Goal: Information Seeking & Learning: Learn about a topic

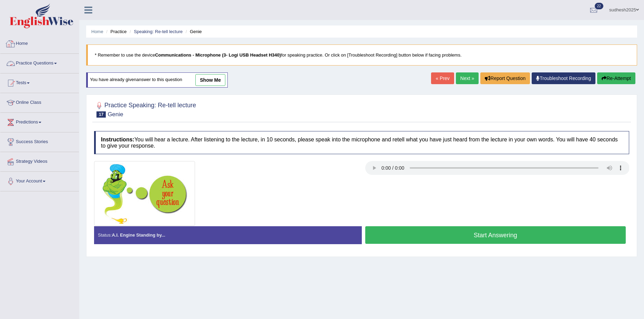
click at [32, 60] on link "Practice Questions" at bounding box center [39, 62] width 79 height 17
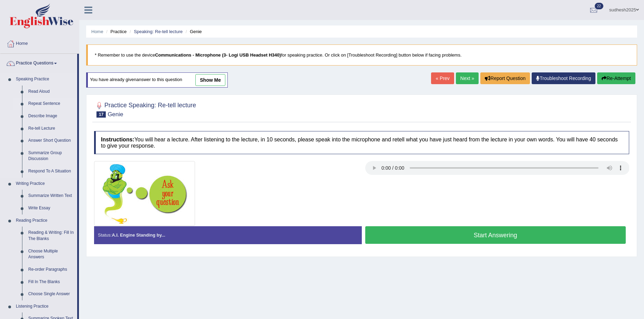
click at [43, 104] on link "Repeat Sentence" at bounding box center [51, 104] width 52 height 12
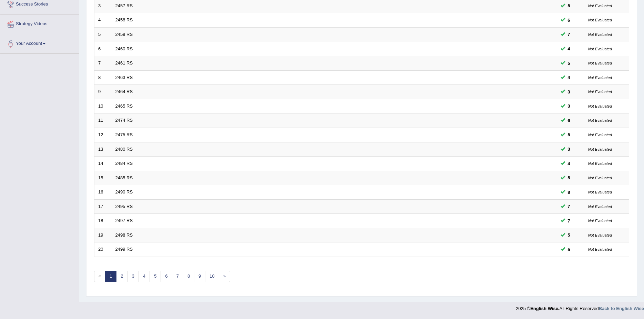
scroll to position [138, 0]
click at [180, 278] on link "7" at bounding box center [177, 276] width 11 height 11
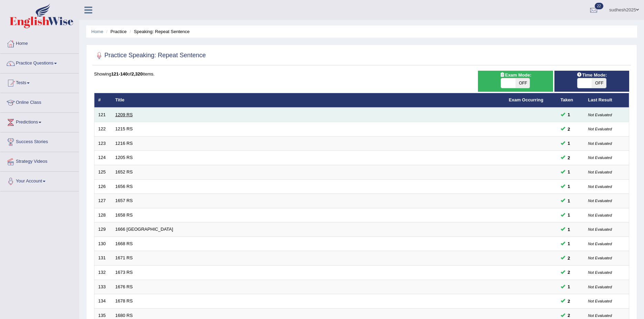
click at [125, 116] on link "1209 RS" at bounding box center [125, 114] width 18 height 5
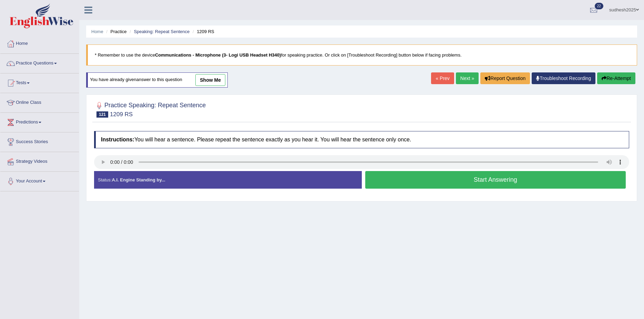
click at [404, 183] on button "Start Answering" at bounding box center [495, 180] width 261 height 18
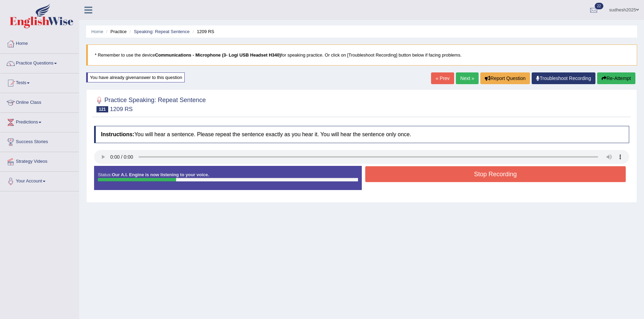
click at [453, 170] on button "Stop Recording" at bounding box center [495, 174] width 261 height 16
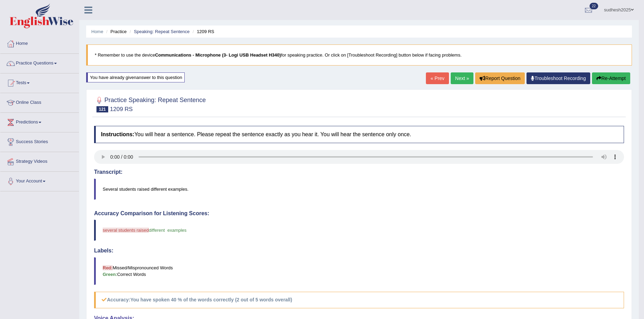
click at [467, 79] on link "Next »" at bounding box center [462, 78] width 23 height 12
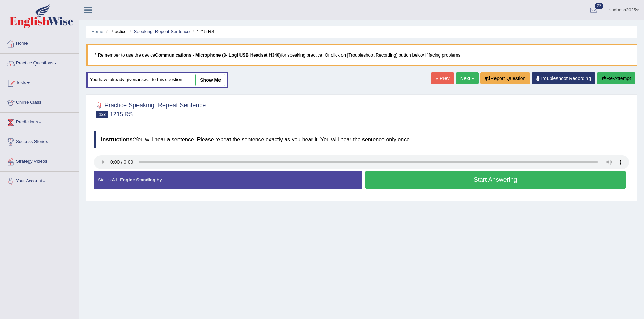
click at [415, 178] on button "Start Answering" at bounding box center [495, 180] width 261 height 18
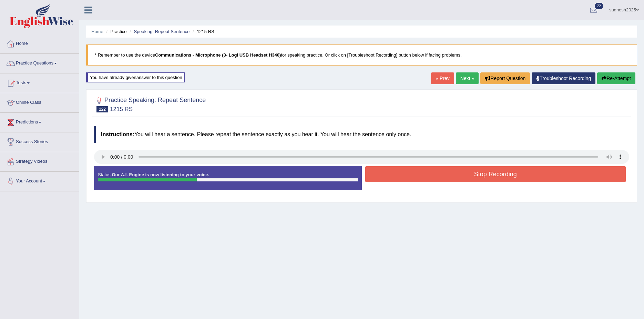
click at [429, 176] on button "Stop Recording" at bounding box center [495, 174] width 261 height 16
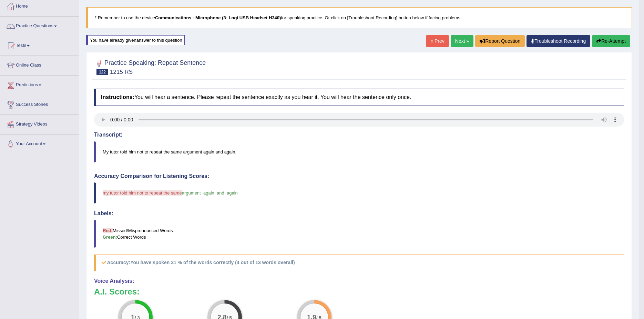
scroll to position [34, 0]
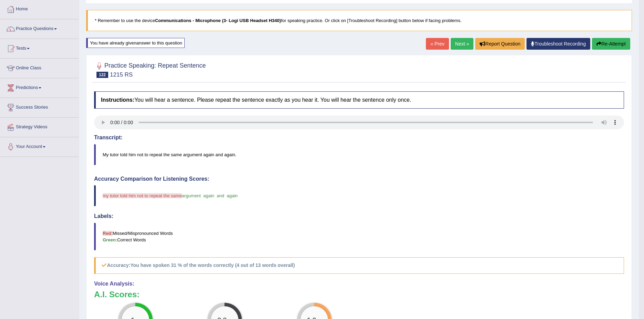
click at [465, 45] on link "Next »" at bounding box center [462, 44] width 23 height 12
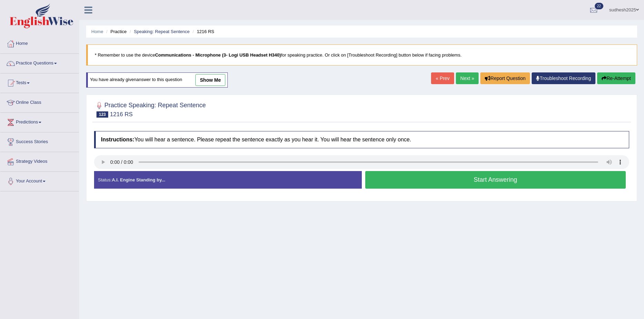
click at [488, 176] on button "Start Answering" at bounding box center [495, 180] width 261 height 18
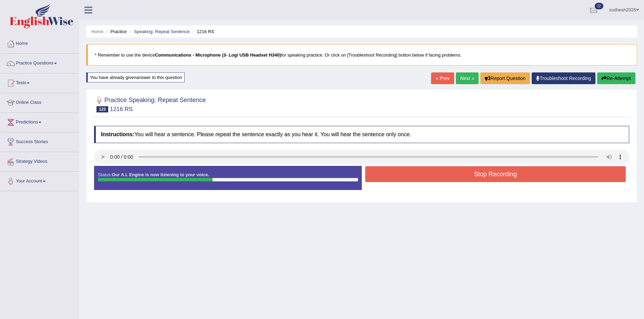
click at [491, 175] on button "Stop Recording" at bounding box center [495, 174] width 261 height 16
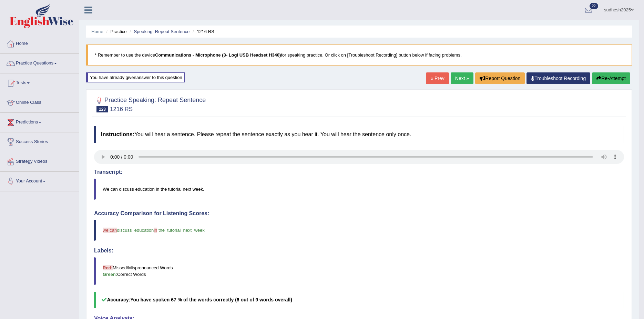
click at [460, 77] on link "Next »" at bounding box center [462, 78] width 23 height 12
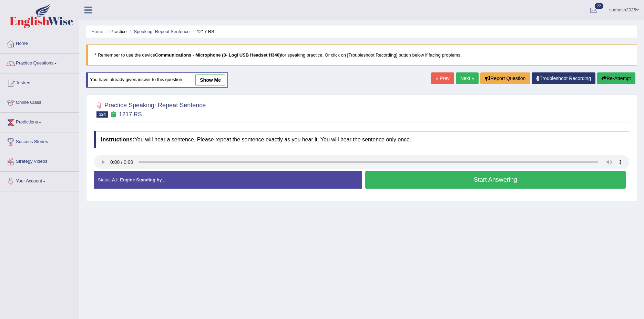
click at [454, 180] on button "Start Answering" at bounding box center [495, 180] width 261 height 18
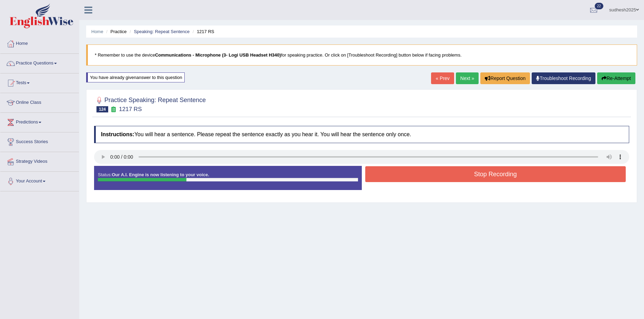
click at [454, 178] on button "Stop Recording" at bounding box center [495, 174] width 261 height 16
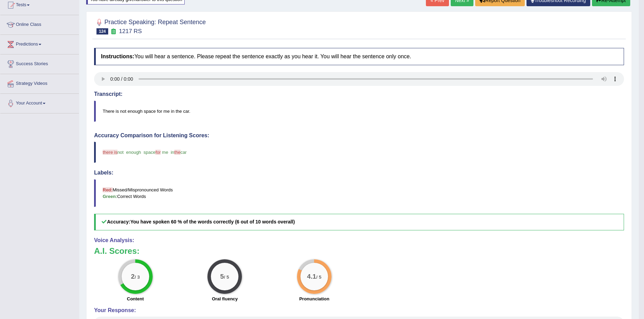
scroll to position [34, 0]
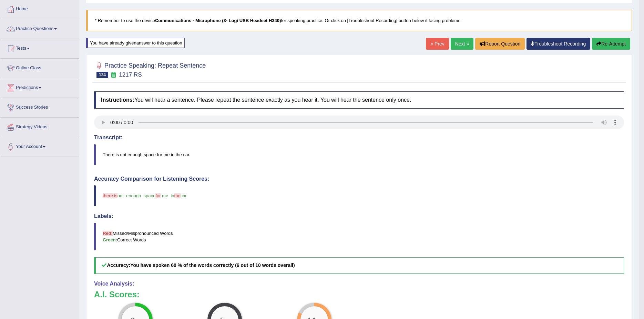
click at [459, 44] on link "Next »" at bounding box center [462, 44] width 23 height 12
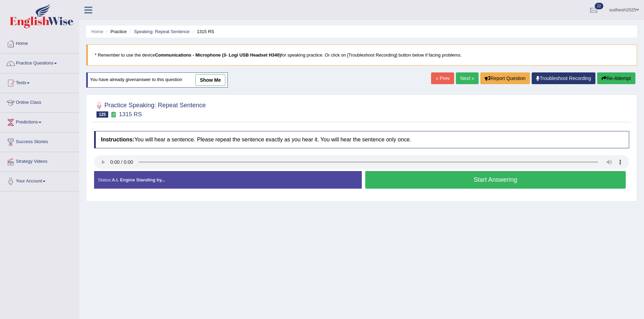
click at [497, 182] on button "Start Answering" at bounding box center [495, 180] width 261 height 18
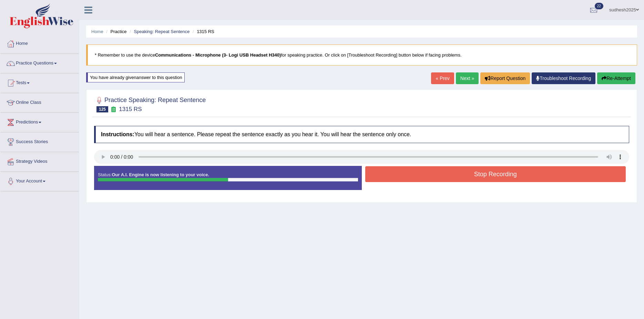
click at [484, 176] on button "Stop Recording" at bounding box center [495, 174] width 261 height 16
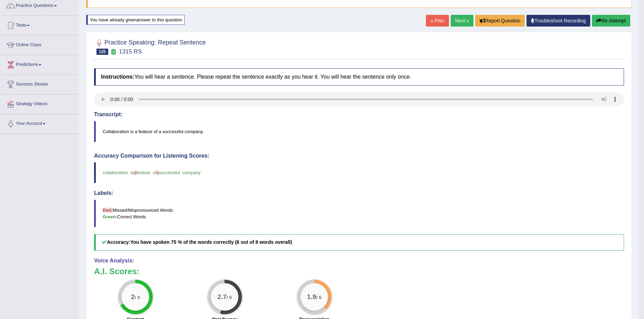
scroll to position [47, 0]
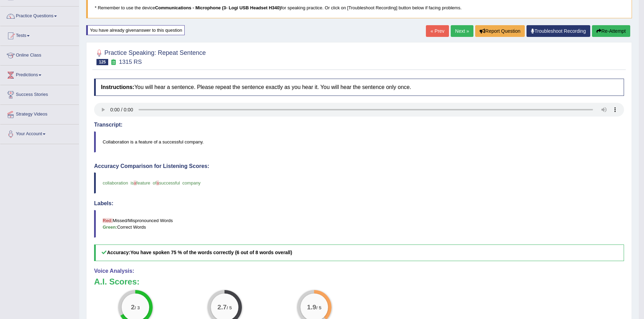
click at [462, 31] on link "Next »" at bounding box center [462, 31] width 23 height 12
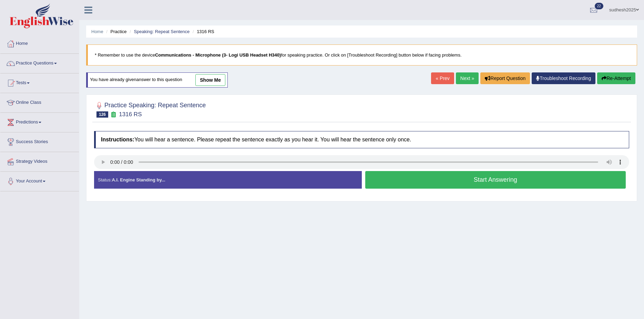
click at [471, 181] on button "Start Answering" at bounding box center [495, 180] width 261 height 18
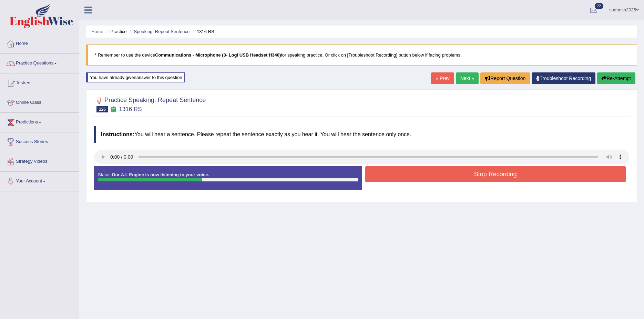
click at [485, 172] on button "Stop Recording" at bounding box center [495, 174] width 261 height 16
click at [485, 172] on div "Status: Our A.I. Engine is now listening to your voice. Start Answering Stop Re…" at bounding box center [361, 181] width 535 height 31
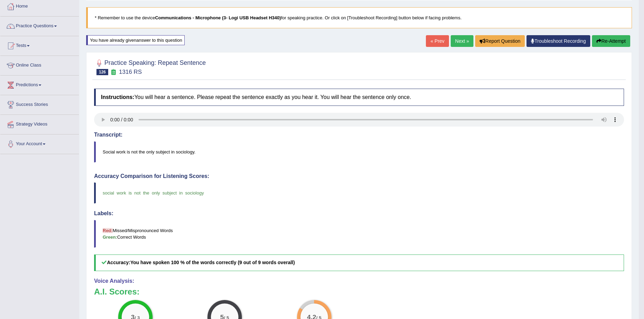
scroll to position [34, 0]
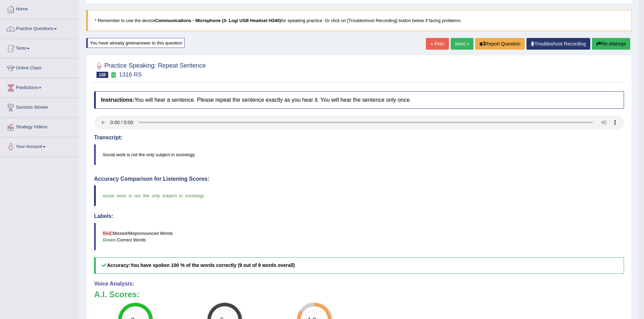
click at [461, 45] on link "Next »" at bounding box center [462, 44] width 23 height 12
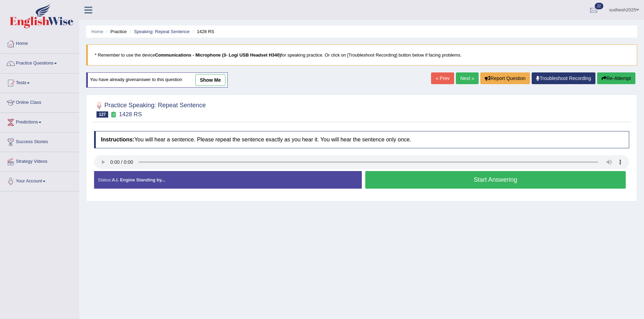
click at [473, 184] on button "Start Answering" at bounding box center [495, 180] width 261 height 18
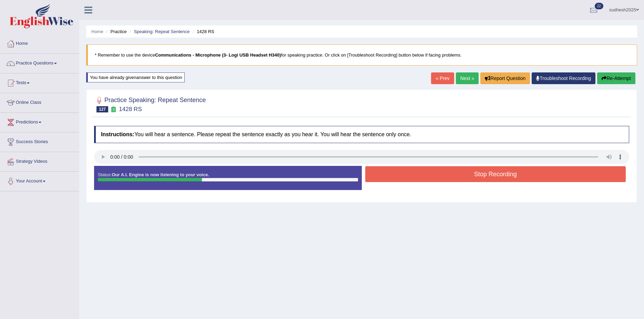
click at [476, 178] on button "Stop Recording" at bounding box center [495, 174] width 261 height 16
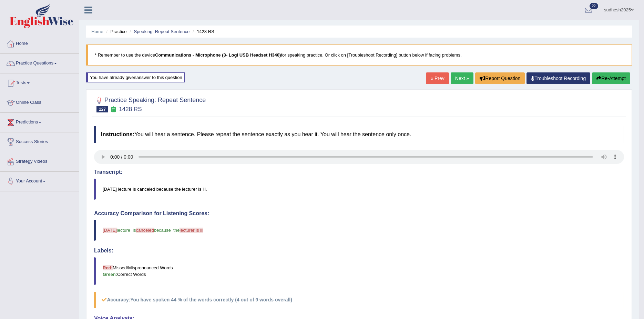
click at [462, 78] on link "Next »" at bounding box center [462, 78] width 23 height 12
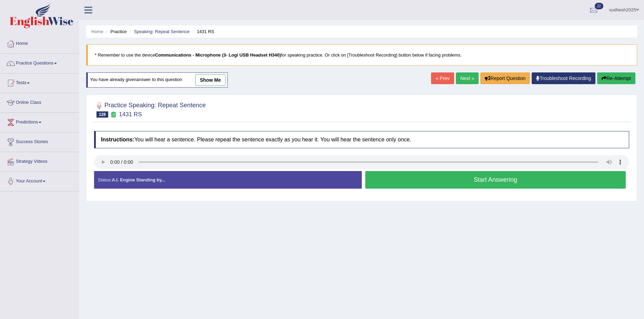
click at [481, 178] on button "Start Answering" at bounding box center [495, 180] width 261 height 18
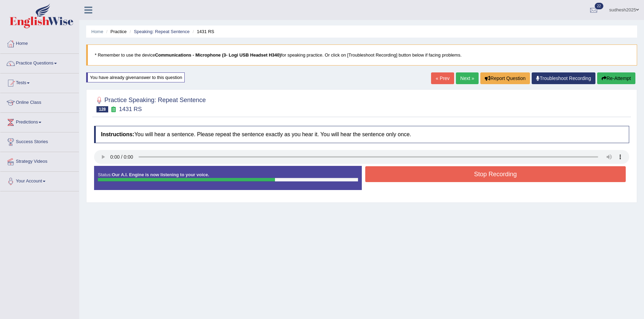
click at [482, 174] on button "Stop Recording" at bounding box center [495, 174] width 261 height 16
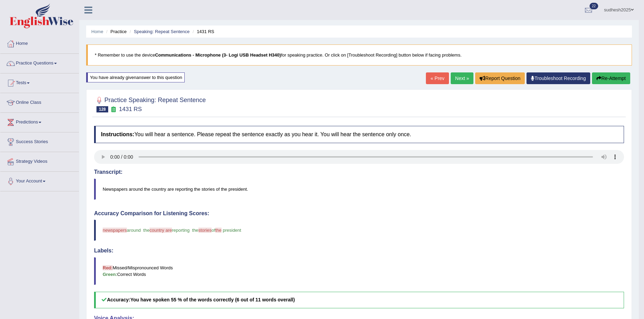
click at [461, 78] on link "Next »" at bounding box center [462, 78] width 23 height 12
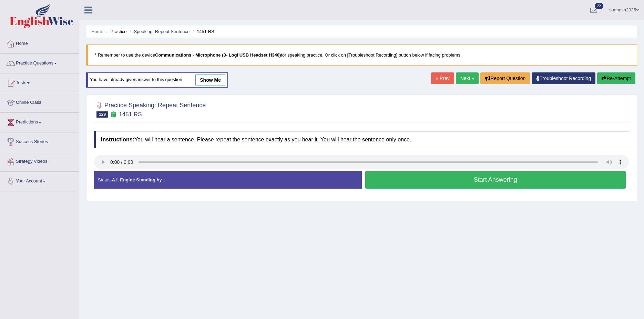
click at [450, 178] on button "Start Answering" at bounding box center [495, 180] width 261 height 18
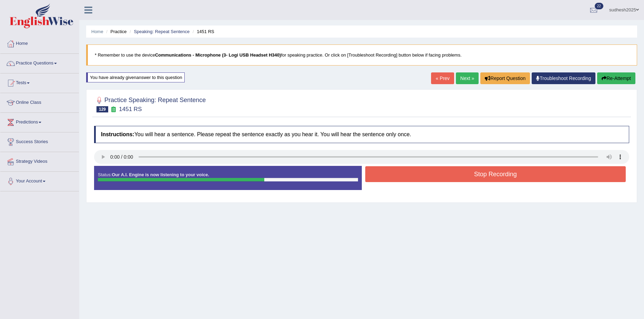
click at [451, 175] on button "Stop Recording" at bounding box center [495, 174] width 261 height 16
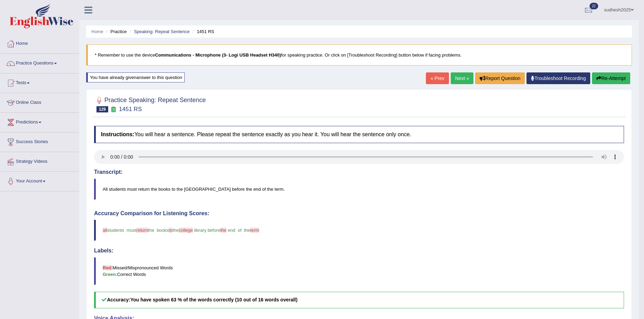
click at [458, 79] on link "Next »" at bounding box center [462, 78] width 23 height 12
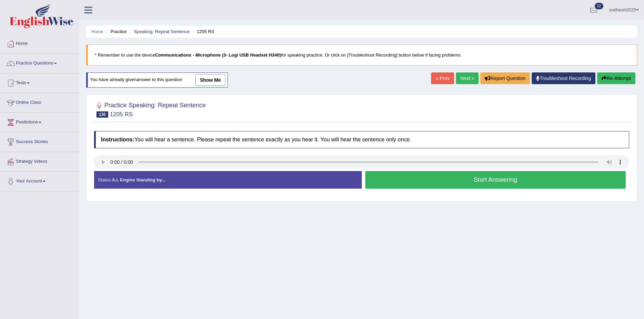
click at [460, 180] on button "Start Answering" at bounding box center [495, 180] width 261 height 18
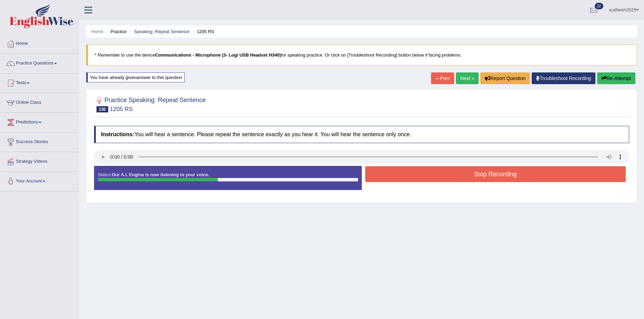
click at [461, 177] on button "Stop Recording" at bounding box center [495, 174] width 261 height 16
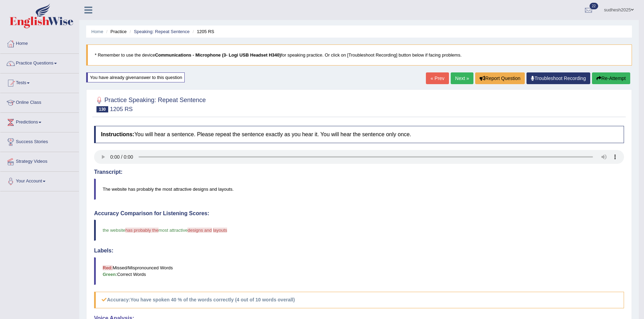
click at [465, 80] on link "Next »" at bounding box center [462, 78] width 23 height 12
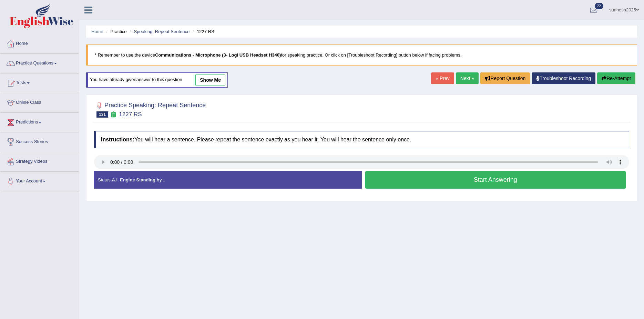
click at [479, 180] on button "Start Answering" at bounding box center [495, 180] width 261 height 18
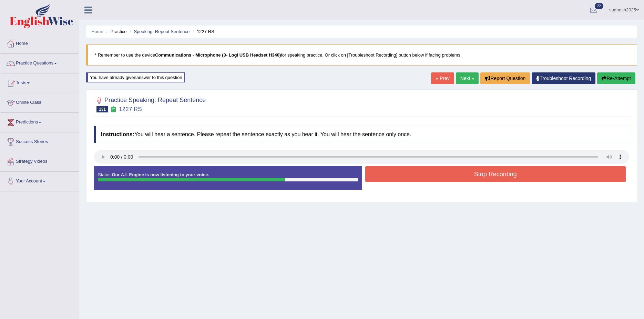
click at [482, 174] on button "Stop Recording" at bounding box center [495, 174] width 261 height 16
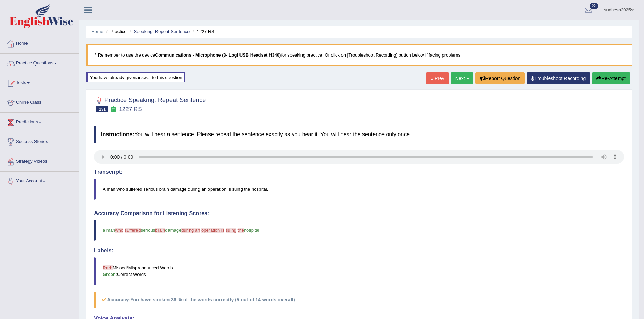
click at [608, 79] on button "Re-Attempt" at bounding box center [611, 78] width 38 height 12
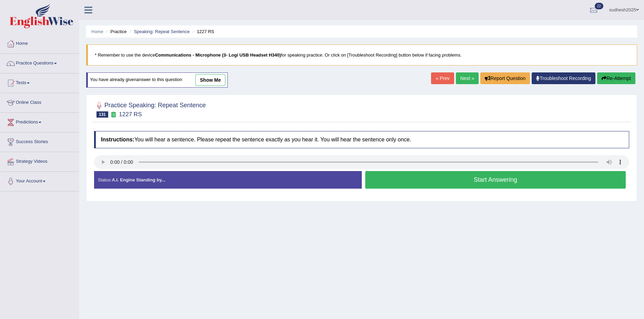
click at [475, 179] on button "Start Answering" at bounding box center [495, 180] width 261 height 18
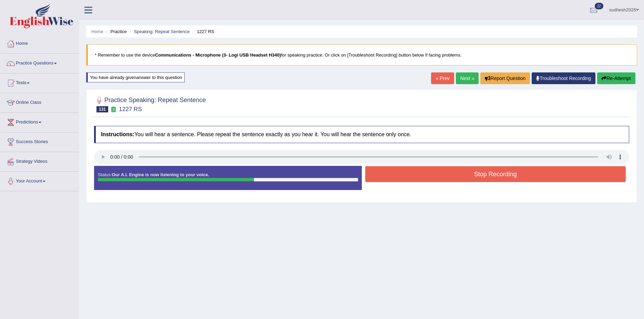
click at [493, 172] on button "Stop Recording" at bounding box center [495, 174] width 261 height 16
click at [493, 172] on div "Status: Our A.I. Engine is now listening to your voice. Start Answering Stop Re…" at bounding box center [361, 181] width 535 height 31
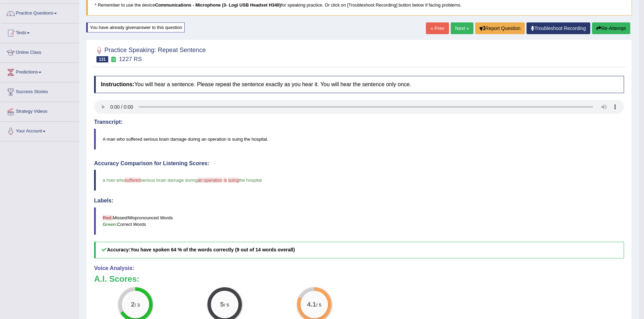
scroll to position [34, 0]
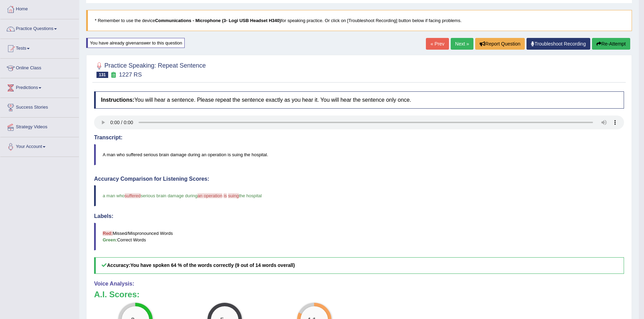
click at [463, 47] on link "Next »" at bounding box center [462, 44] width 23 height 12
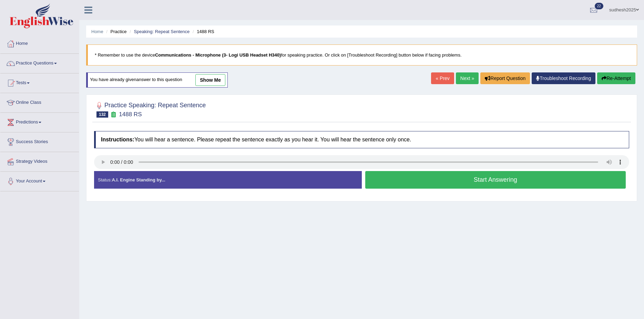
click at [435, 179] on button "Start Answering" at bounding box center [495, 180] width 261 height 18
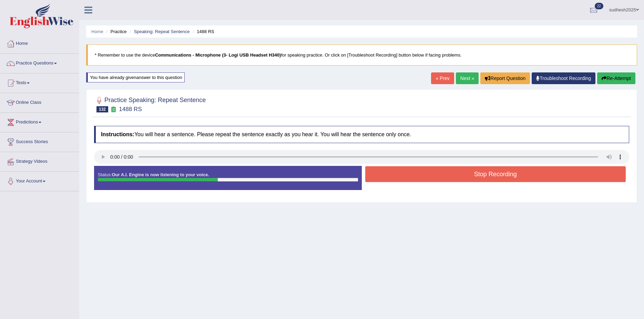
click at [462, 174] on button "Stop Recording" at bounding box center [495, 174] width 261 height 16
click at [462, 174] on div "Status: Our A.I. Engine is now listening to your voice. Start Answering Stop Re…" at bounding box center [361, 181] width 535 height 31
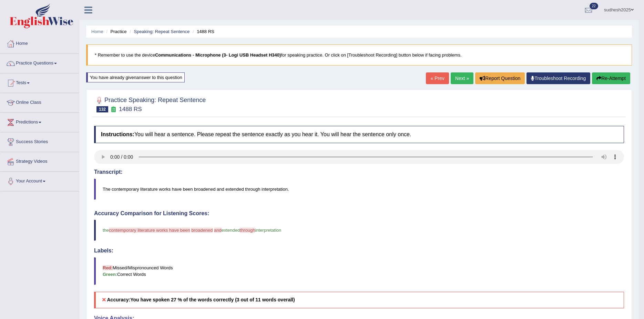
click at [463, 80] on link "Next »" at bounding box center [462, 78] width 23 height 12
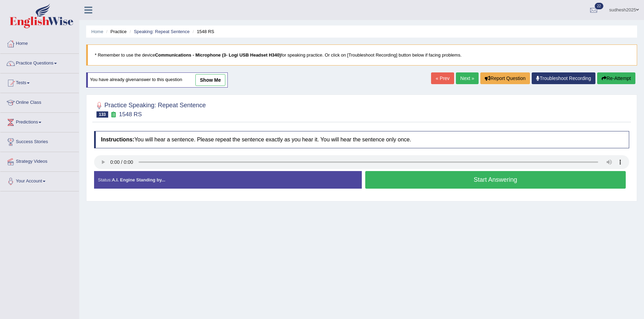
click at [438, 181] on button "Start Answering" at bounding box center [495, 180] width 261 height 18
click at [0, 0] on button "Stop Recording" at bounding box center [0, 0] width 0 height 0
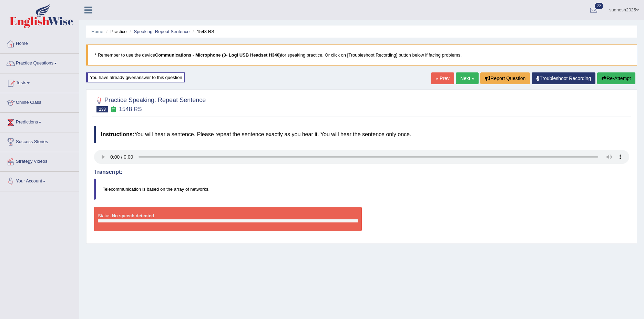
click at [624, 77] on button "Re-Attempt" at bounding box center [617, 78] width 38 height 12
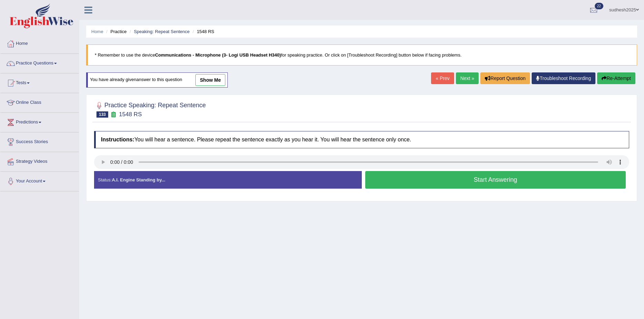
click at [496, 182] on button "Start Answering" at bounding box center [495, 180] width 261 height 18
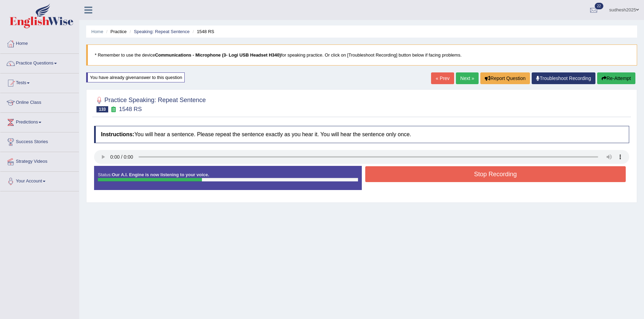
click at [496, 175] on button "Stop Recording" at bounding box center [495, 174] width 261 height 16
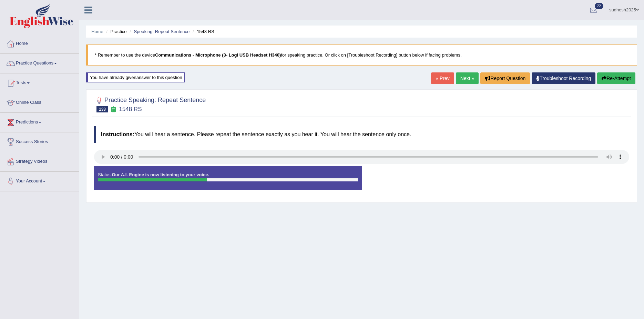
click at [496, 175] on div "Status: Our A.I. Engine is now listening to your voice. Start Answering Stop Re…" at bounding box center [361, 181] width 535 height 31
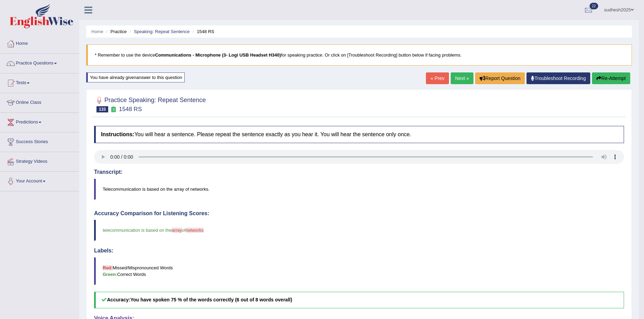
click at [459, 81] on link "Next »" at bounding box center [462, 78] width 23 height 12
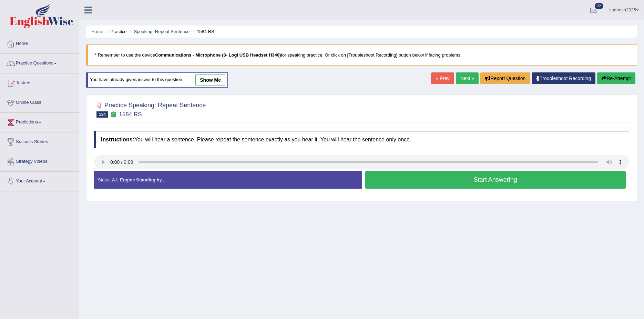
click at [487, 181] on button "Start Answering" at bounding box center [495, 180] width 261 height 18
click at [0, 0] on button "Stop Recording" at bounding box center [0, 0] width 0 height 0
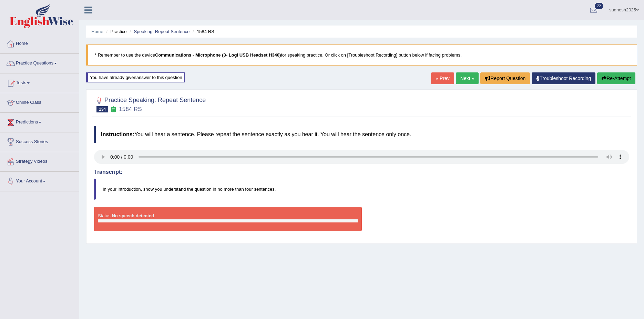
click at [613, 76] on button "Re-Attempt" at bounding box center [617, 78] width 38 height 12
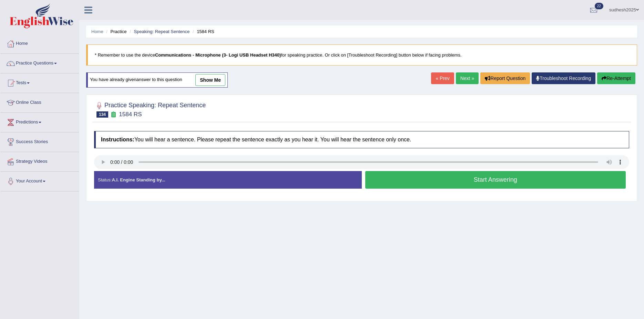
click at [489, 180] on button "Start Answering" at bounding box center [495, 180] width 261 height 18
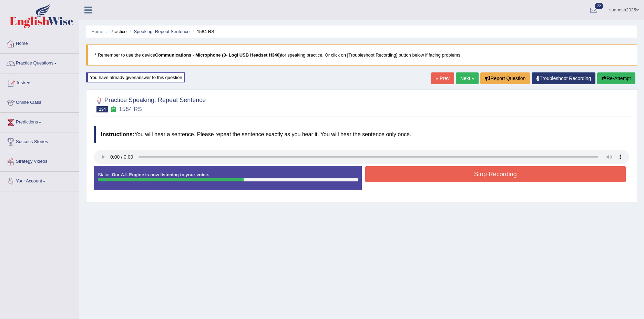
click at [491, 175] on button "Stop Recording" at bounding box center [495, 174] width 261 height 16
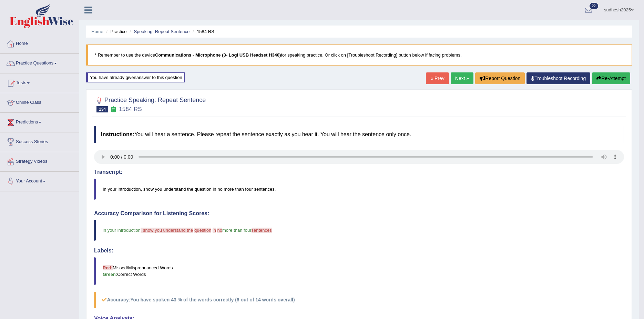
click at [463, 76] on link "Next »" at bounding box center [462, 78] width 23 height 12
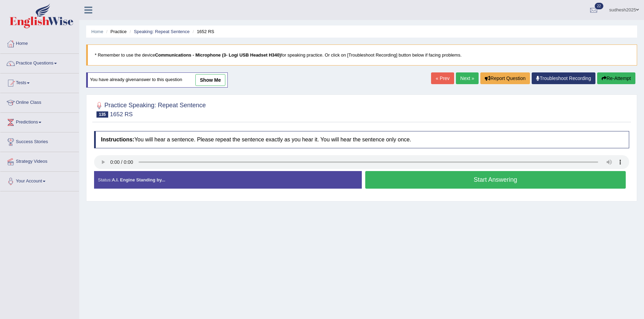
click at [448, 177] on button "Start Answering" at bounding box center [495, 180] width 261 height 18
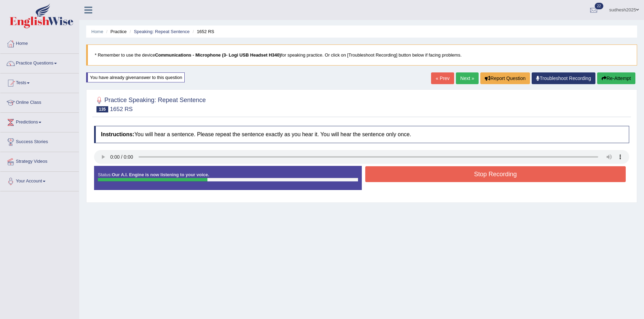
click at [492, 174] on button "Stop Recording" at bounding box center [495, 174] width 261 height 16
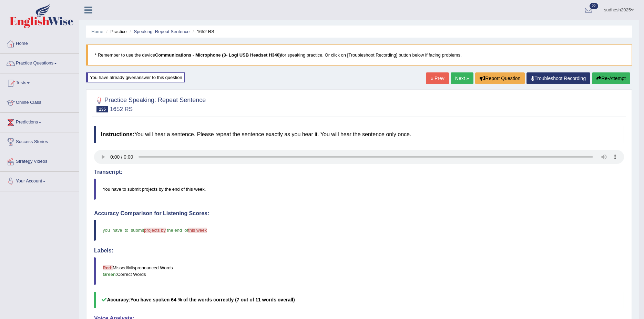
click at [460, 78] on link "Next »" at bounding box center [462, 78] width 23 height 12
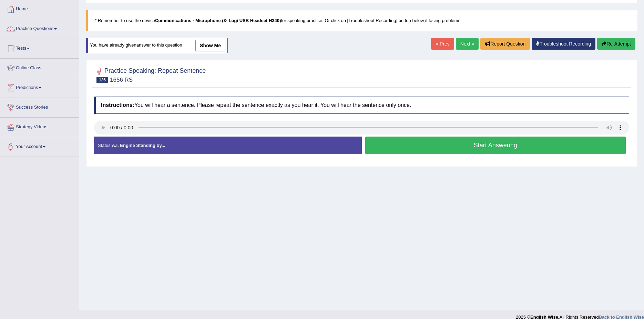
click at [493, 147] on button "Start Answering" at bounding box center [495, 146] width 261 height 18
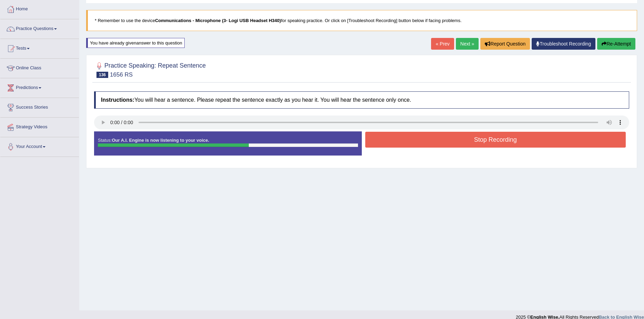
click at [490, 143] on button "Stop Recording" at bounding box center [495, 140] width 261 height 16
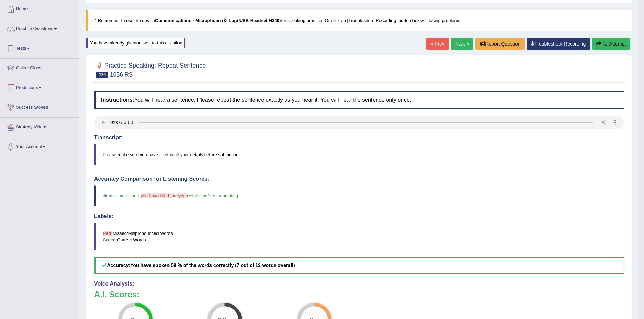
click at [460, 43] on link "Next »" at bounding box center [462, 44] width 23 height 12
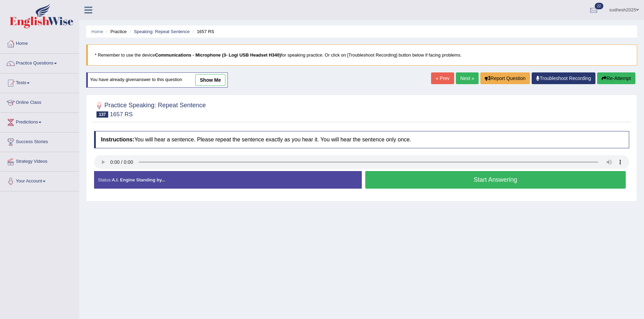
click at [431, 179] on button "Start Answering" at bounding box center [495, 180] width 261 height 18
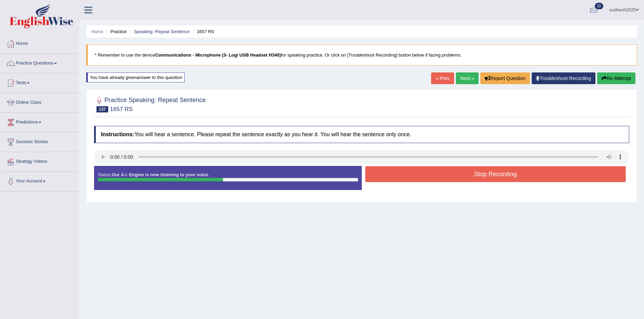
click at [481, 173] on button "Stop Recording" at bounding box center [495, 174] width 261 height 16
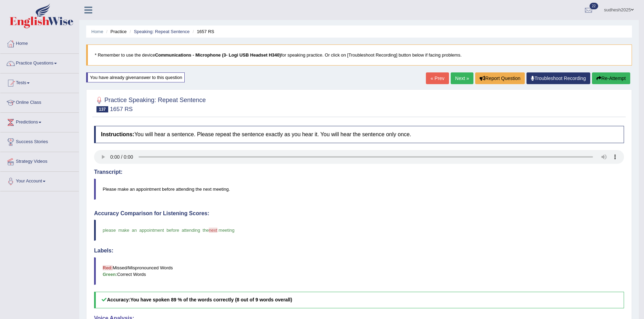
click at [460, 81] on link "Next »" at bounding box center [462, 78] width 23 height 12
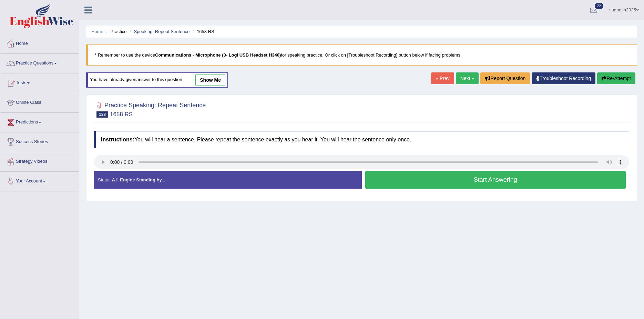
click at [470, 178] on button "Start Answering" at bounding box center [495, 180] width 261 height 18
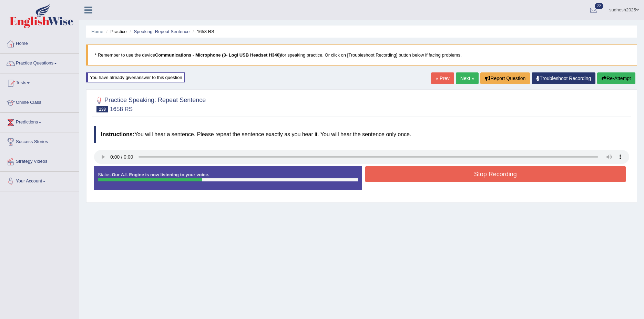
click at [501, 174] on button "Stop Recording" at bounding box center [495, 174] width 261 height 16
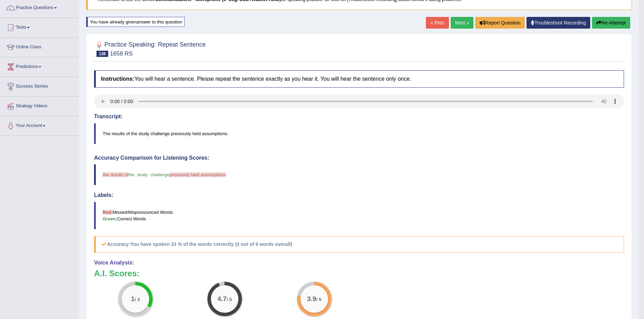
scroll to position [69, 0]
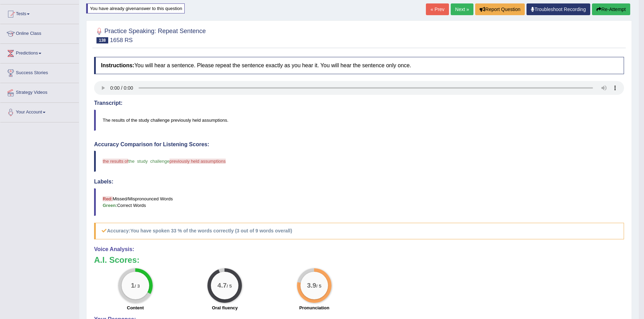
click at [464, 8] on link "Next »" at bounding box center [462, 9] width 23 height 12
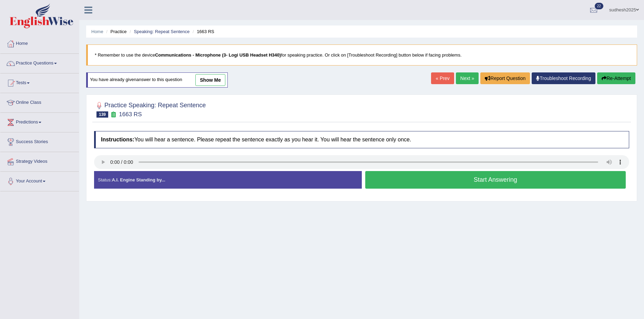
click at [483, 177] on button "Start Answering" at bounding box center [495, 180] width 261 height 18
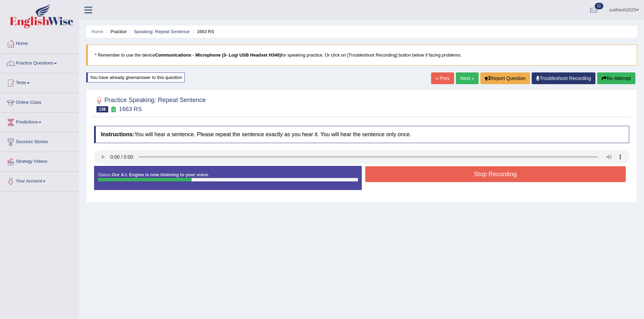
click at [483, 177] on button "Stop Recording" at bounding box center [495, 174] width 261 height 16
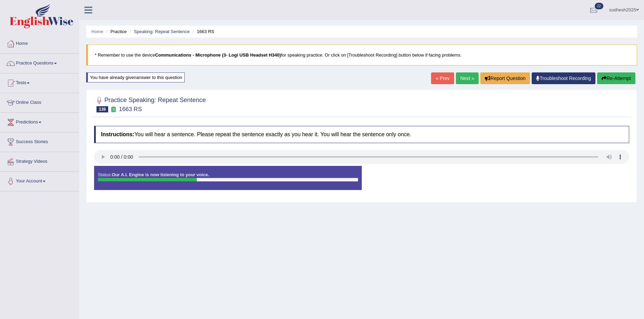
click at [483, 177] on div "Status: Our A.I. Engine is now listening to your voice. Start Answering Stop Re…" at bounding box center [361, 181] width 535 height 31
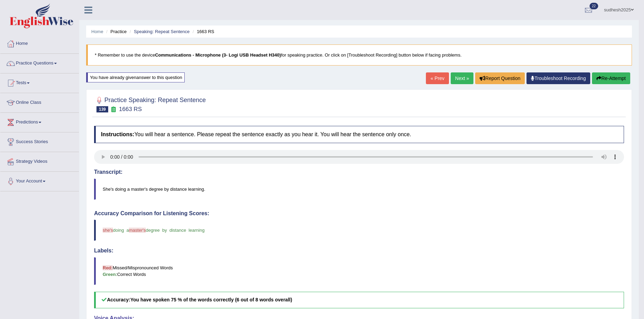
click at [455, 76] on link "Next »" at bounding box center [462, 78] width 23 height 12
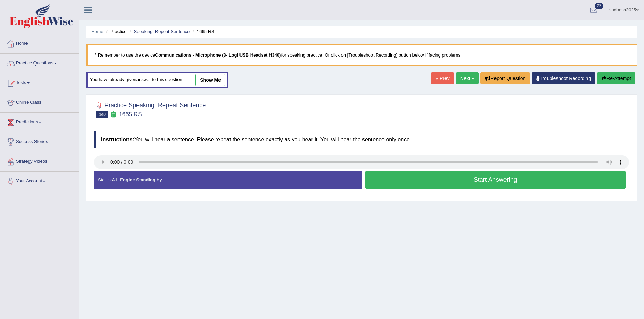
click at [443, 177] on button "Start Answering" at bounding box center [495, 180] width 261 height 18
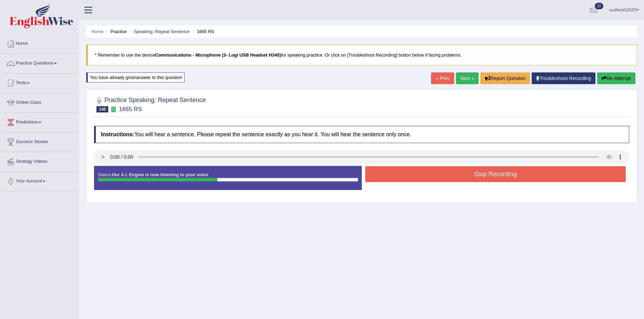
click at [462, 177] on button "Stop Recording" at bounding box center [495, 174] width 261 height 16
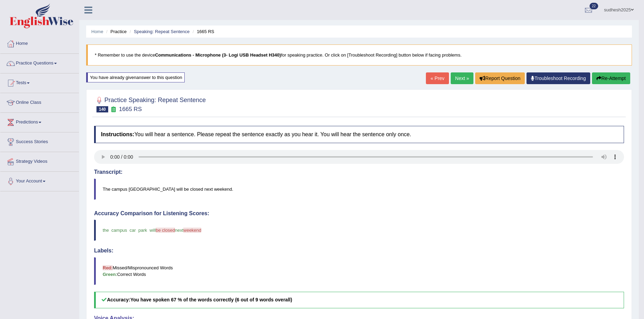
click at [458, 78] on link "Next »" at bounding box center [462, 78] width 23 height 12
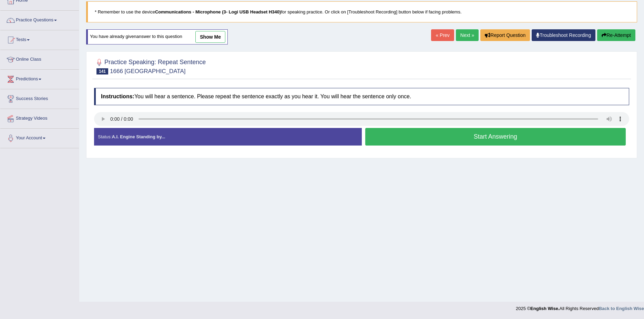
click at [436, 138] on button "Start Answering" at bounding box center [495, 137] width 261 height 18
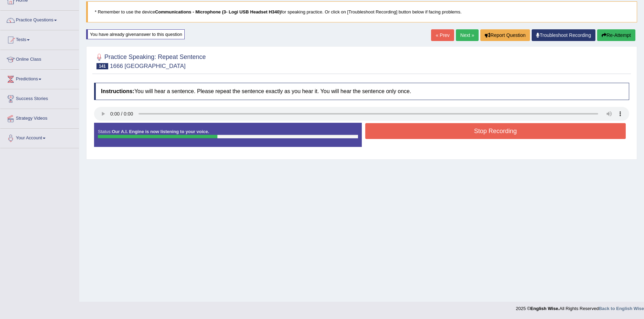
click at [439, 131] on button "Stop Recording" at bounding box center [495, 131] width 261 height 16
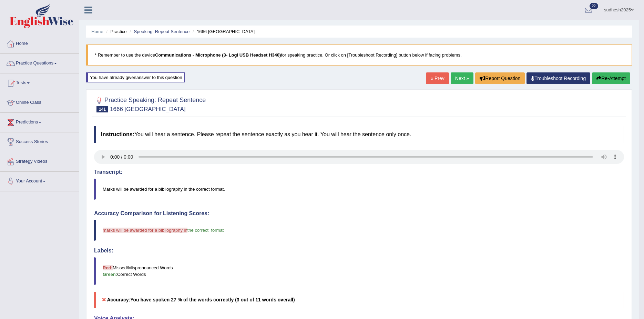
click at [458, 76] on link "Next »" at bounding box center [462, 78] width 23 height 12
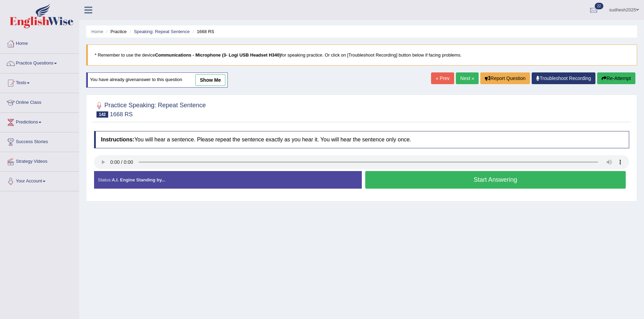
click at [431, 178] on button "Start Answering" at bounding box center [495, 180] width 261 height 18
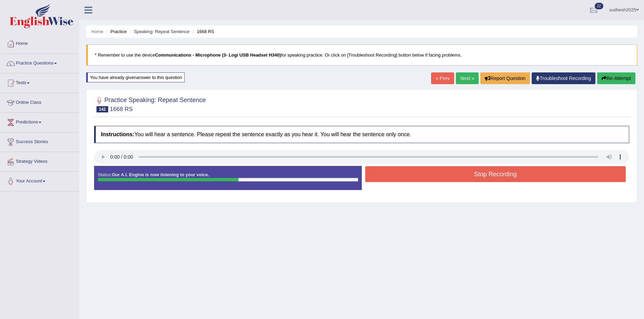
click at [470, 175] on button "Stop Recording" at bounding box center [495, 174] width 261 height 16
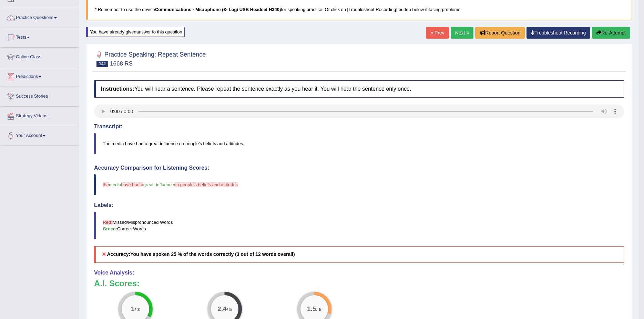
scroll to position [34, 0]
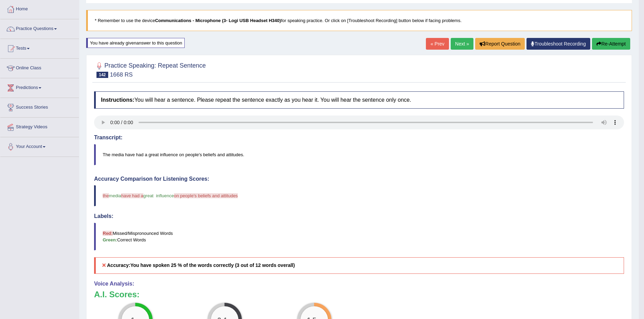
click at [460, 46] on link "Next »" at bounding box center [462, 44] width 23 height 12
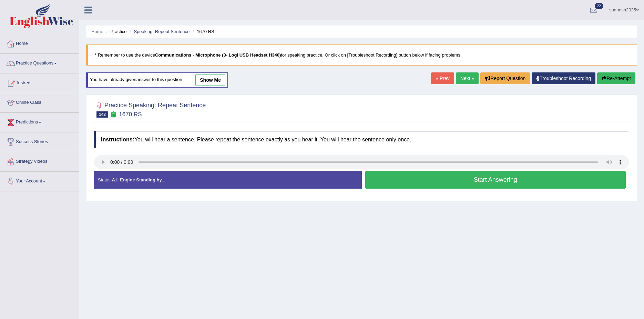
click at [485, 182] on button "Start Answering" at bounding box center [495, 180] width 261 height 18
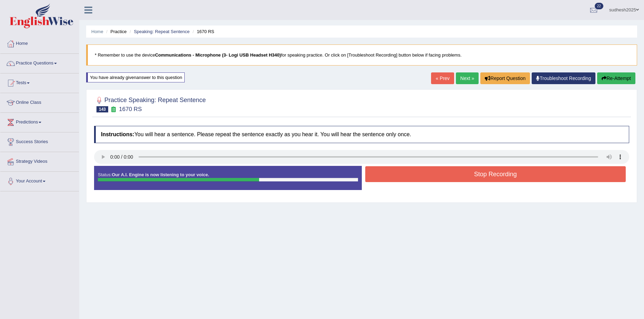
click at [488, 175] on button "Stop Recording" at bounding box center [495, 174] width 261 height 16
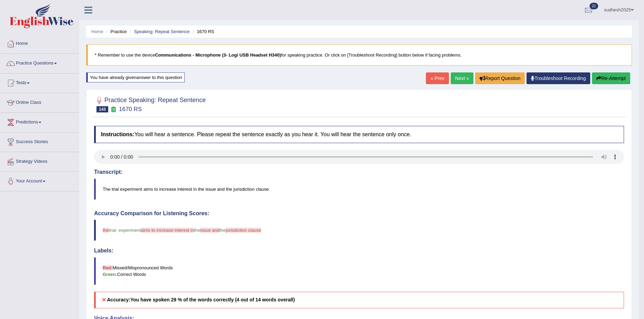
click at [461, 78] on link "Next »" at bounding box center [462, 78] width 23 height 12
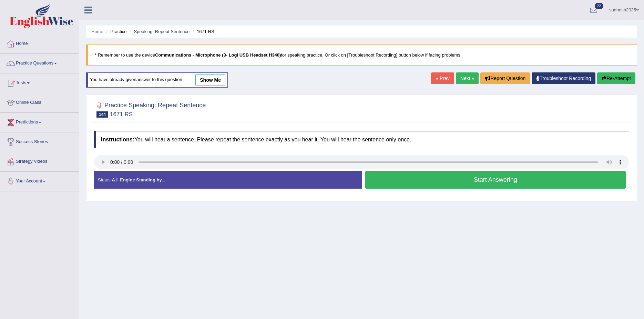
click at [411, 177] on button "Start Answering" at bounding box center [495, 180] width 261 height 18
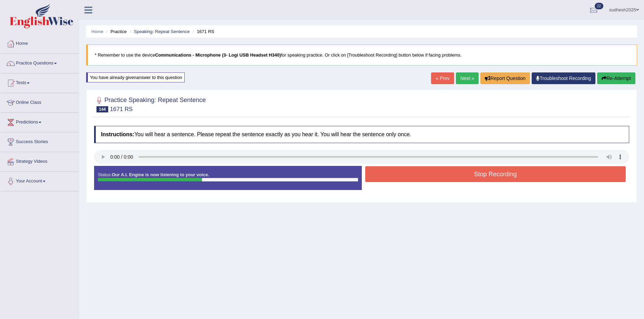
click at [463, 173] on button "Stop Recording" at bounding box center [495, 174] width 261 height 16
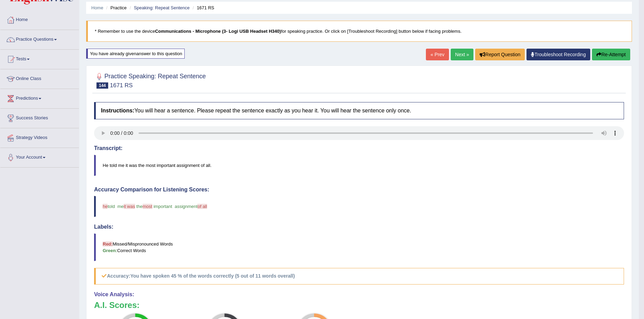
scroll to position [34, 0]
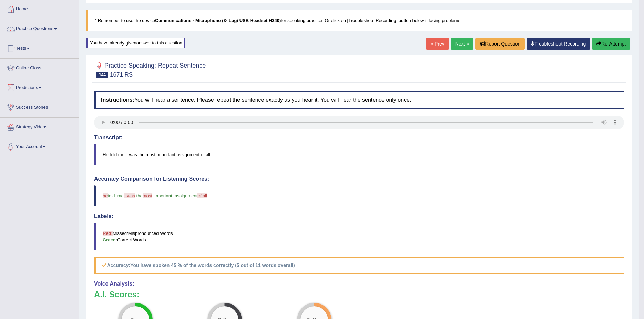
click at [457, 41] on link "Next »" at bounding box center [462, 44] width 23 height 12
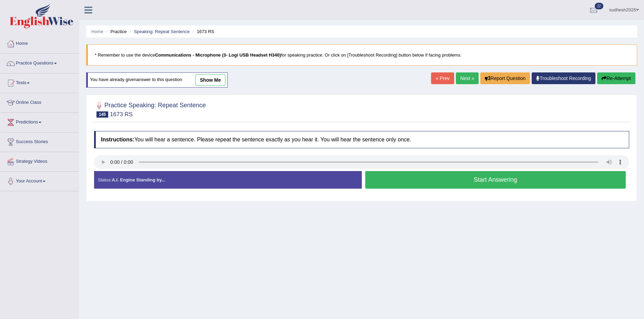
click at [465, 180] on button "Start Answering" at bounding box center [495, 180] width 261 height 18
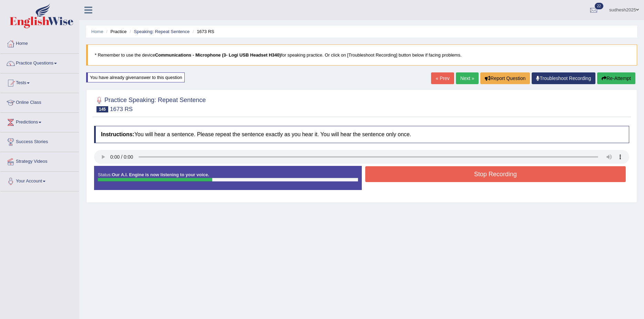
click at [471, 172] on button "Stop Recording" at bounding box center [495, 174] width 261 height 16
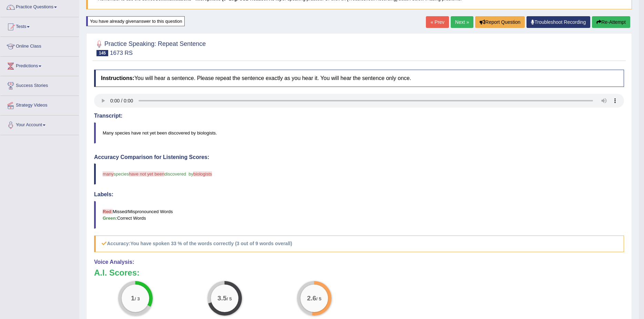
scroll to position [69, 0]
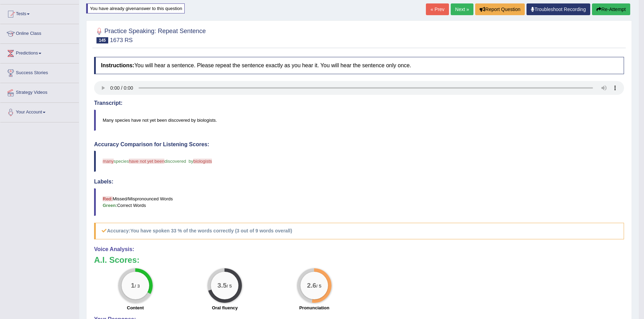
click at [461, 9] on link "Next »" at bounding box center [462, 9] width 23 height 12
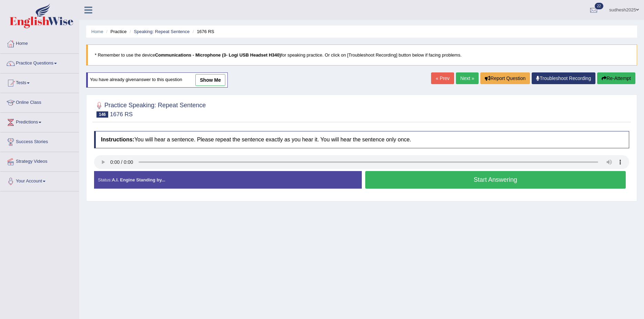
click at [453, 183] on button "Start Answering" at bounding box center [495, 180] width 261 height 18
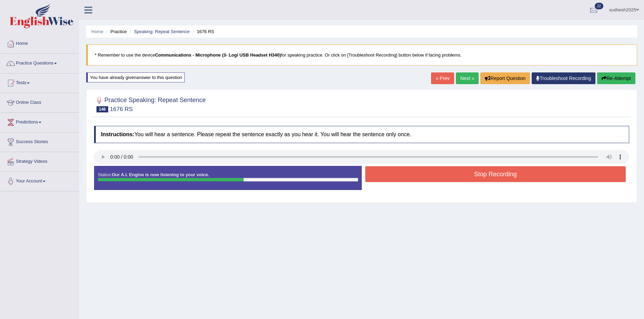
click at [443, 168] on button "Stop Recording" at bounding box center [495, 174] width 261 height 16
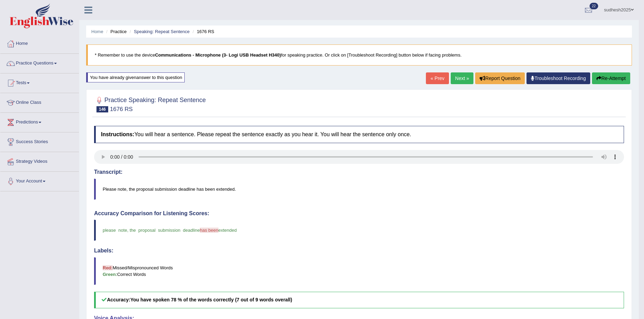
click at [460, 79] on link "Next »" at bounding box center [462, 78] width 23 height 12
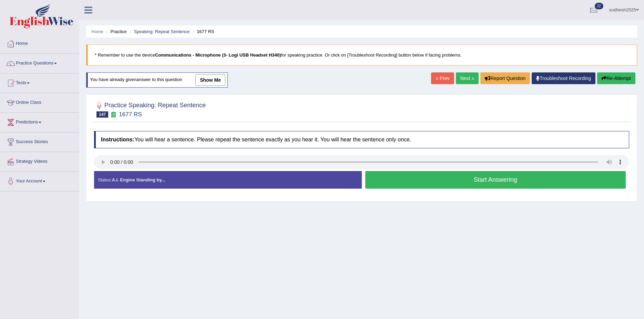
click at [484, 173] on button "Start Answering" at bounding box center [495, 180] width 261 height 18
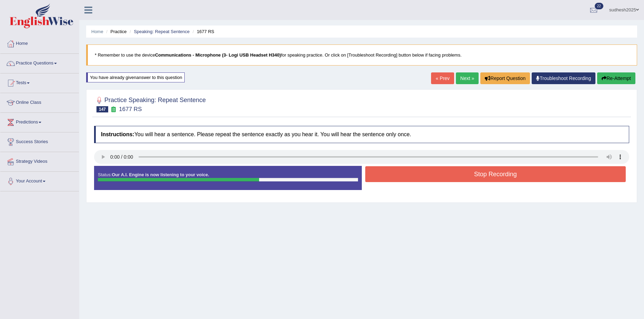
click at [497, 173] on button "Stop Recording" at bounding box center [495, 174] width 261 height 16
click at [497, 173] on div "Status: Our A.I. Engine is now listening to your voice. Start Answering Stop Re…" at bounding box center [361, 181] width 535 height 31
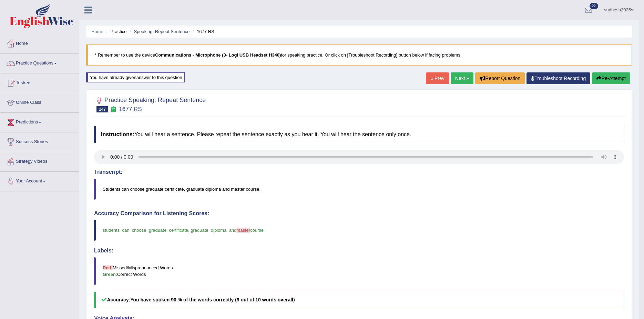
click at [462, 77] on link "Next »" at bounding box center [462, 78] width 23 height 12
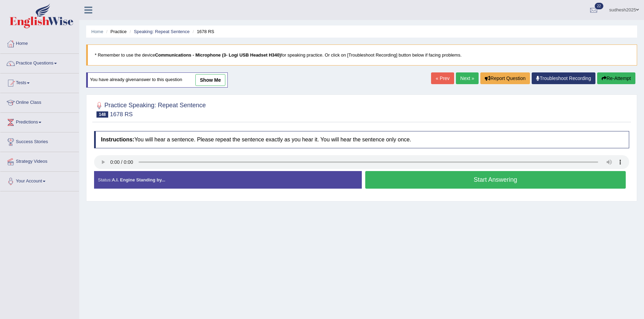
click at [420, 178] on button "Start Answering" at bounding box center [495, 180] width 261 height 18
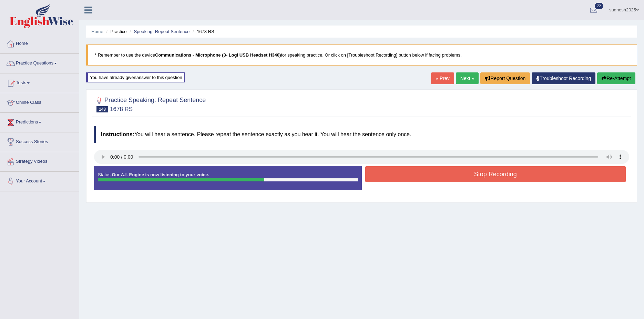
click at [420, 178] on button "Stop Recording" at bounding box center [495, 174] width 261 height 16
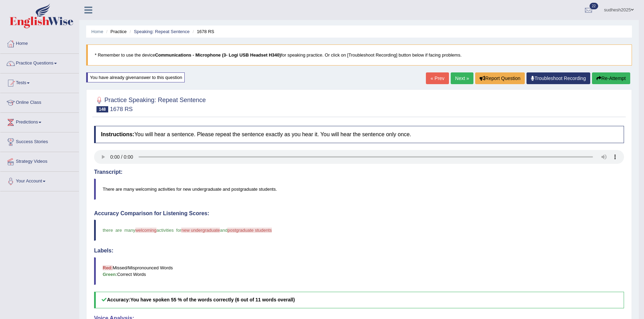
click at [462, 78] on link "Next »" at bounding box center [462, 78] width 23 height 12
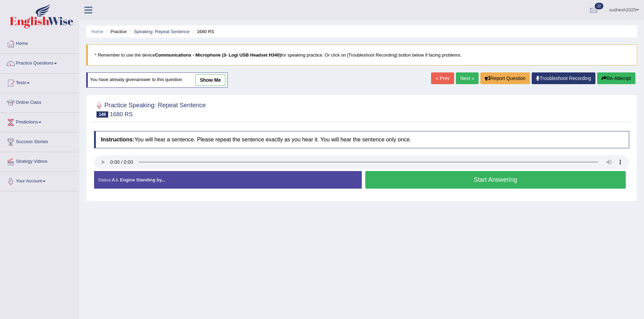
click at [429, 184] on button "Start Answering" at bounding box center [495, 180] width 261 height 18
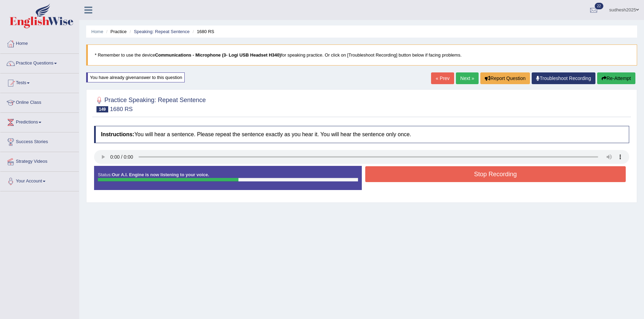
click at [439, 177] on button "Stop Recording" at bounding box center [495, 174] width 261 height 16
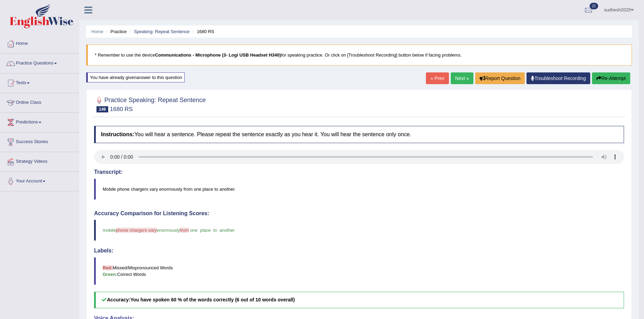
click at [458, 76] on link "Next »" at bounding box center [462, 78] width 23 height 12
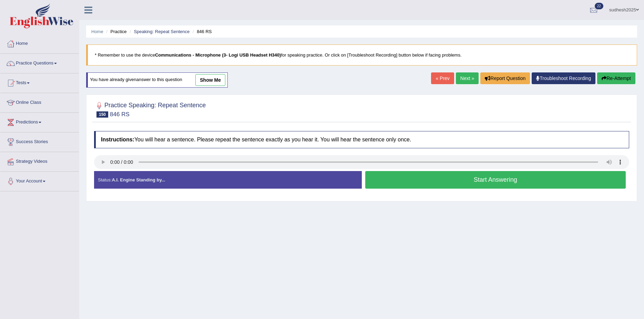
click at [419, 179] on button "Start Answering" at bounding box center [495, 180] width 261 height 18
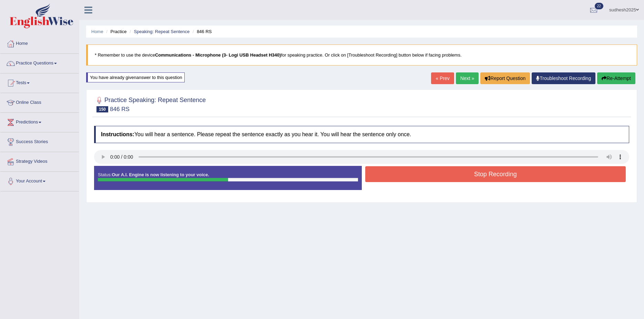
click at [427, 177] on button "Stop Recording" at bounding box center [495, 174] width 261 height 16
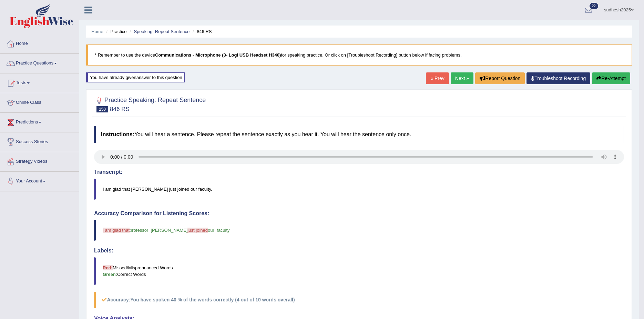
click at [464, 79] on link "Next »" at bounding box center [462, 78] width 23 height 12
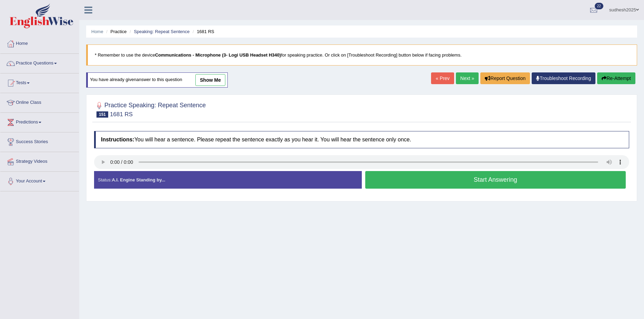
click at [435, 181] on button "Start Answering" at bounding box center [495, 180] width 261 height 18
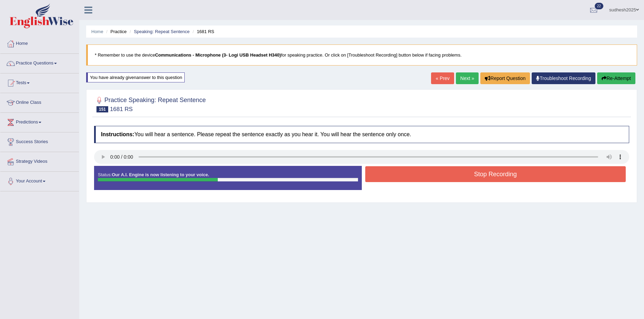
click at [488, 173] on button "Stop Recording" at bounding box center [495, 174] width 261 height 16
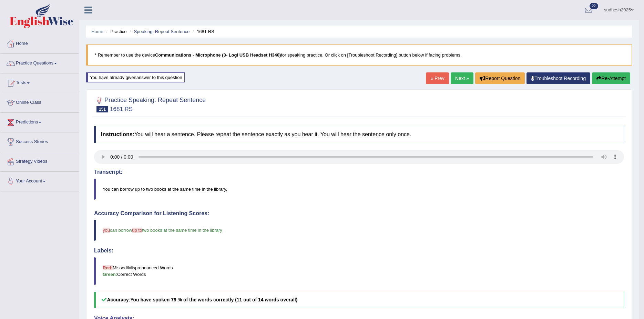
click at [456, 77] on link "Next »" at bounding box center [462, 78] width 23 height 12
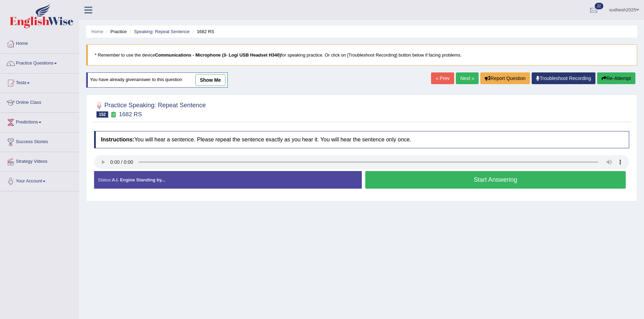
click at [447, 181] on button "Start Answering" at bounding box center [495, 180] width 261 height 18
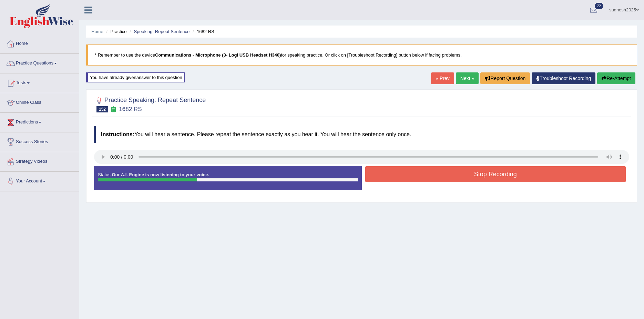
click at [453, 176] on button "Stop Recording" at bounding box center [495, 174] width 261 height 16
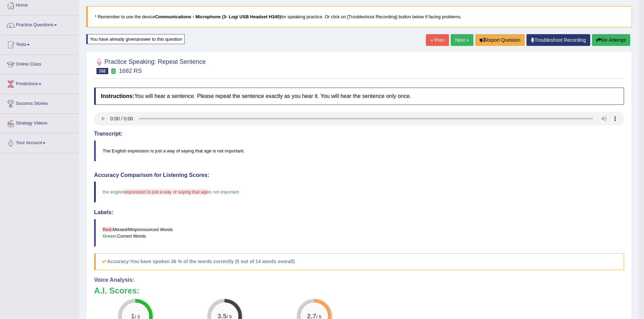
scroll to position [34, 0]
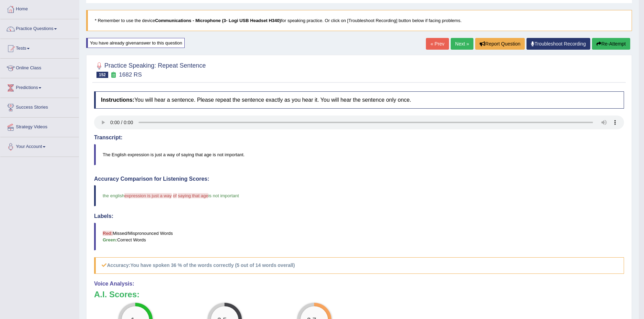
click at [458, 43] on link "Next »" at bounding box center [462, 44] width 23 height 12
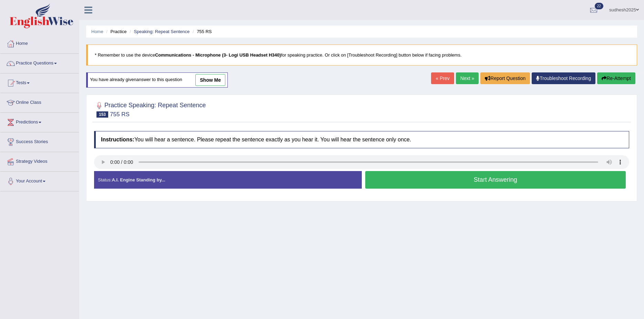
click at [437, 181] on button "Start Answering" at bounding box center [495, 180] width 261 height 18
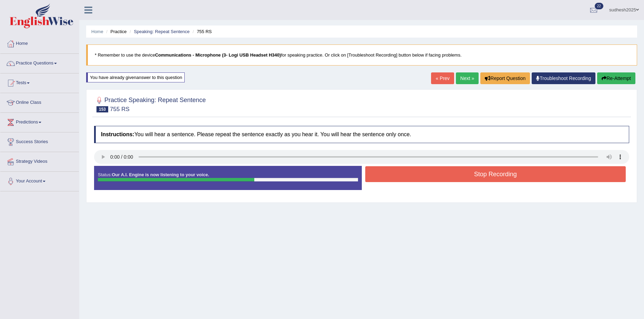
click at [441, 178] on button "Stop Recording" at bounding box center [495, 174] width 261 height 16
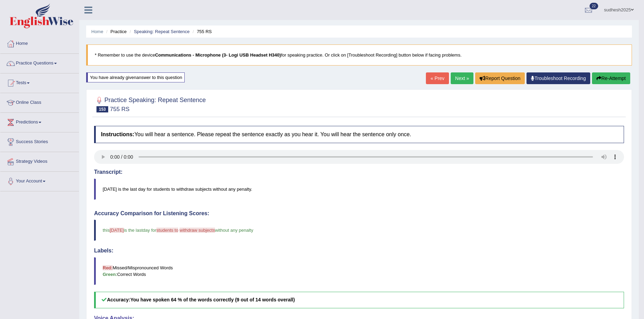
click at [460, 79] on link "Next »" at bounding box center [462, 78] width 23 height 12
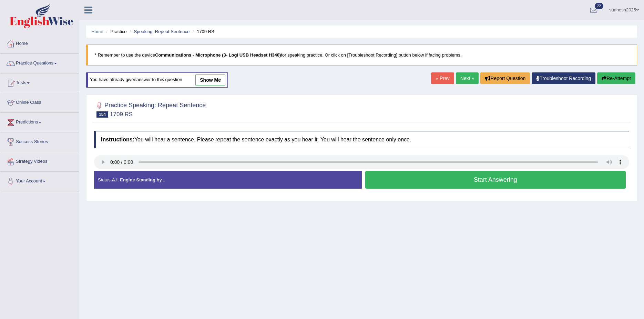
click at [488, 179] on button "Start Answering" at bounding box center [495, 180] width 261 height 18
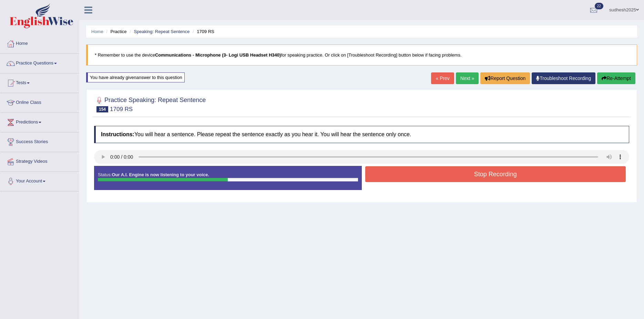
click at [495, 175] on button "Stop Recording" at bounding box center [495, 174] width 261 height 16
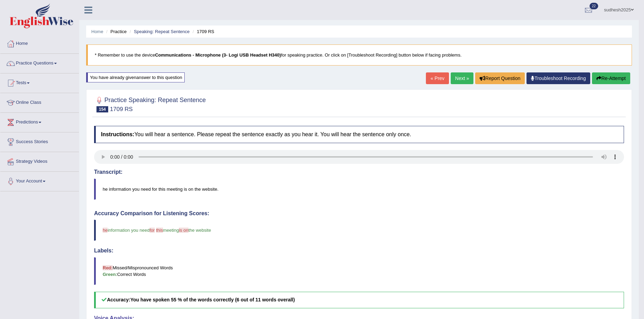
click at [459, 78] on link "Next »" at bounding box center [462, 78] width 23 height 12
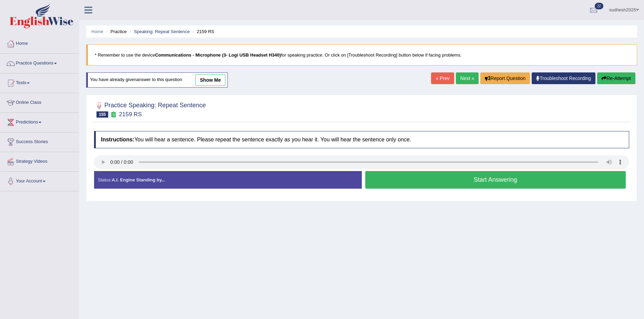
click at [492, 181] on button "Start Answering" at bounding box center [495, 180] width 261 height 18
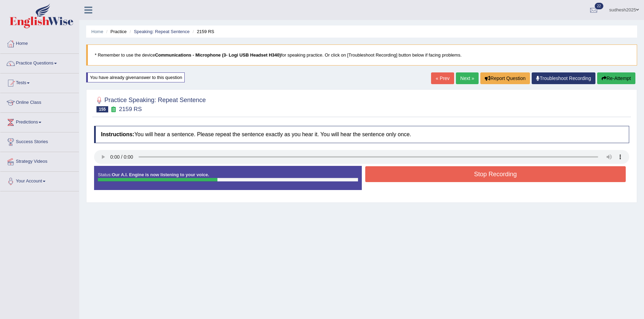
click at [495, 175] on button "Stop Recording" at bounding box center [495, 174] width 261 height 16
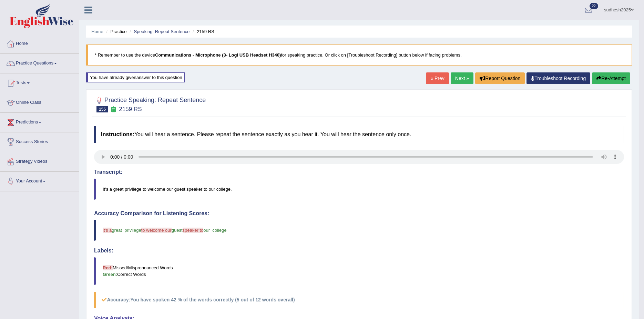
click at [462, 78] on link "Next »" at bounding box center [462, 78] width 23 height 12
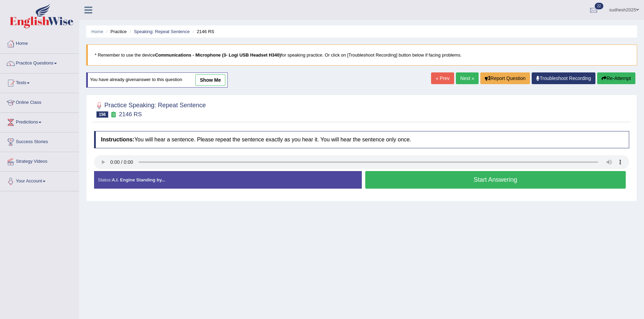
click at [476, 180] on button "Start Answering" at bounding box center [495, 180] width 261 height 18
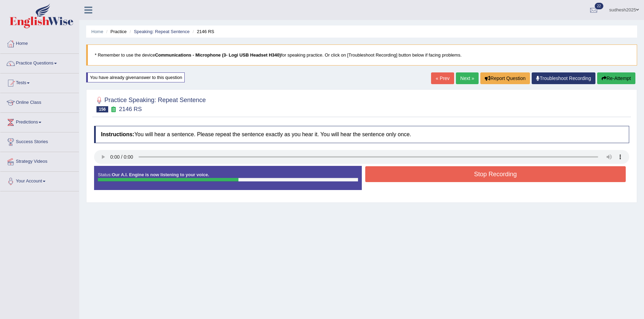
click at [480, 175] on button "Stop Recording" at bounding box center [495, 174] width 261 height 16
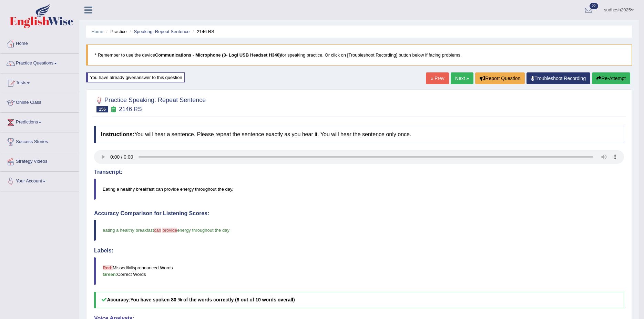
click at [457, 75] on link "Next »" at bounding box center [462, 78] width 23 height 12
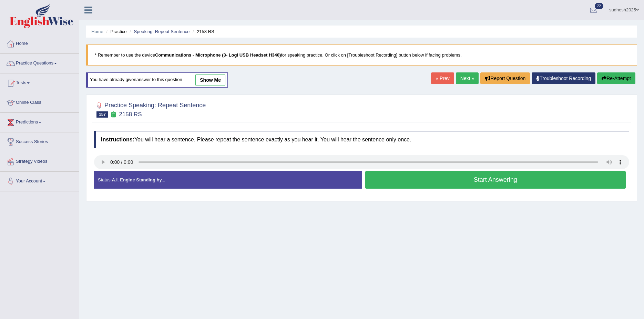
click at [489, 179] on button "Start Answering" at bounding box center [495, 180] width 261 height 18
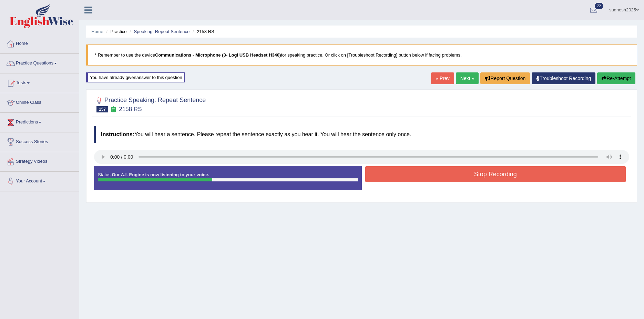
click at [498, 175] on button "Stop Recording" at bounding box center [495, 174] width 261 height 16
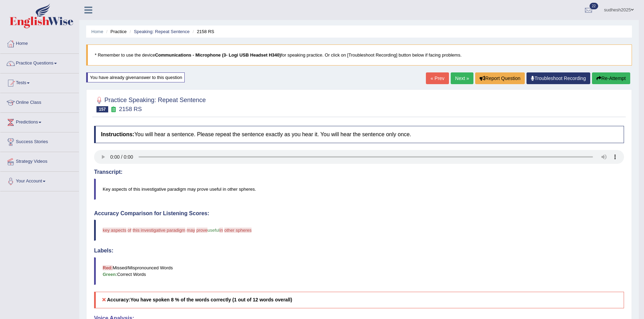
click at [603, 76] on button "Re-Attempt" at bounding box center [611, 78] width 38 height 12
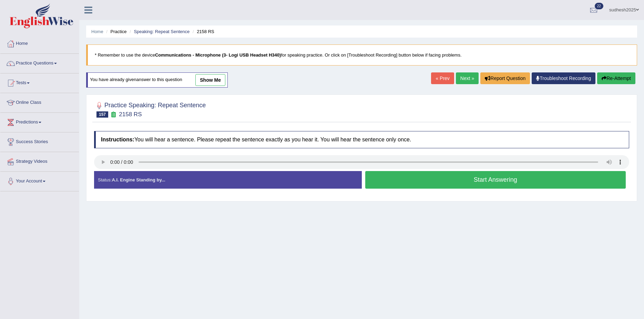
click at [456, 183] on button "Start Answering" at bounding box center [495, 180] width 261 height 18
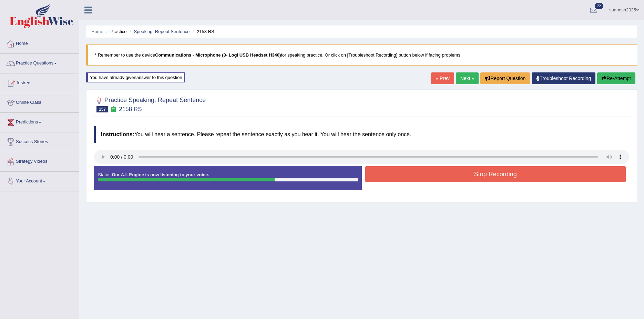
click at [477, 172] on button "Stop Recording" at bounding box center [495, 174] width 261 height 16
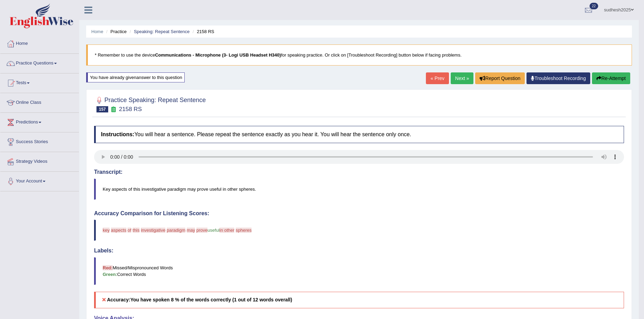
click at [454, 77] on link "Next »" at bounding box center [462, 78] width 23 height 12
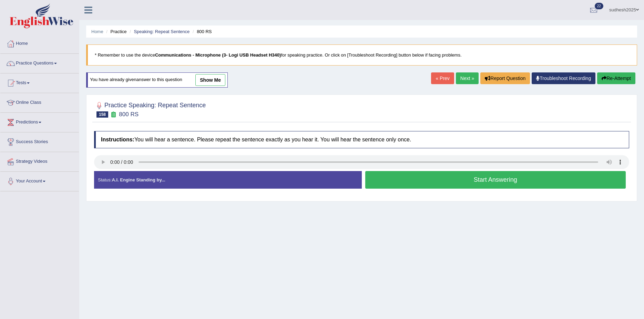
click at [472, 175] on button "Start Answering" at bounding box center [495, 180] width 261 height 18
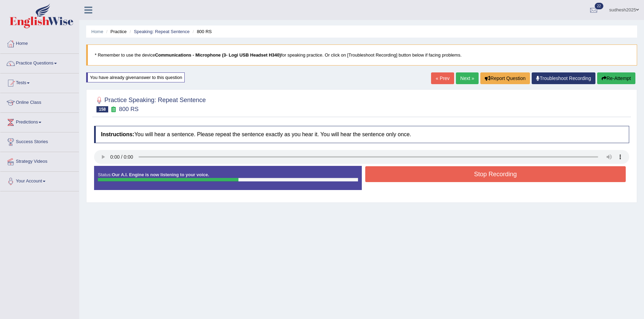
click at [504, 174] on button "Stop Recording" at bounding box center [495, 174] width 261 height 16
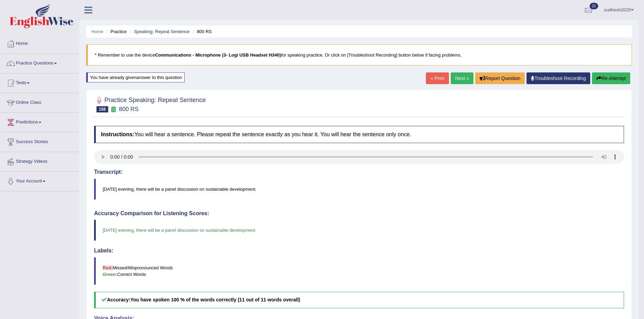
click at [460, 78] on link "Next »" at bounding box center [462, 78] width 23 height 12
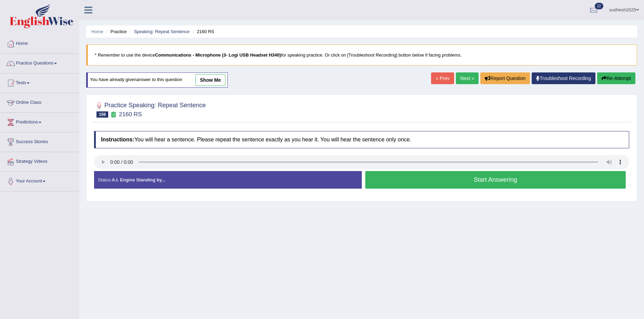
click at [475, 177] on button "Start Answering" at bounding box center [495, 180] width 261 height 18
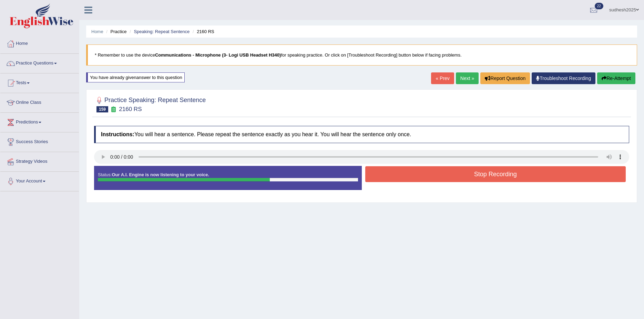
click at [483, 176] on button "Stop Recording" at bounding box center [495, 174] width 261 height 16
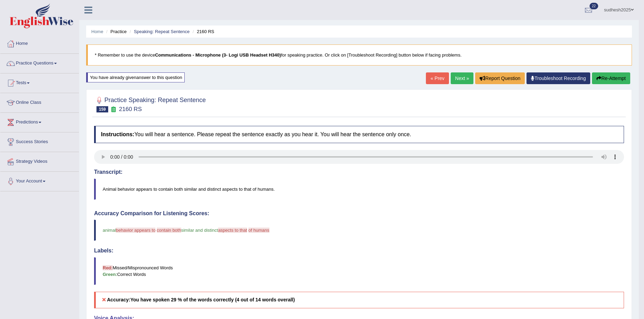
click at [460, 76] on link "Next »" at bounding box center [462, 78] width 23 height 12
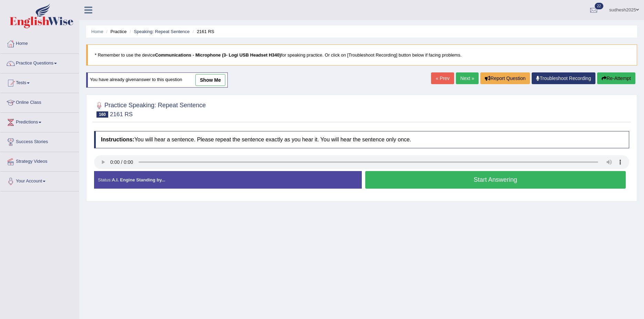
click at [438, 179] on button "Start Answering" at bounding box center [495, 180] width 261 height 18
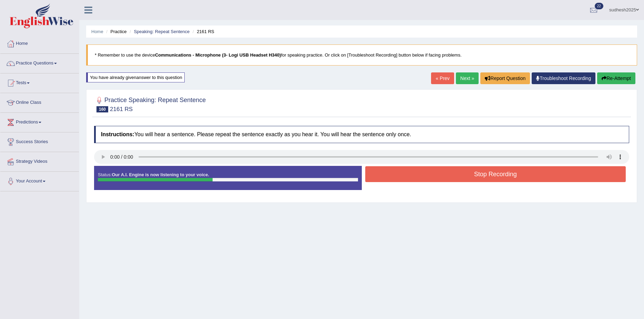
click at [452, 174] on button "Stop Recording" at bounding box center [495, 174] width 261 height 16
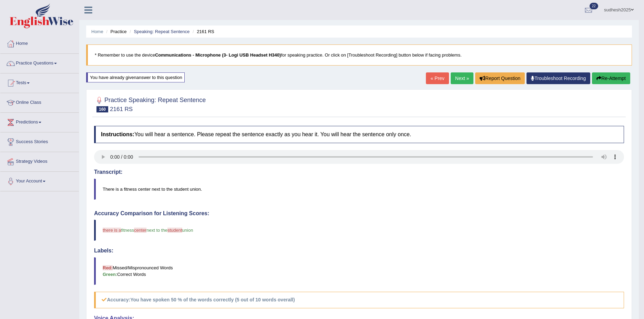
click at [462, 76] on link "Next »" at bounding box center [462, 78] width 23 height 12
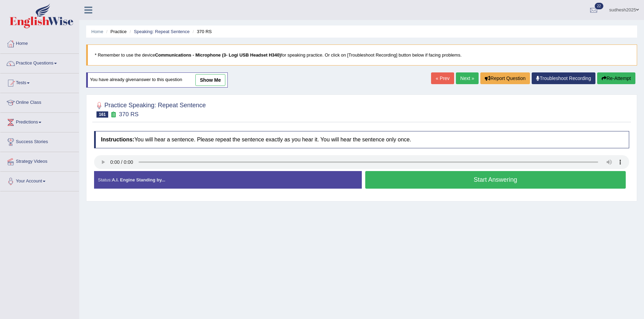
click at [482, 179] on button "Start Answering" at bounding box center [495, 180] width 261 height 18
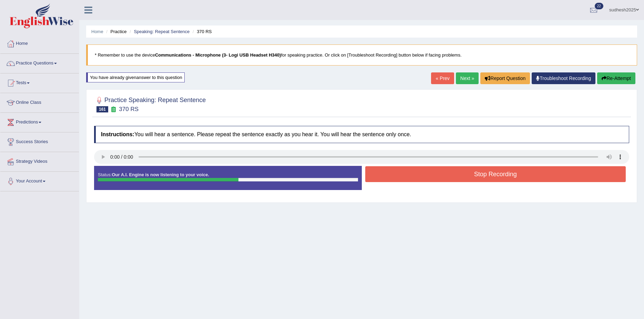
click at [488, 177] on button "Stop Recording" at bounding box center [495, 174] width 261 height 16
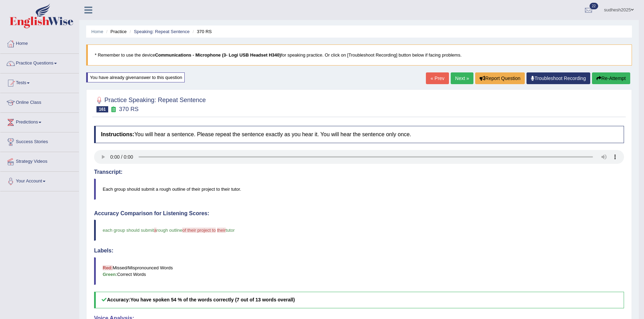
click at [457, 78] on link "Next »" at bounding box center [462, 78] width 23 height 12
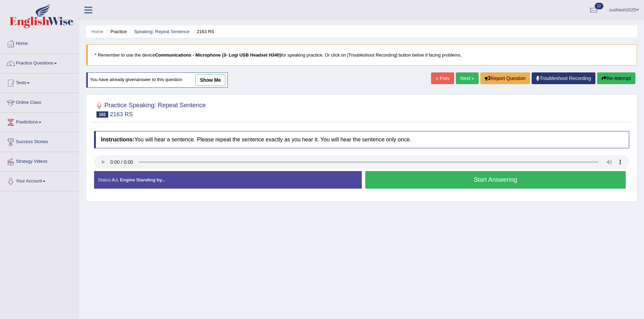
click at [463, 180] on button "Start Answering" at bounding box center [495, 180] width 261 height 18
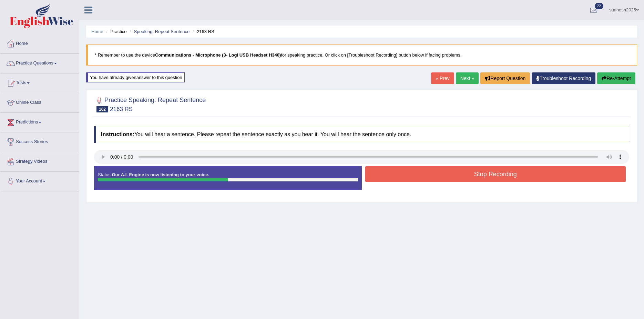
click at [460, 174] on button "Stop Recording" at bounding box center [495, 174] width 261 height 16
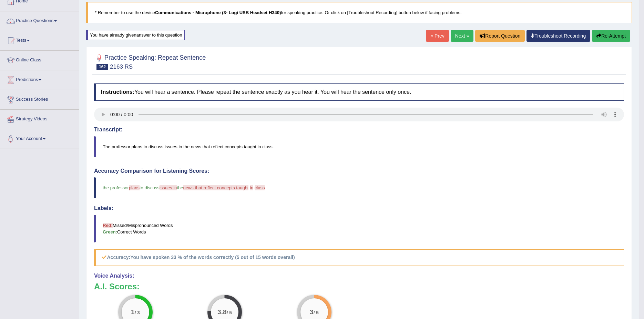
scroll to position [34, 0]
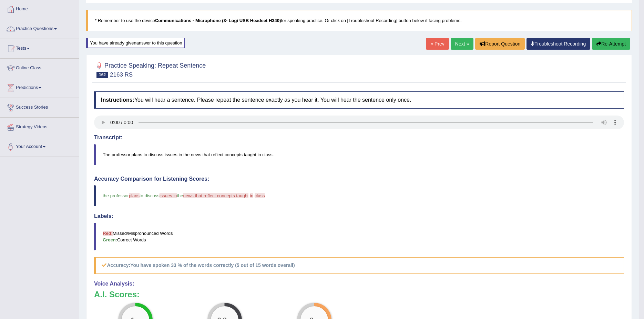
click at [462, 43] on link "Next »" at bounding box center [462, 44] width 23 height 12
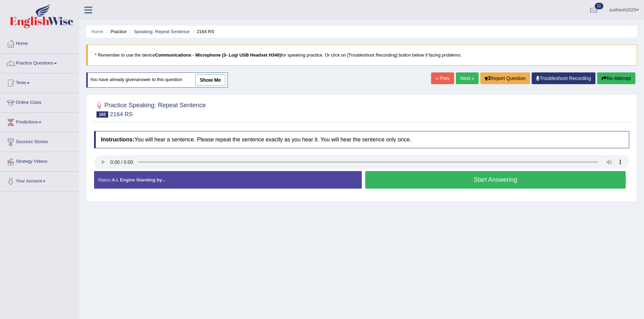
click at [475, 180] on button "Start Answering" at bounding box center [495, 180] width 261 height 18
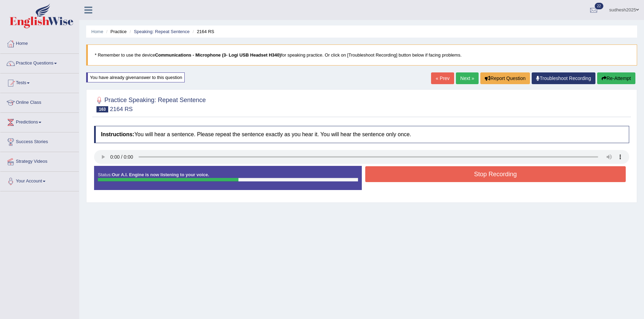
click at [477, 171] on button "Stop Recording" at bounding box center [495, 174] width 261 height 16
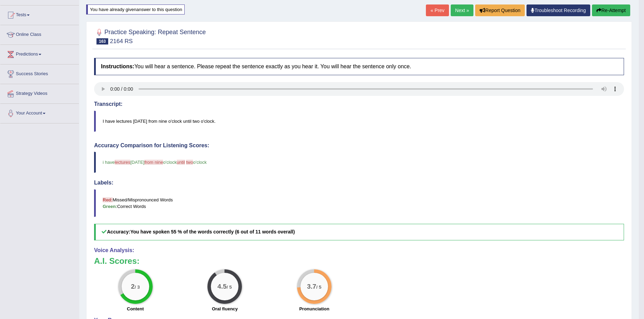
scroll to position [69, 0]
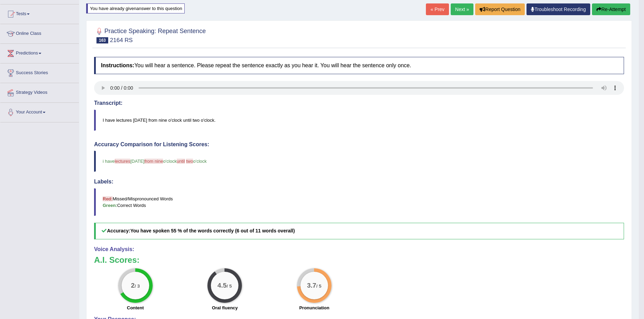
click at [459, 5] on link "Next »" at bounding box center [462, 9] width 23 height 12
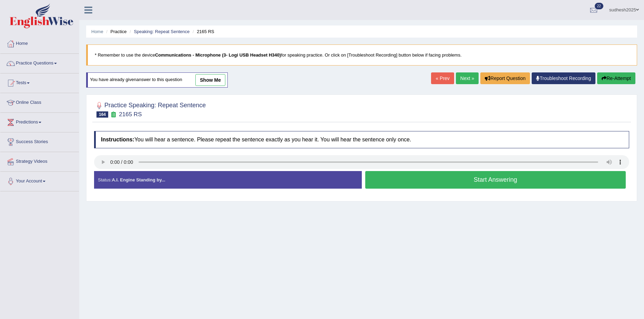
click at [460, 182] on button "Start Answering" at bounding box center [495, 180] width 261 height 18
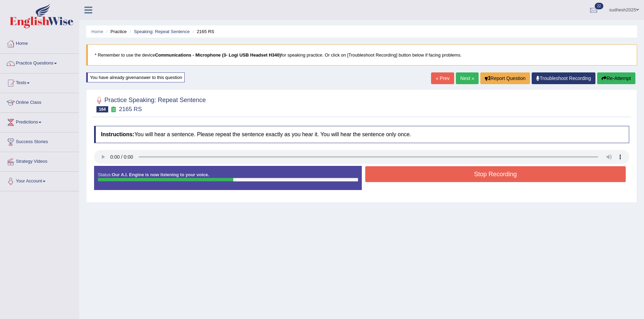
click at [465, 174] on button "Stop Recording" at bounding box center [495, 174] width 261 height 16
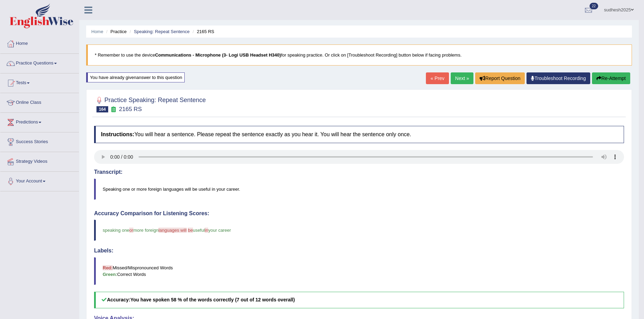
click at [460, 79] on link "Next »" at bounding box center [462, 78] width 23 height 12
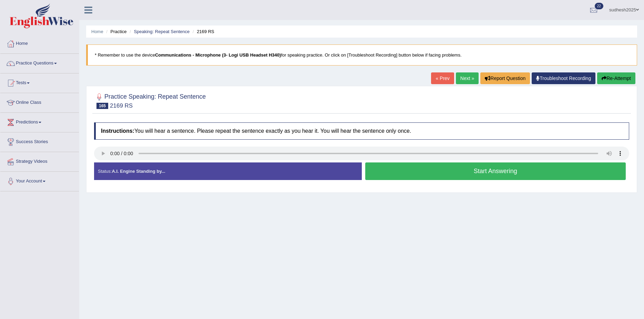
click at [414, 172] on button "Start Answering" at bounding box center [495, 171] width 261 height 18
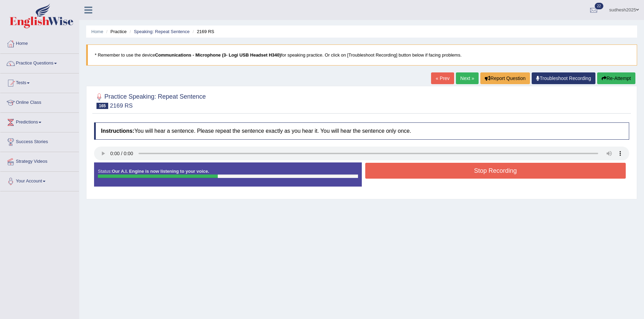
click at [616, 78] on button "Re-Attempt" at bounding box center [617, 78] width 38 height 12
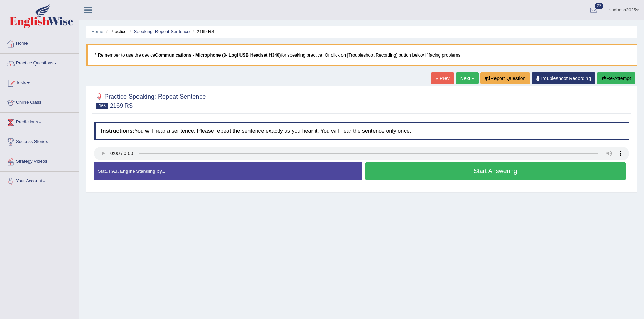
click at [465, 170] on button "Start Answering" at bounding box center [495, 171] width 261 height 18
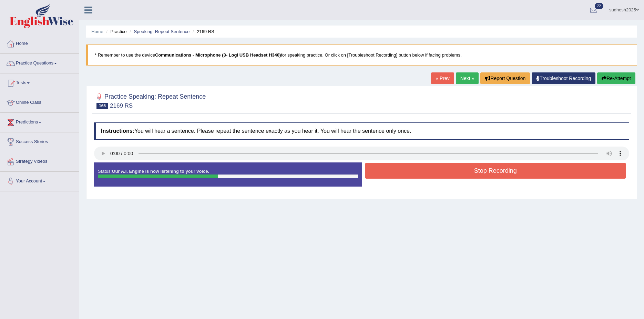
click at [468, 168] on button "Stop Recording" at bounding box center [495, 171] width 261 height 16
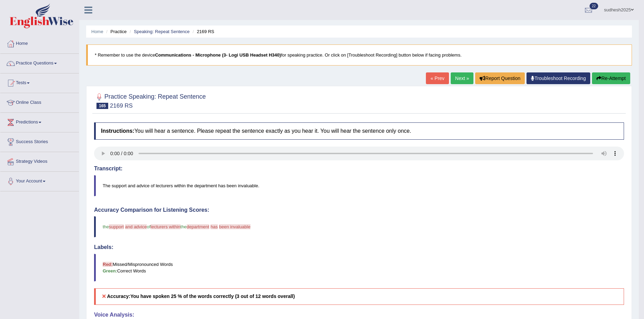
click at [459, 78] on link "Next »" at bounding box center [462, 78] width 23 height 12
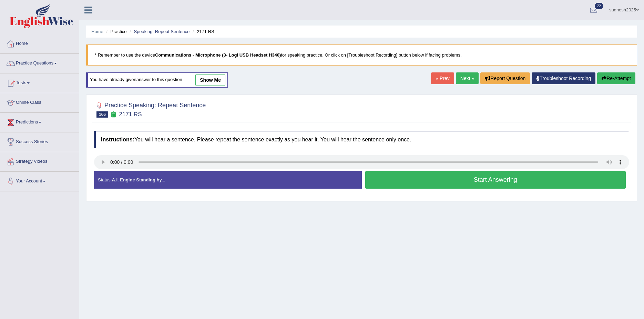
click at [444, 175] on button "Start Answering" at bounding box center [495, 180] width 261 height 18
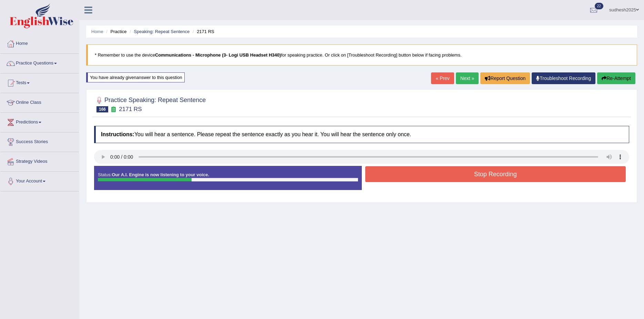
click at [436, 173] on button "Stop Recording" at bounding box center [495, 174] width 261 height 16
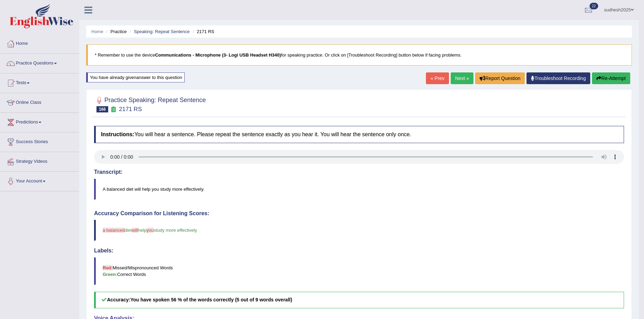
click at [459, 77] on link "Next »" at bounding box center [462, 78] width 23 height 12
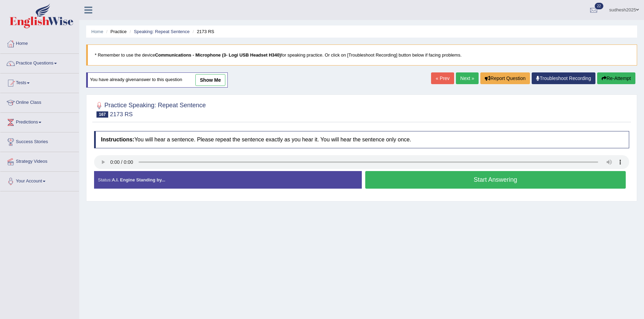
click at [437, 180] on button "Start Answering" at bounding box center [495, 180] width 261 height 18
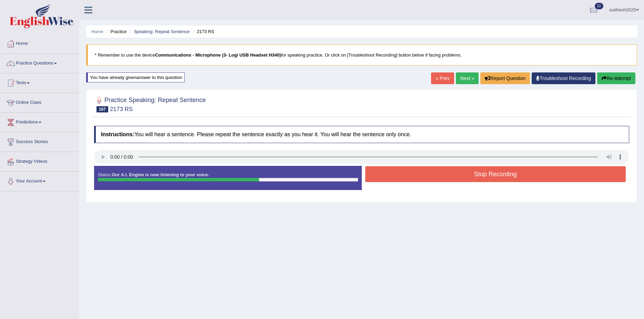
click at [429, 169] on button "Stop Recording" at bounding box center [495, 174] width 261 height 16
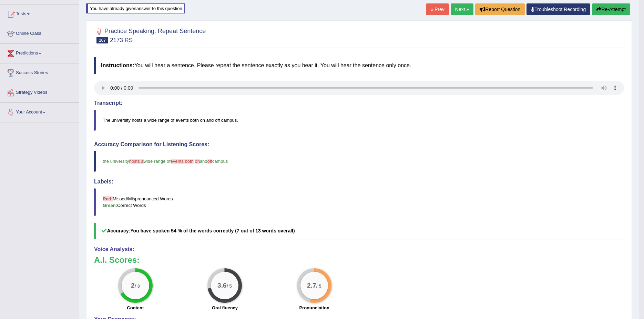
scroll to position [34, 0]
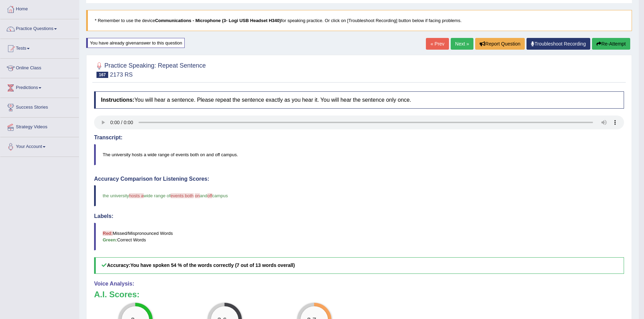
click link "Next »"
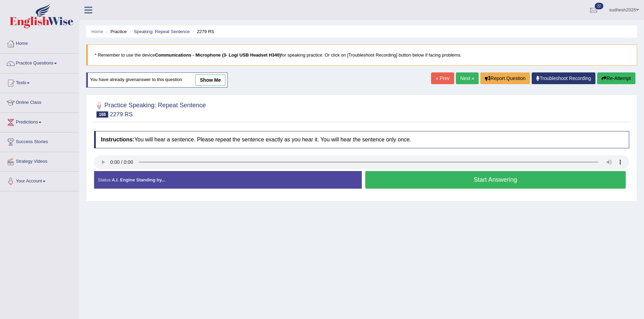
click at [431, 182] on button "Start Answering" at bounding box center [495, 180] width 261 height 18
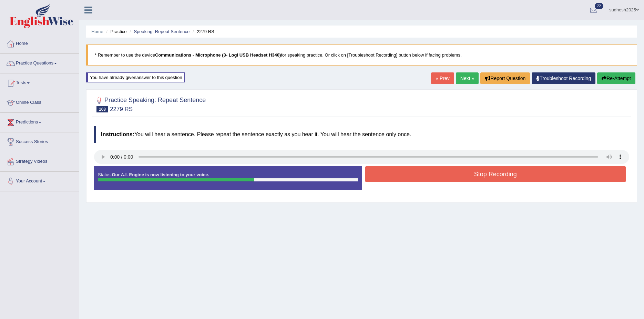
click at [418, 175] on button "Stop Recording" at bounding box center [495, 174] width 261 height 16
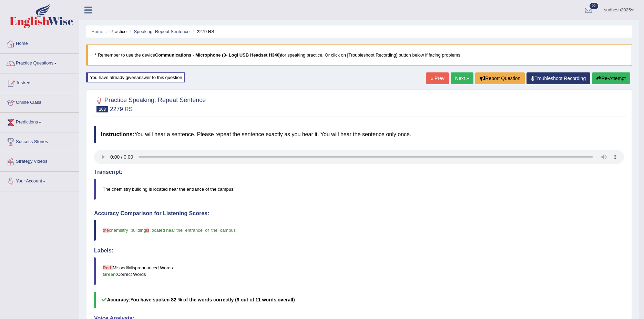
click at [457, 75] on link "Next »" at bounding box center [462, 78] width 23 height 12
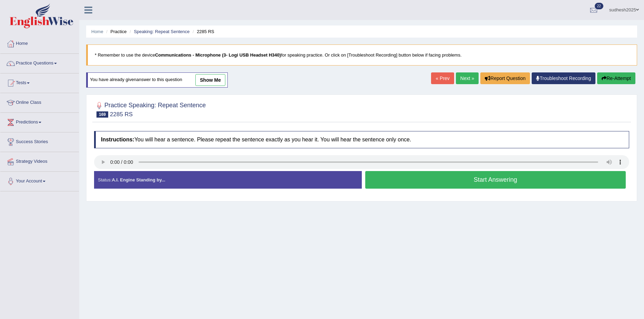
click at [423, 178] on button "Start Answering" at bounding box center [495, 180] width 261 height 18
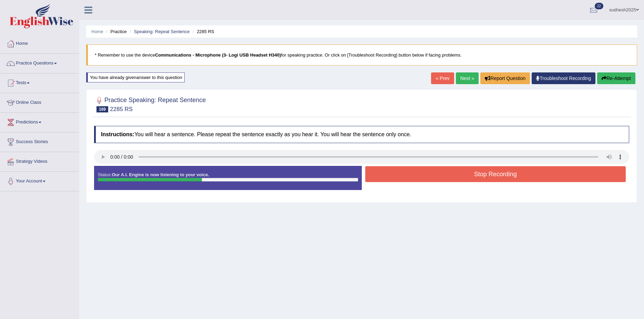
click at [406, 171] on button "Stop Recording" at bounding box center [495, 174] width 261 height 16
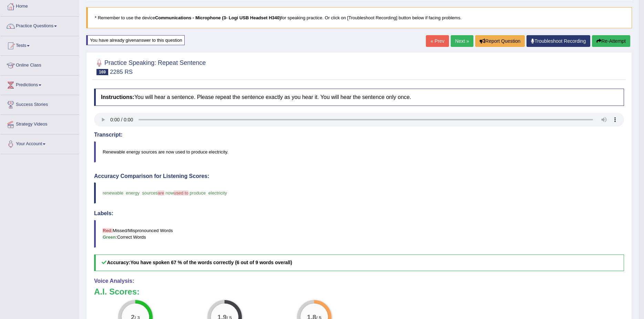
scroll to position [34, 0]
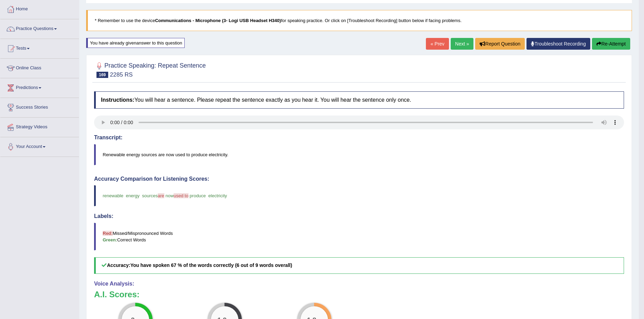
click at [456, 44] on link "Next »" at bounding box center [462, 44] width 23 height 12
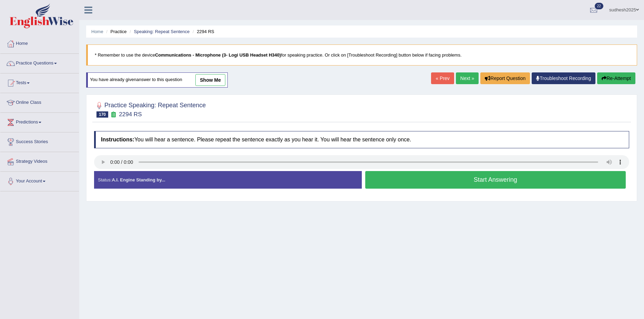
click at [407, 180] on button "Start Answering" at bounding box center [495, 180] width 261 height 18
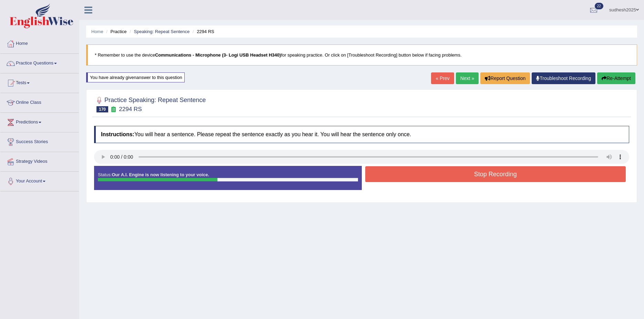
click at [406, 177] on button "Stop Recording" at bounding box center [495, 174] width 261 height 16
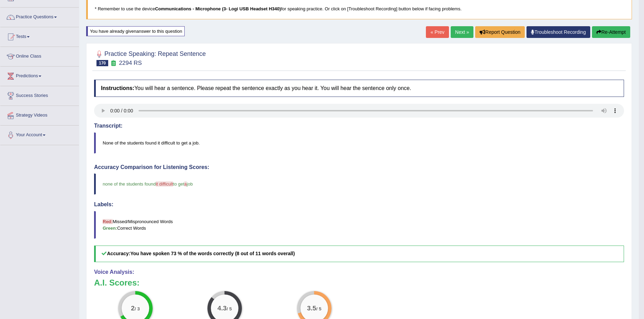
scroll to position [34, 0]
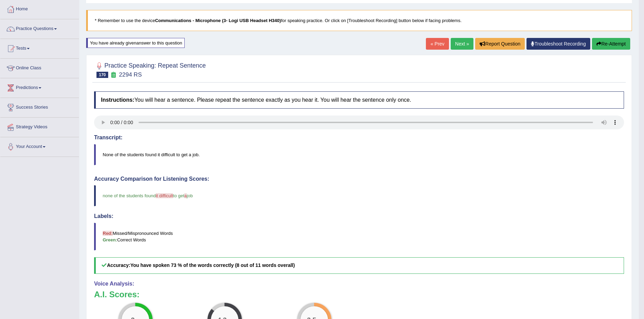
click at [459, 45] on link "Next »" at bounding box center [462, 44] width 23 height 12
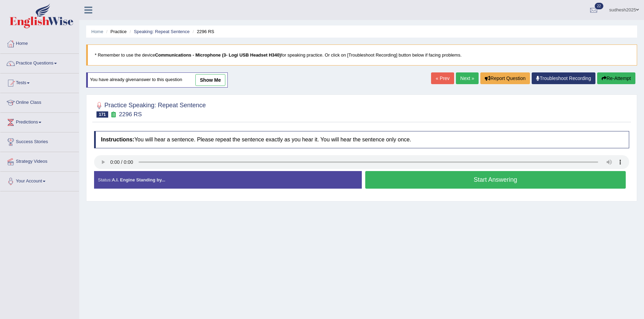
click at [414, 179] on button "Start Answering" at bounding box center [495, 180] width 261 height 18
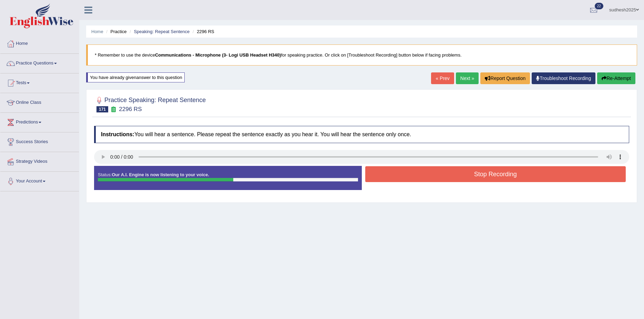
click at [411, 175] on button "Stop Recording" at bounding box center [495, 174] width 261 height 16
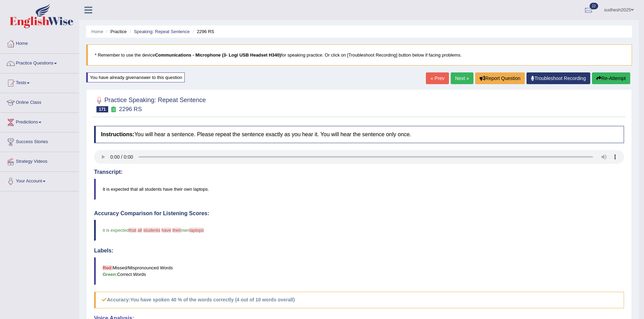
click at [463, 79] on link "Next »" at bounding box center [462, 78] width 23 height 12
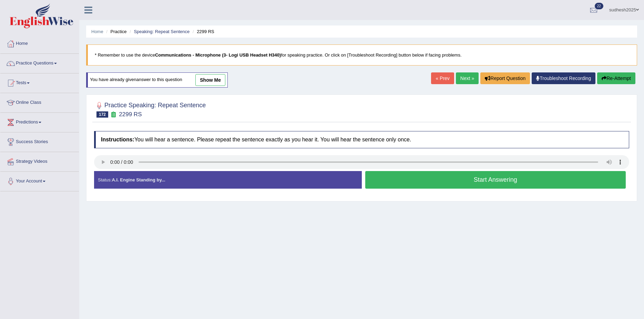
click at [423, 181] on button "Start Answering" at bounding box center [495, 180] width 261 height 18
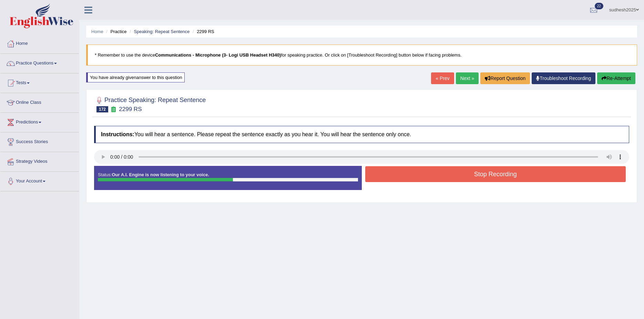
click at [422, 176] on button "Stop Recording" at bounding box center [495, 174] width 261 height 16
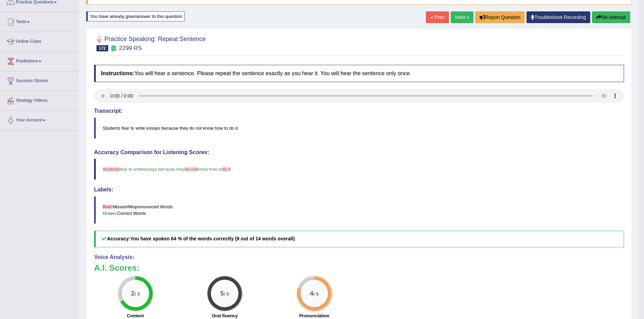
scroll to position [34, 0]
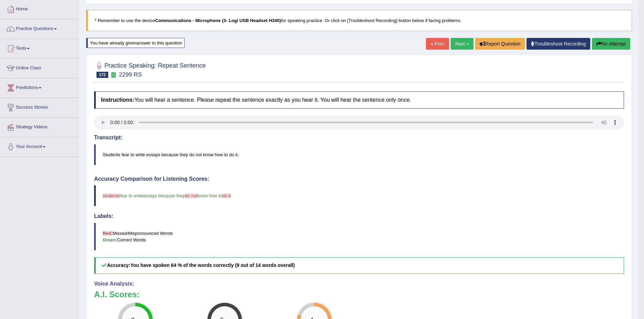
click at [462, 41] on link "Next »" at bounding box center [462, 44] width 23 height 12
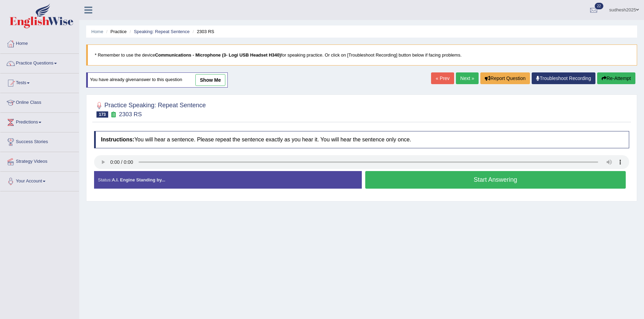
click at [428, 180] on button "Start Answering" at bounding box center [495, 180] width 261 height 18
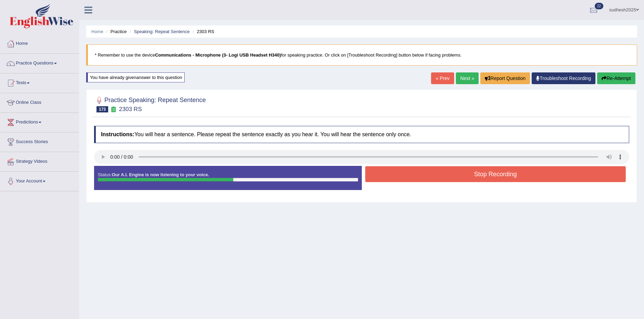
click at [445, 172] on button "Stop Recording" at bounding box center [495, 174] width 261 height 16
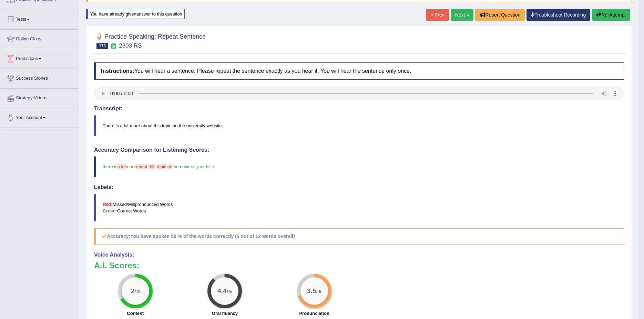
scroll to position [69, 0]
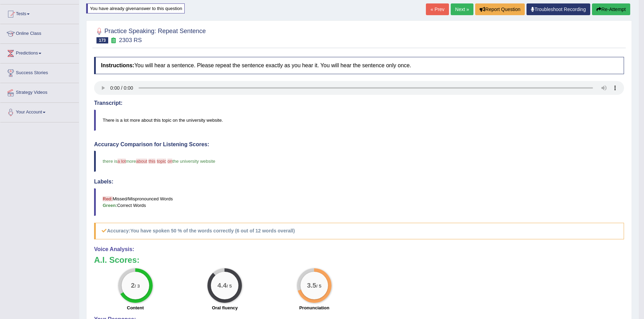
click at [459, 7] on link "Next »" at bounding box center [462, 9] width 23 height 12
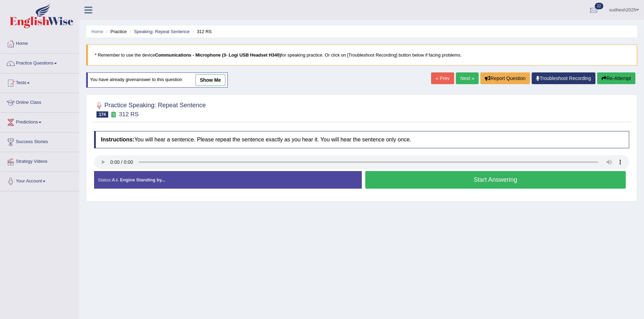
click at [411, 179] on button "Start Answering" at bounding box center [495, 180] width 261 height 18
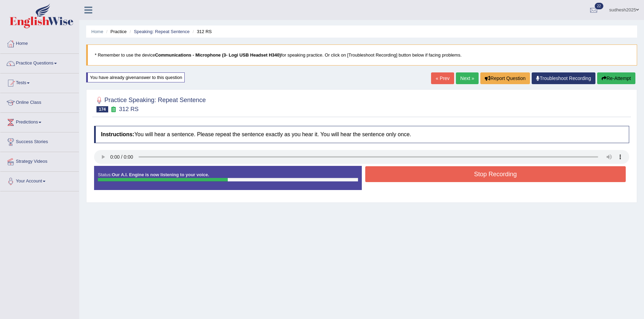
click at [440, 175] on button "Stop Recording" at bounding box center [495, 174] width 261 height 16
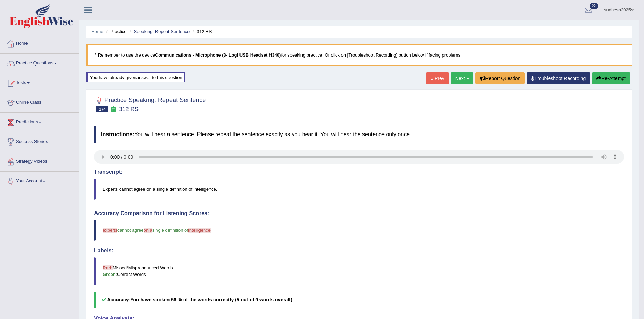
click at [463, 77] on link "Next »" at bounding box center [462, 78] width 23 height 12
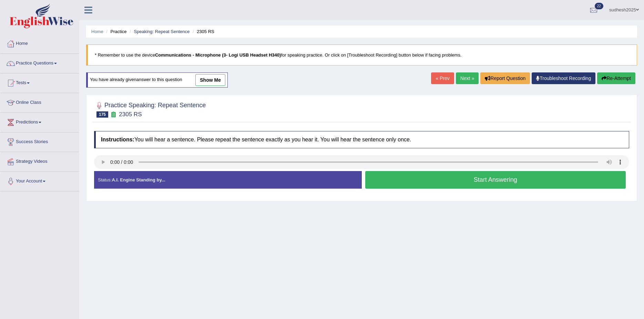
click at [444, 179] on button "Start Answering" at bounding box center [495, 180] width 261 height 18
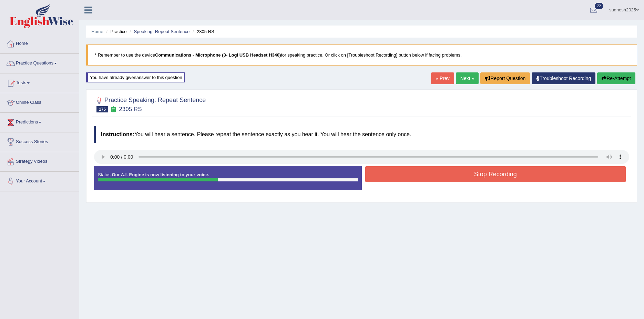
click at [450, 173] on button "Stop Recording" at bounding box center [495, 174] width 261 height 16
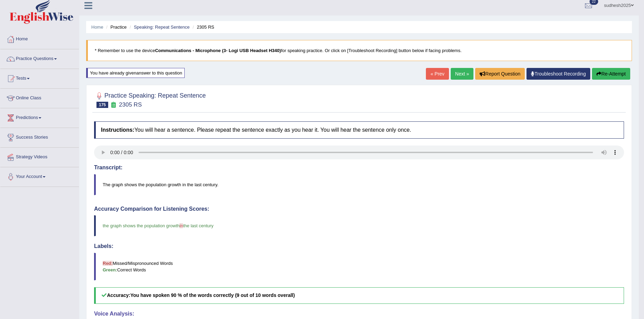
scroll to position [69, 0]
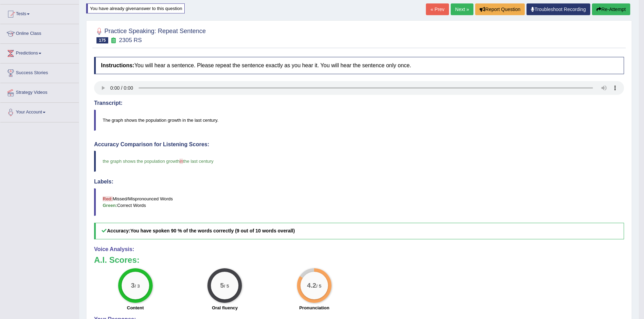
click at [464, 10] on link "Next »" at bounding box center [462, 9] width 23 height 12
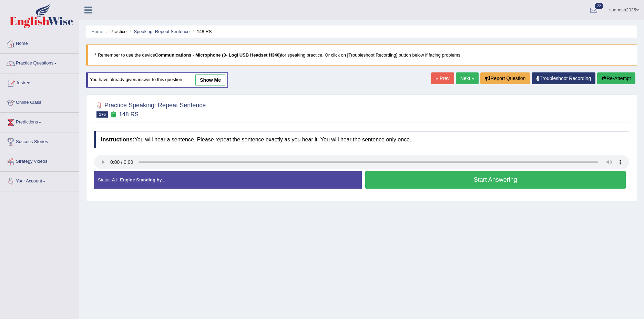
click at [439, 175] on button "Start Answering" at bounding box center [495, 180] width 261 height 18
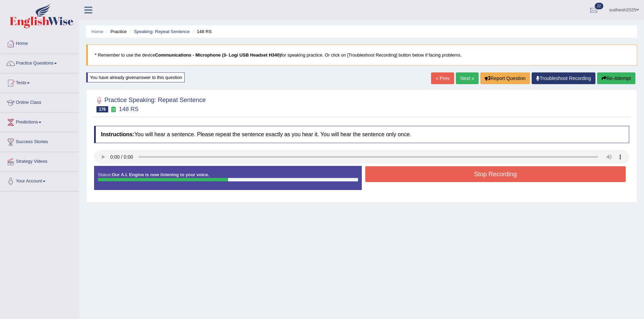
click at [454, 173] on button "Stop Recording" at bounding box center [495, 174] width 261 height 16
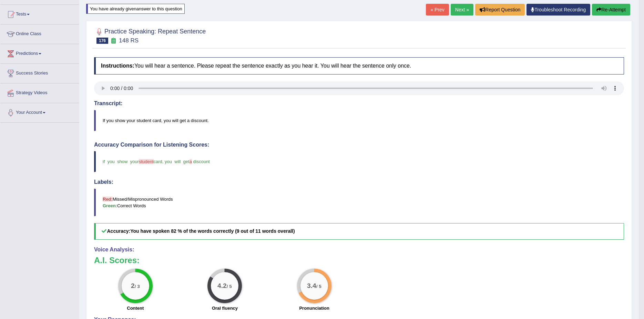
scroll to position [69, 0]
click at [461, 8] on link "Next »" at bounding box center [462, 9] width 23 height 12
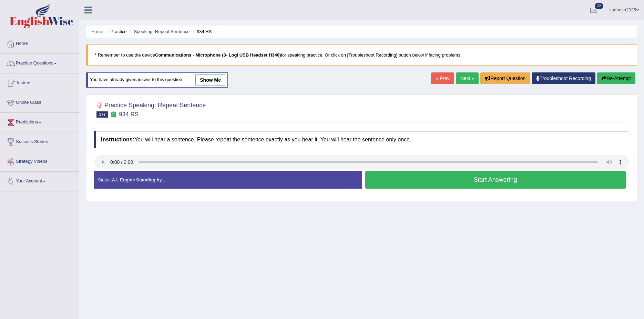
click at [415, 181] on button "Start Answering" at bounding box center [495, 180] width 261 height 18
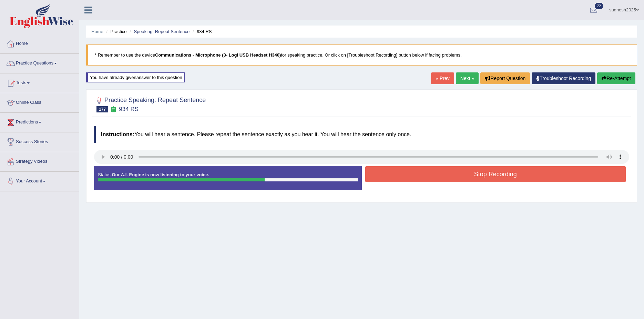
click at [410, 176] on button "Stop Recording" at bounding box center [495, 174] width 261 height 16
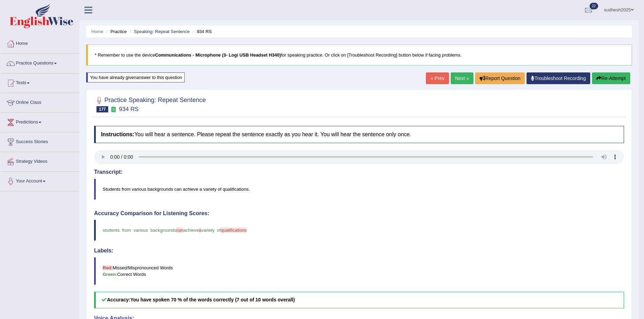
click at [457, 77] on link "Next »" at bounding box center [462, 78] width 23 height 12
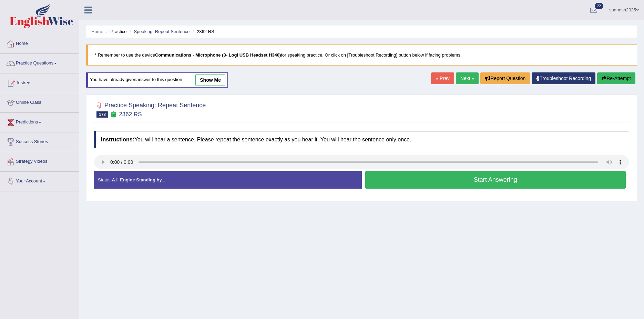
click at [469, 183] on button "Start Answering" at bounding box center [495, 180] width 261 height 18
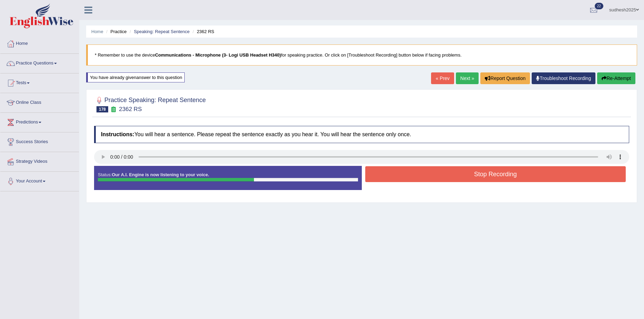
click at [469, 177] on button "Stop Recording" at bounding box center [495, 174] width 261 height 16
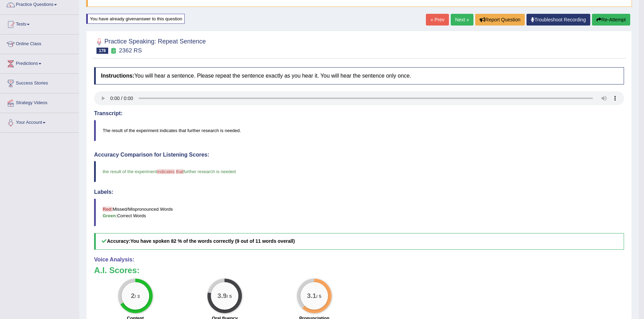
scroll to position [34, 0]
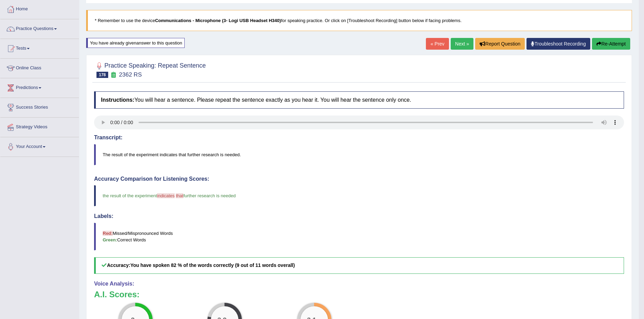
click at [458, 45] on link "Next »" at bounding box center [462, 44] width 23 height 12
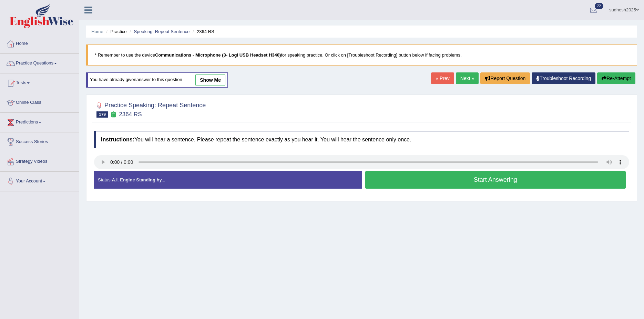
click at [434, 184] on button "Start Answering" at bounding box center [495, 180] width 261 height 18
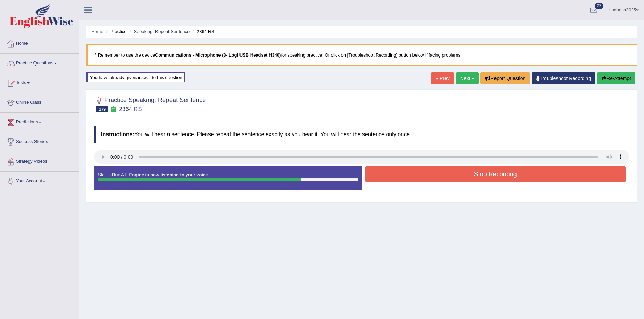
click at [442, 175] on button "Stop Recording" at bounding box center [495, 174] width 261 height 16
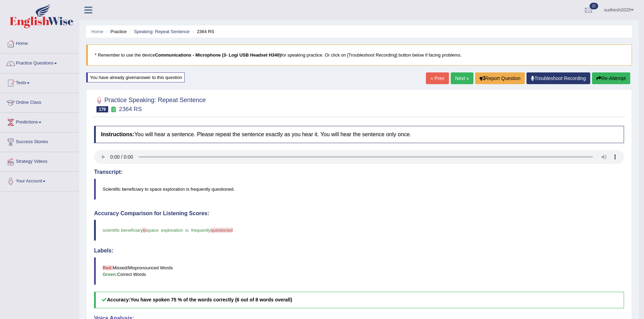
click at [458, 79] on link "Next »" at bounding box center [462, 78] width 23 height 12
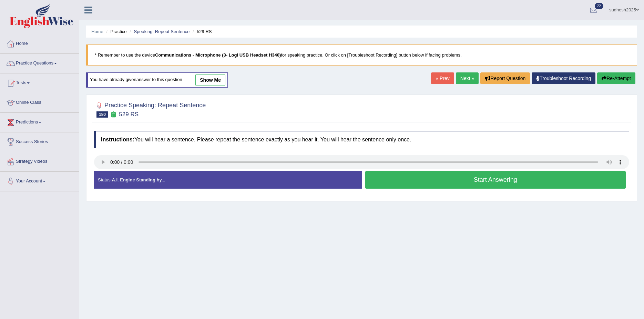
click at [440, 182] on button "Start Answering" at bounding box center [495, 180] width 261 height 18
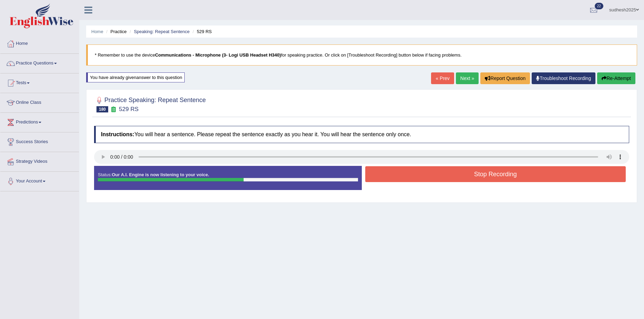
click at [439, 177] on button "Stop Recording" at bounding box center [495, 174] width 261 height 16
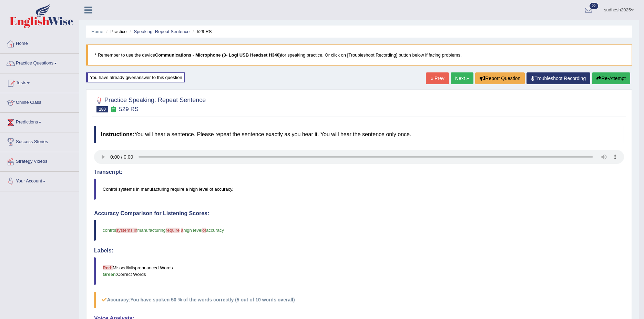
click at [458, 80] on link "Next »" at bounding box center [462, 78] width 23 height 12
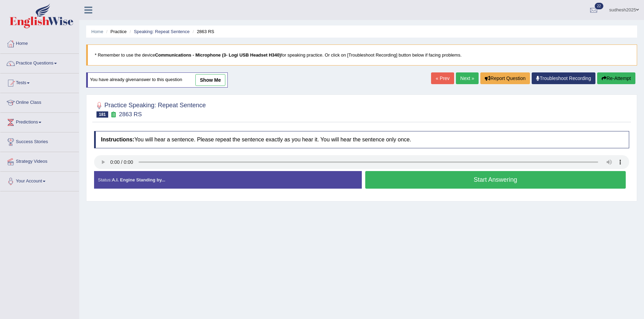
click at [440, 181] on button "Start Answering" at bounding box center [495, 180] width 261 height 18
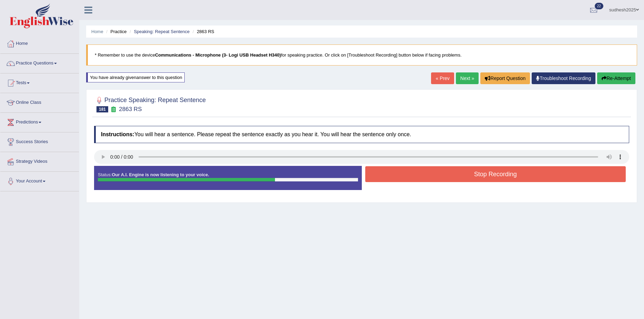
click at [448, 178] on button "Stop Recording" at bounding box center [495, 174] width 261 height 16
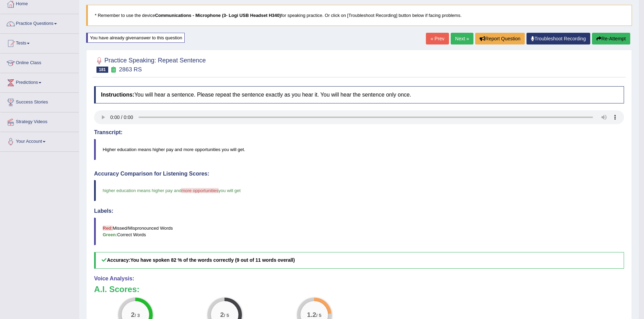
scroll to position [34, 0]
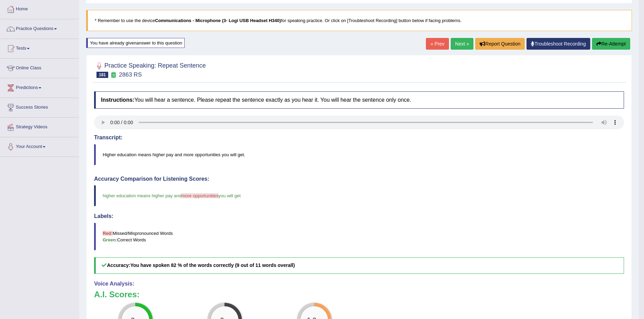
click at [459, 48] on link "Next »" at bounding box center [462, 44] width 23 height 12
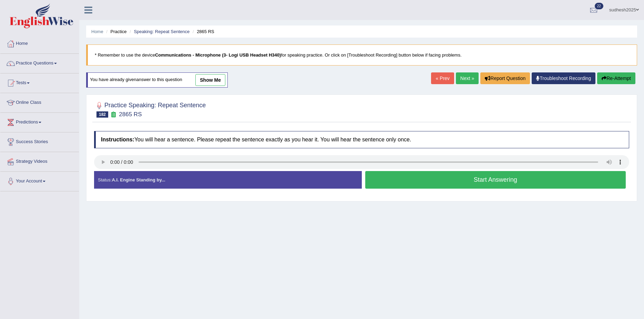
click at [440, 177] on button "Start Answering" at bounding box center [495, 180] width 261 height 18
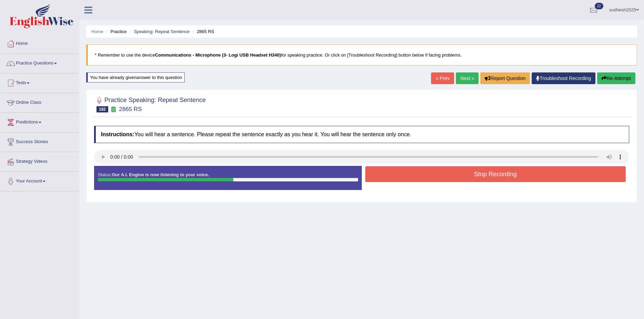
click at [440, 177] on button "Stop Recording" at bounding box center [495, 174] width 261 height 16
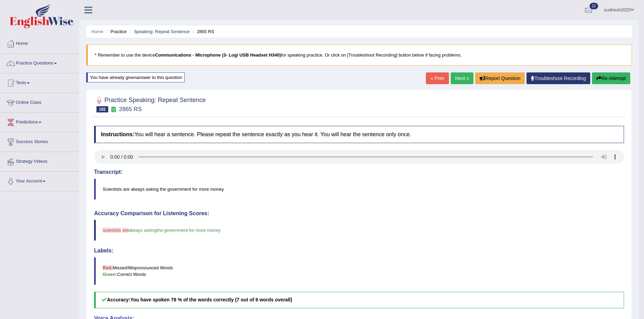
click at [461, 80] on link "Next »" at bounding box center [462, 78] width 23 height 12
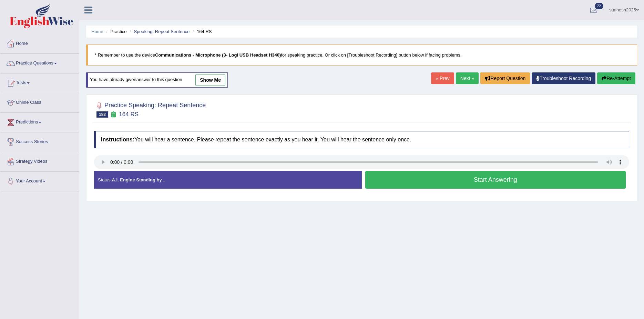
click at [424, 178] on button "Start Answering" at bounding box center [495, 180] width 261 height 18
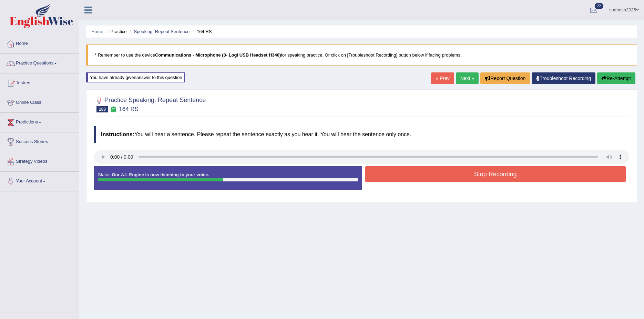
click at [423, 178] on button "Stop Recording" at bounding box center [495, 174] width 261 height 16
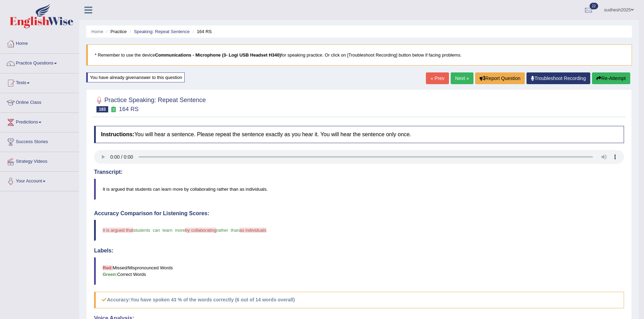
click at [459, 77] on link "Next »" at bounding box center [462, 78] width 23 height 12
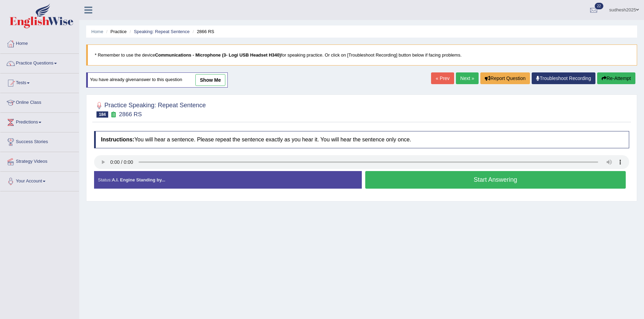
click at [475, 183] on button "Start Answering" at bounding box center [495, 180] width 261 height 18
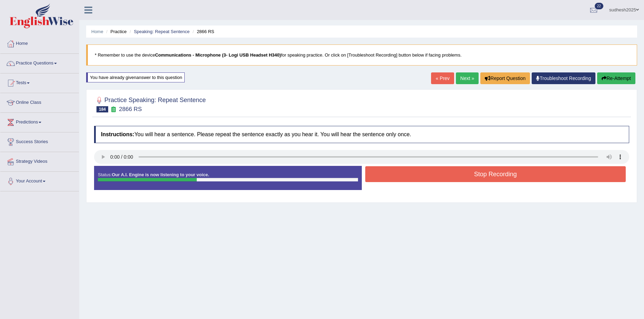
click at [483, 178] on button "Stop Recording" at bounding box center [495, 174] width 261 height 16
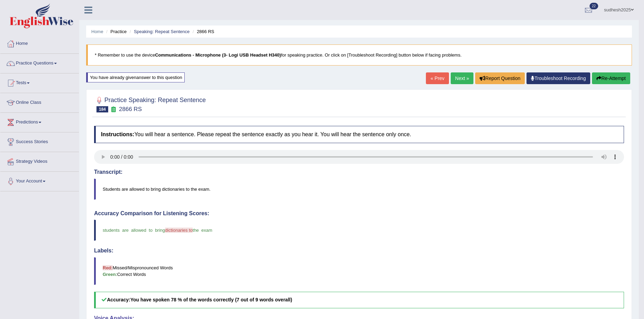
click at [463, 80] on link "Next »" at bounding box center [462, 78] width 23 height 12
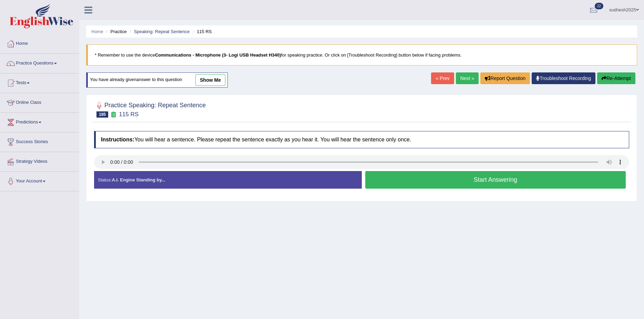
click at [421, 177] on button "Start Answering" at bounding box center [495, 180] width 261 height 18
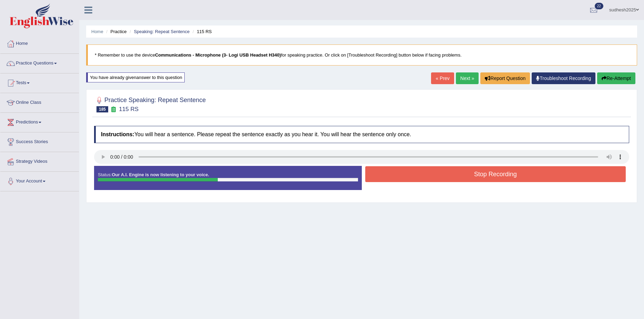
click at [425, 177] on button "Stop Recording" at bounding box center [495, 174] width 261 height 16
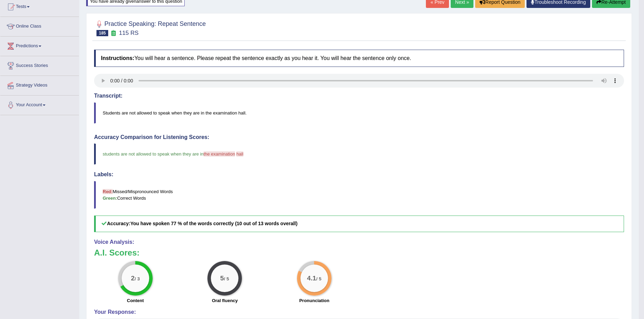
scroll to position [34, 0]
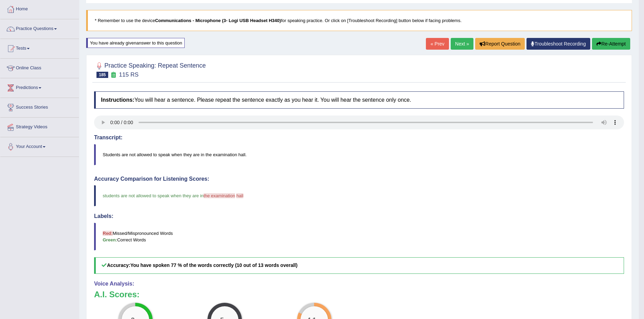
click at [464, 45] on link "Next »" at bounding box center [462, 44] width 23 height 12
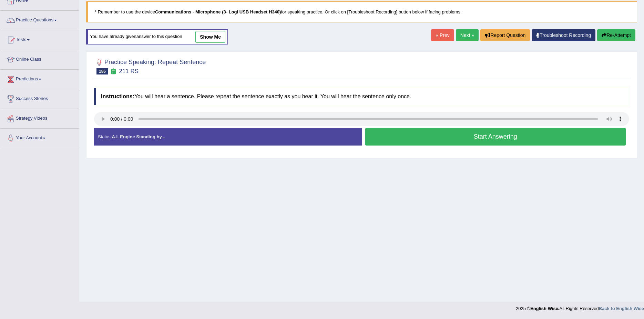
click at [409, 136] on button "Start Answering" at bounding box center [495, 137] width 261 height 18
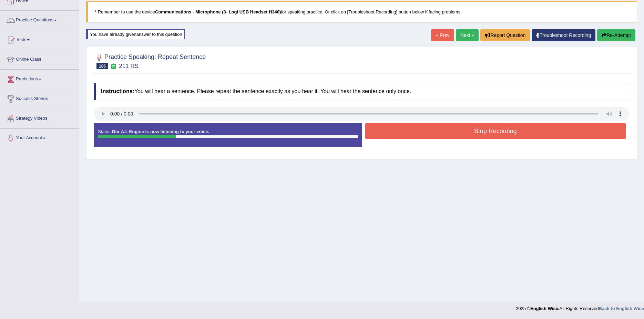
click at [413, 133] on button "Stop Recording" at bounding box center [495, 131] width 261 height 16
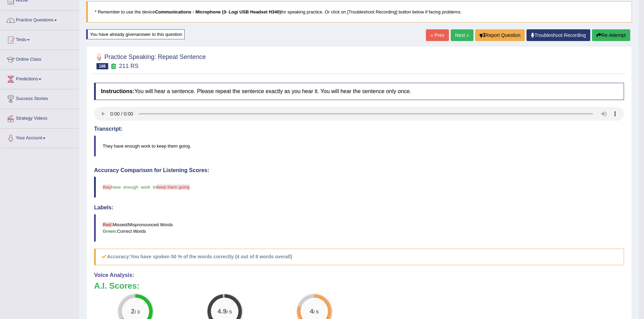
click at [462, 36] on link "Next »" at bounding box center [462, 35] width 23 height 12
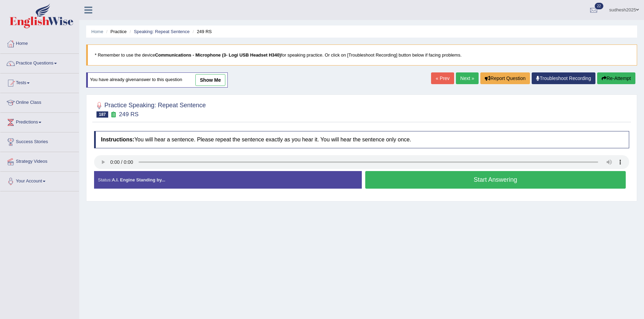
click at [417, 185] on button "Start Answering" at bounding box center [495, 180] width 261 height 18
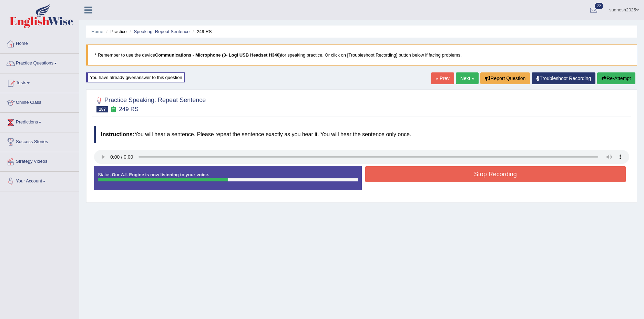
click at [449, 176] on button "Stop Recording" at bounding box center [495, 174] width 261 height 16
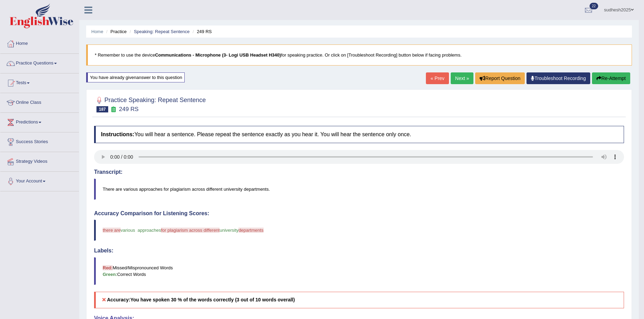
click at [458, 80] on link "Next »" at bounding box center [462, 78] width 23 height 12
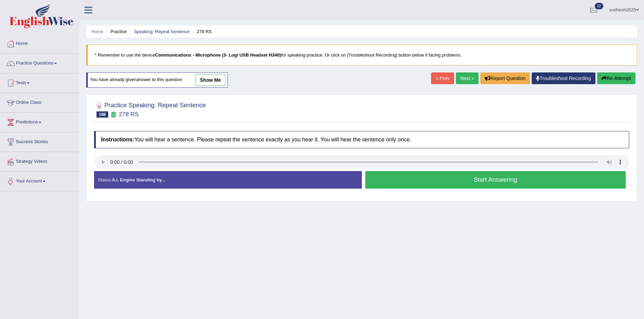
click at [434, 181] on button "Start Answering" at bounding box center [495, 180] width 261 height 18
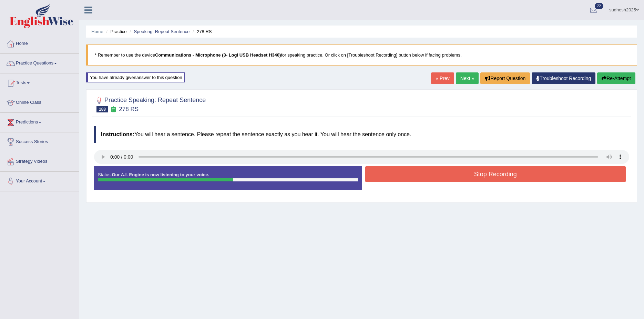
click at [440, 175] on button "Stop Recording" at bounding box center [495, 174] width 261 height 16
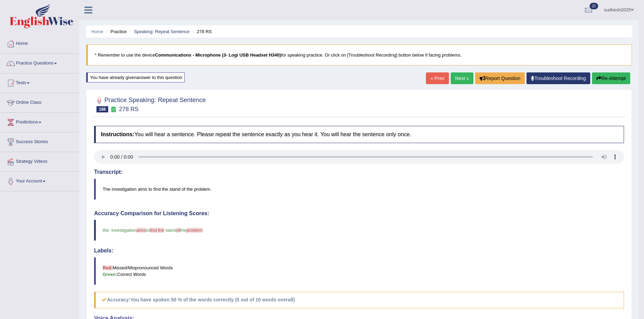
click at [454, 77] on link "Next »" at bounding box center [462, 78] width 23 height 12
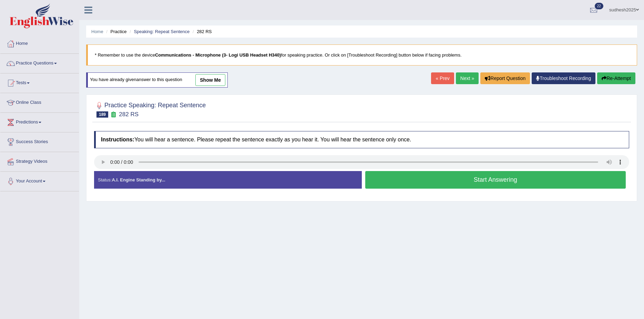
click at [492, 180] on button "Start Answering" at bounding box center [495, 180] width 261 height 18
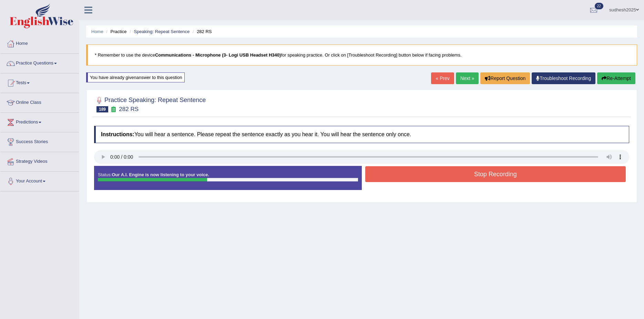
click at [491, 177] on button "Stop Recording" at bounding box center [495, 174] width 261 height 16
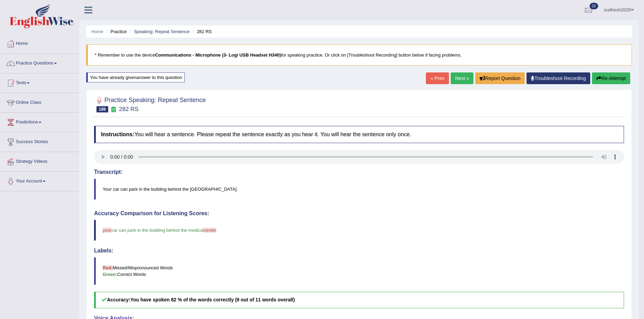
click at [459, 79] on link "Next »" at bounding box center [462, 78] width 23 height 12
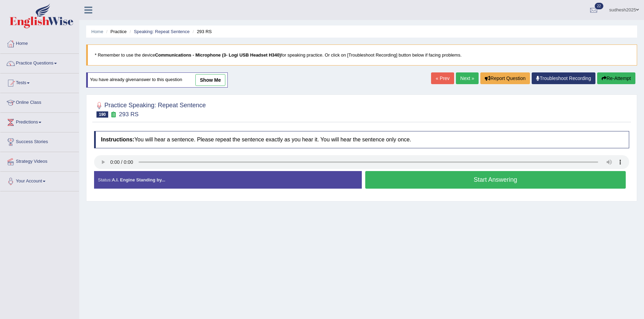
click at [447, 182] on button "Start Answering" at bounding box center [495, 180] width 261 height 18
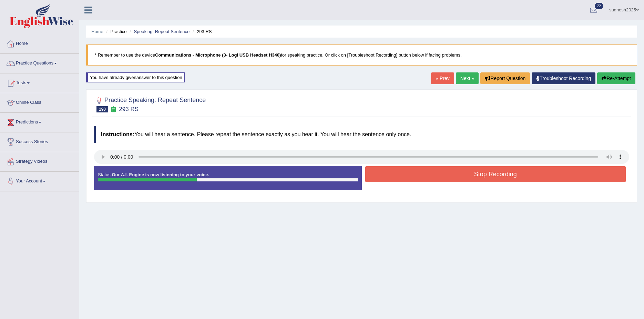
click at [457, 178] on button "Stop Recording" at bounding box center [495, 174] width 261 height 16
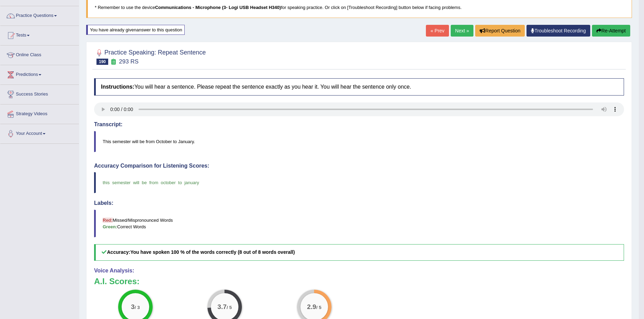
scroll to position [47, 0]
click at [461, 30] on link "Next »" at bounding box center [462, 31] width 23 height 12
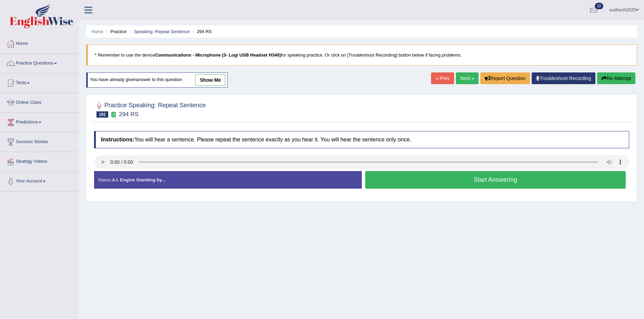
click at [487, 181] on button "Start Answering" at bounding box center [495, 180] width 261 height 18
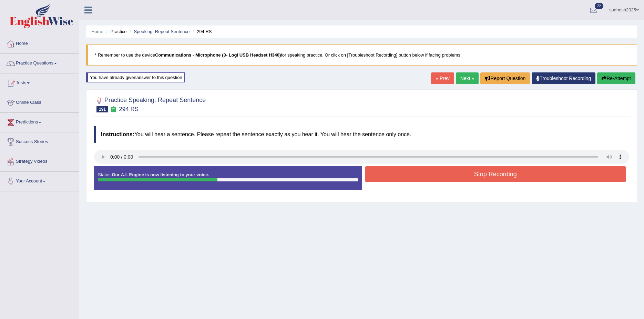
click at [487, 174] on button "Stop Recording" at bounding box center [495, 174] width 261 height 16
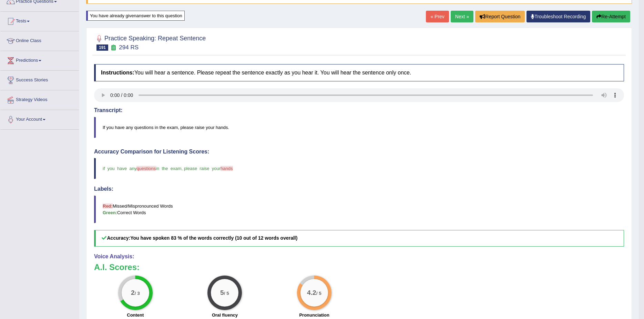
scroll to position [69, 0]
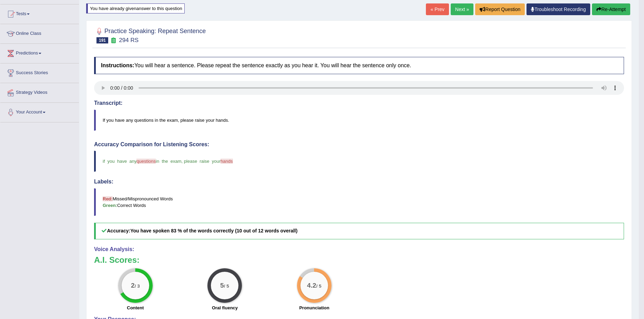
click at [462, 7] on link "Next »" at bounding box center [462, 9] width 23 height 12
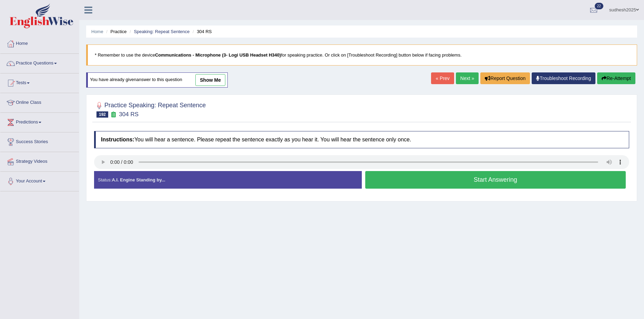
click at [413, 182] on button "Start Answering" at bounding box center [495, 180] width 261 height 18
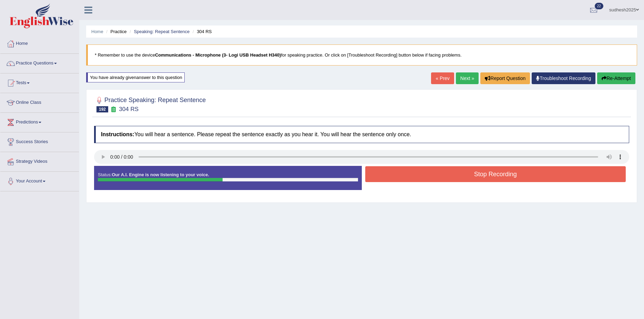
click at [427, 173] on button "Stop Recording" at bounding box center [495, 174] width 261 height 16
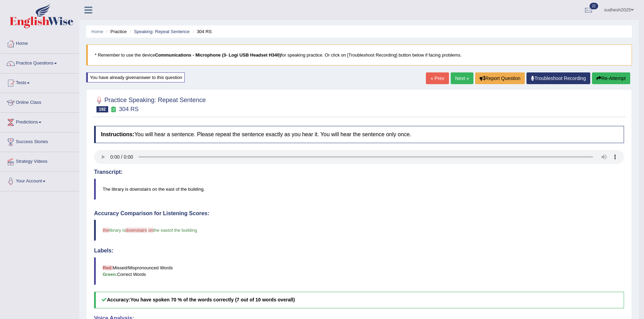
click at [461, 80] on link "Next »" at bounding box center [462, 78] width 23 height 12
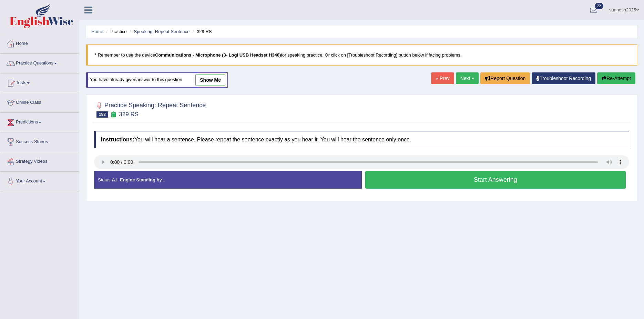
click at [422, 187] on button "Start Answering" at bounding box center [495, 180] width 261 height 18
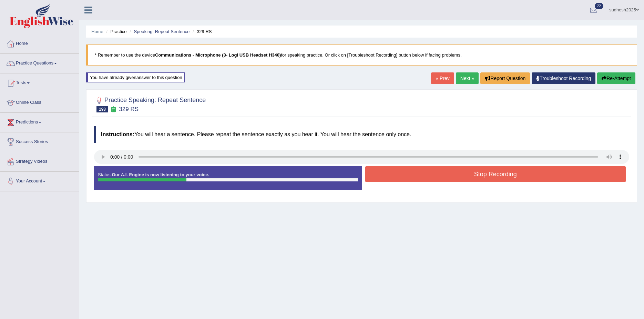
click at [452, 174] on button "Stop Recording" at bounding box center [495, 174] width 261 height 16
click at [452, 174] on div "Status: Our A.I. Engine is now listening to your voice. Start Answering Stop Re…" at bounding box center [361, 181] width 535 height 31
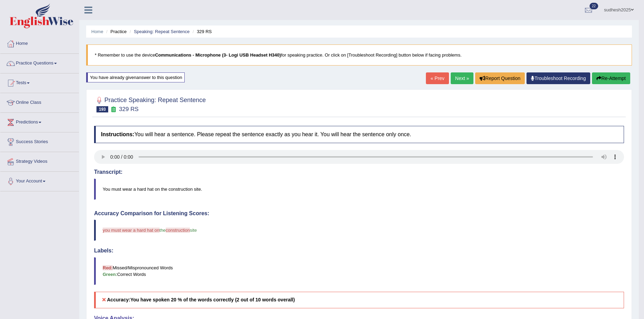
click at [612, 79] on button "Re-Attempt" at bounding box center [611, 78] width 38 height 12
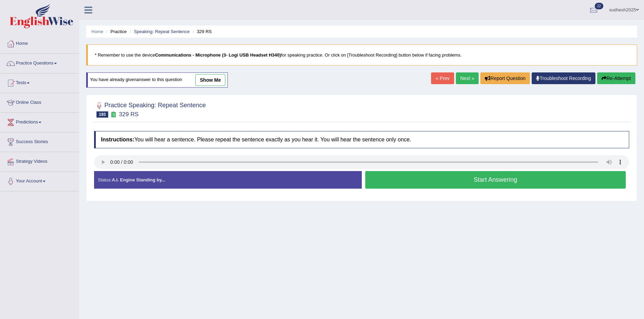
click at [458, 181] on button "Start Answering" at bounding box center [495, 180] width 261 height 18
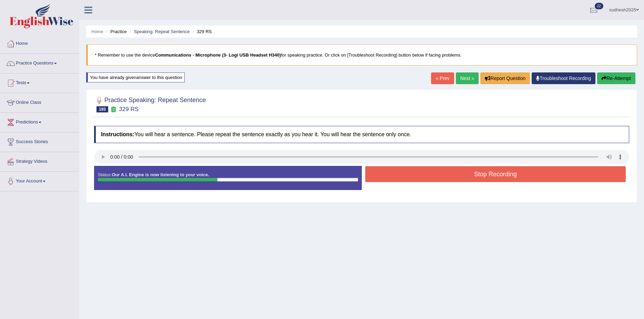
click at [458, 176] on button "Stop Recording" at bounding box center [495, 174] width 261 height 16
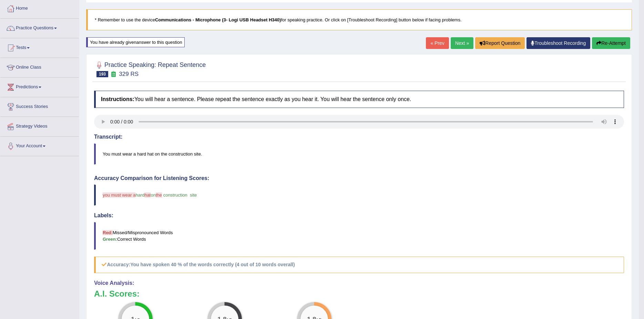
scroll to position [34, 0]
click at [458, 46] on link "Next »" at bounding box center [462, 44] width 23 height 12
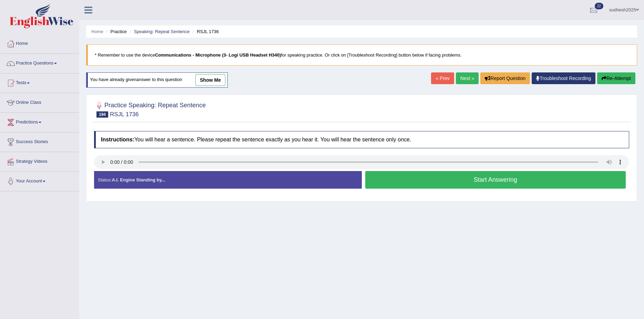
click at [453, 181] on button "Start Answering" at bounding box center [495, 180] width 261 height 18
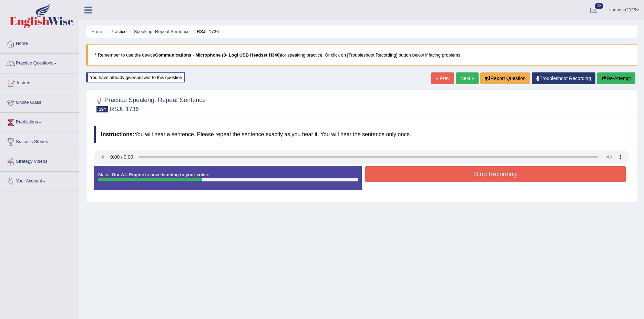
click at [458, 174] on button "Stop Recording" at bounding box center [495, 174] width 261 height 16
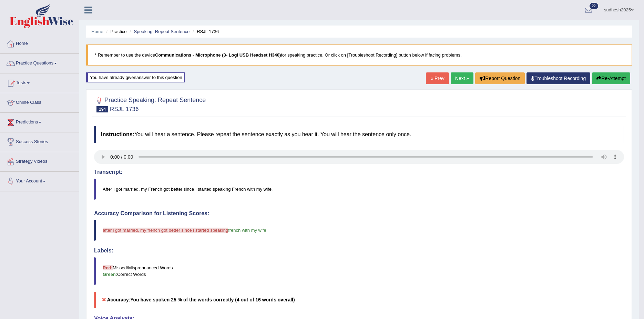
click at [606, 79] on button "Re-Attempt" at bounding box center [611, 78] width 38 height 12
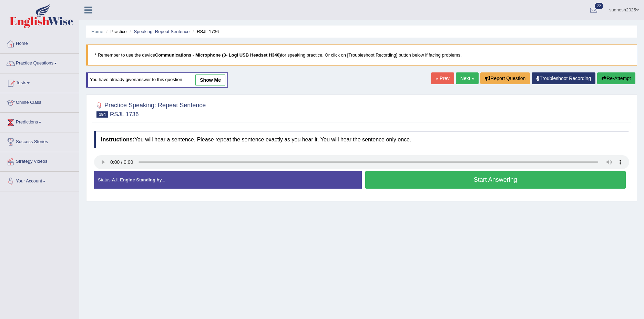
click at [458, 181] on button "Start Answering" at bounding box center [495, 180] width 261 height 18
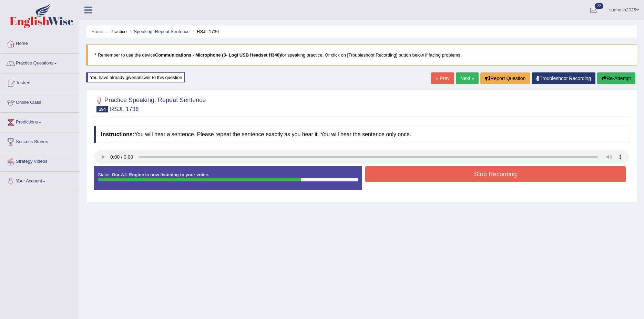
click at [470, 178] on button "Stop Recording" at bounding box center [495, 174] width 261 height 16
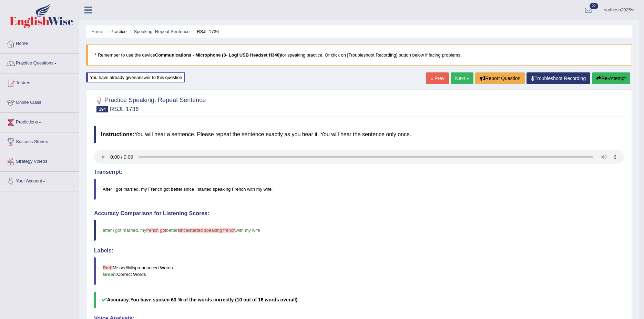
click at [465, 79] on link "Next »" at bounding box center [462, 78] width 23 height 12
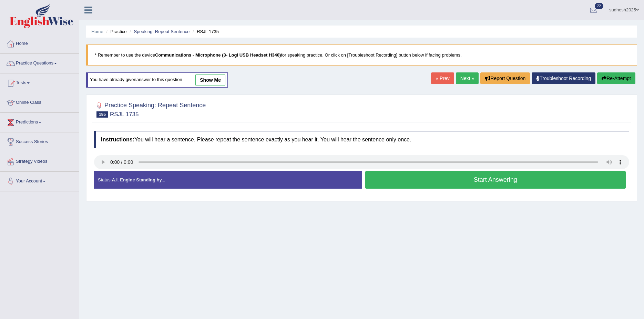
click at [415, 180] on button "Start Answering" at bounding box center [495, 180] width 261 height 18
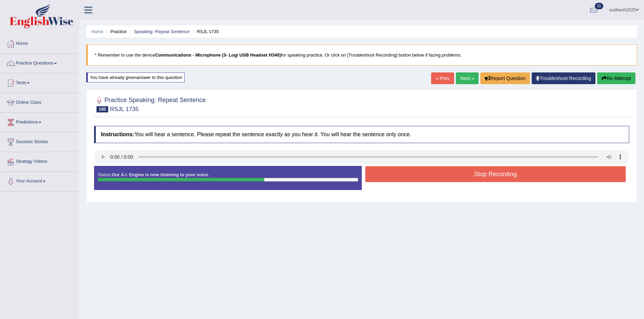
click at [413, 177] on button "Stop Recording" at bounding box center [495, 174] width 261 height 16
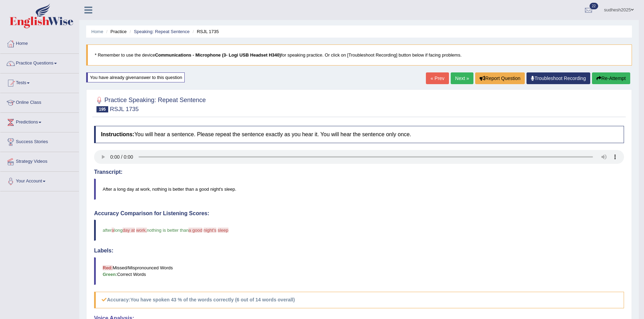
click at [460, 75] on link "Next »" at bounding box center [462, 78] width 23 height 12
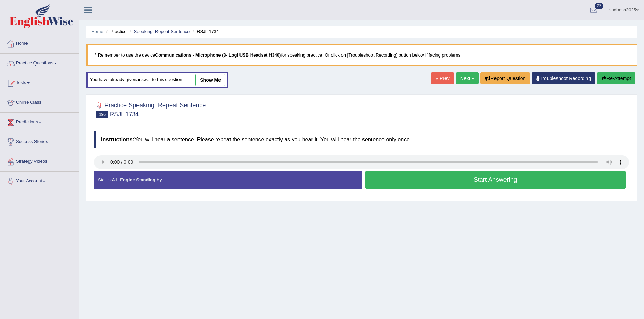
click at [448, 182] on button "Start Answering" at bounding box center [495, 180] width 261 height 18
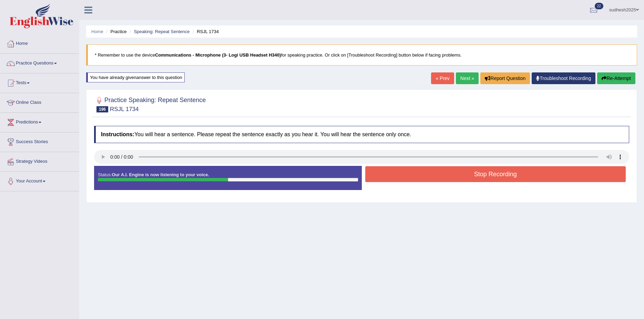
click at [456, 174] on button "Stop Recording" at bounding box center [495, 174] width 261 height 16
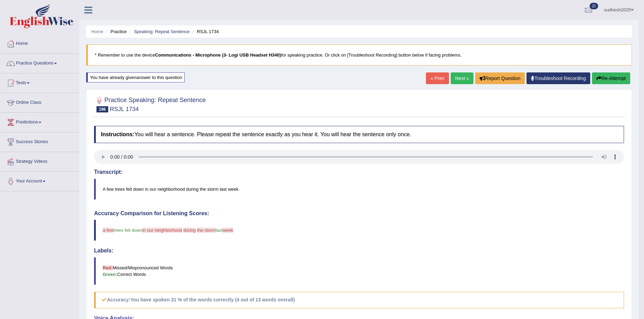
click at [466, 77] on link "Next »" at bounding box center [462, 78] width 23 height 12
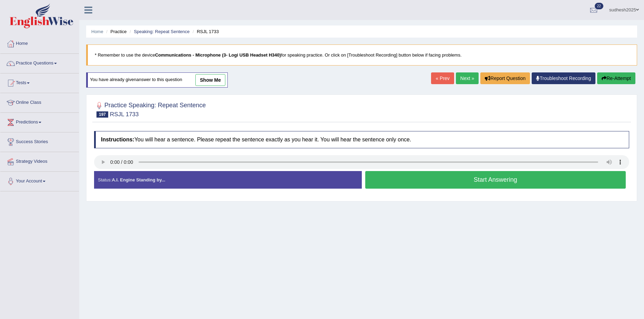
click at [409, 180] on button "Start Answering" at bounding box center [495, 180] width 261 height 18
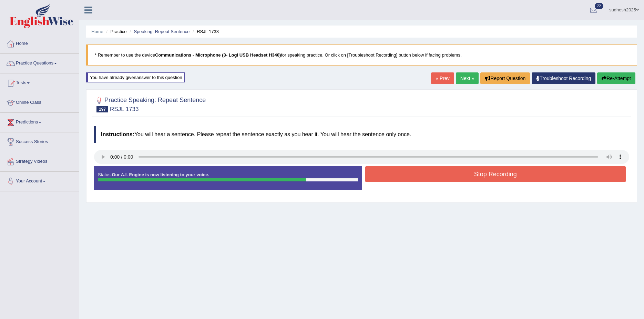
click at [427, 177] on button "Stop Recording" at bounding box center [495, 174] width 261 height 16
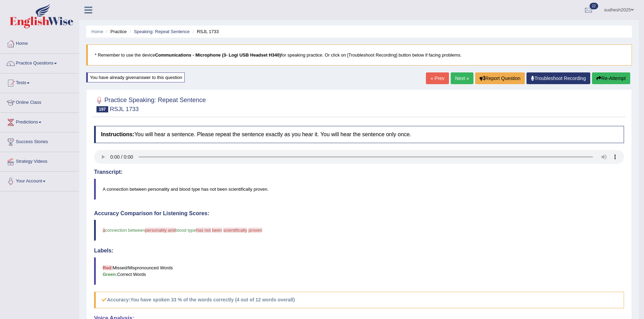
click at [608, 74] on button "Re-Attempt" at bounding box center [611, 78] width 38 height 12
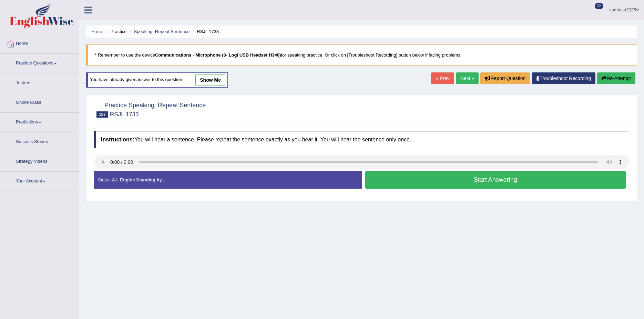
click at [466, 172] on button "Start Answering" at bounding box center [495, 180] width 261 height 18
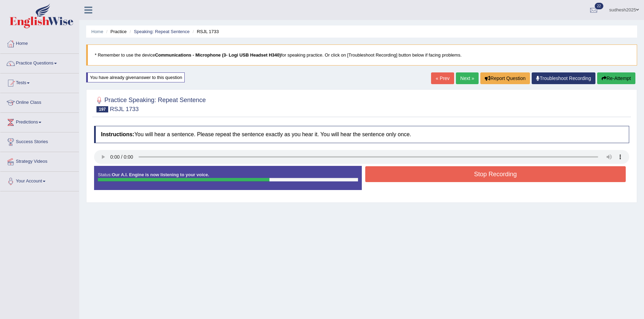
click at [476, 178] on button "Stop Recording" at bounding box center [495, 174] width 261 height 16
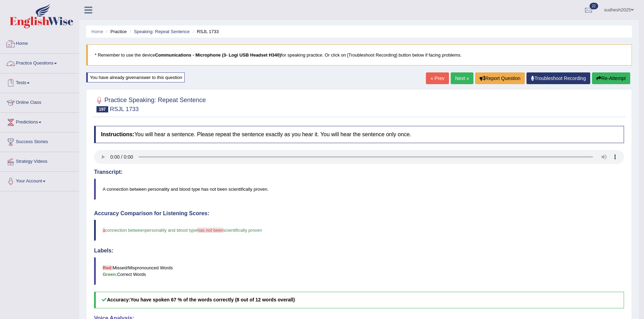
click at [23, 43] on link "Home" at bounding box center [39, 42] width 79 height 17
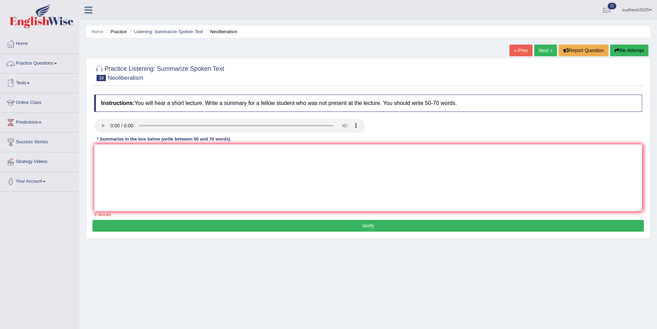
click at [34, 60] on link "Practice Questions" at bounding box center [39, 62] width 79 height 17
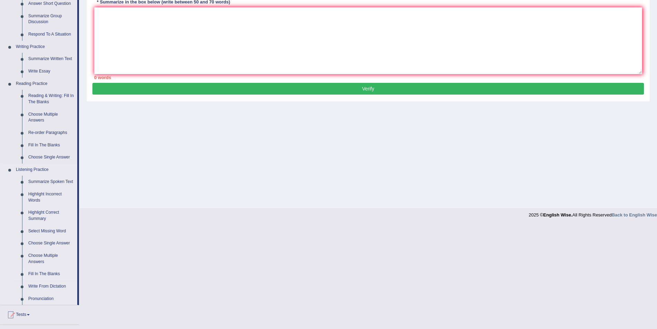
scroll to position [172, 0]
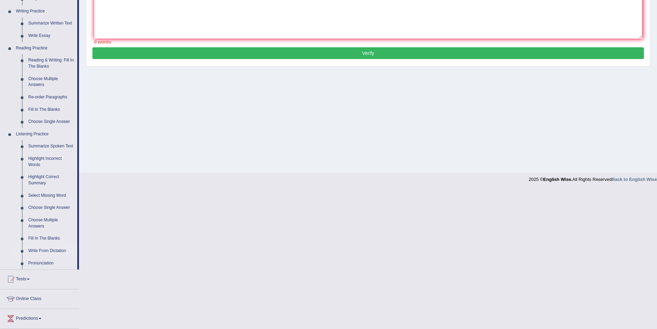
click at [53, 249] on link "Write From Dictation" at bounding box center [51, 250] width 52 height 12
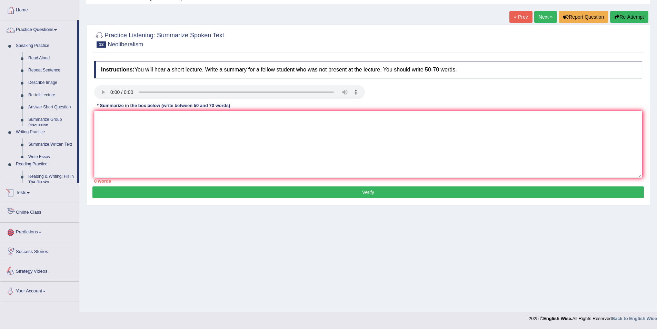
scroll to position [53, 0]
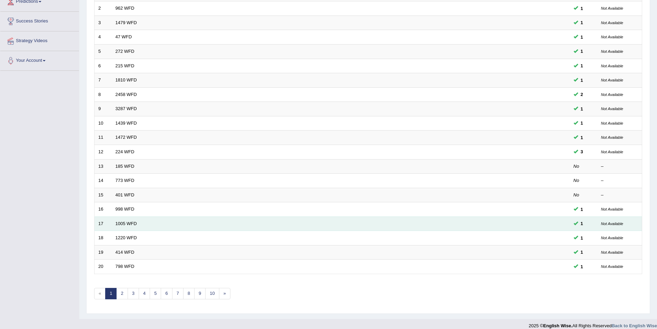
scroll to position [128, 0]
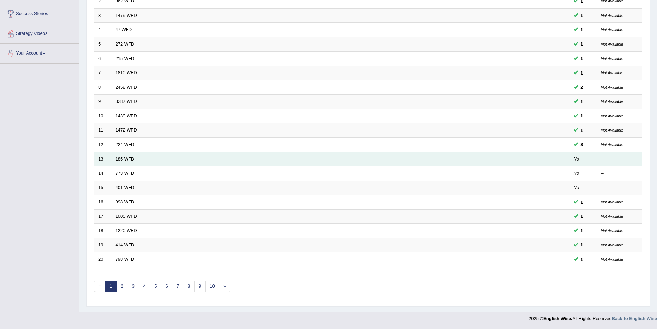
click at [128, 158] on link "185 WFD" at bounding box center [125, 158] width 19 height 5
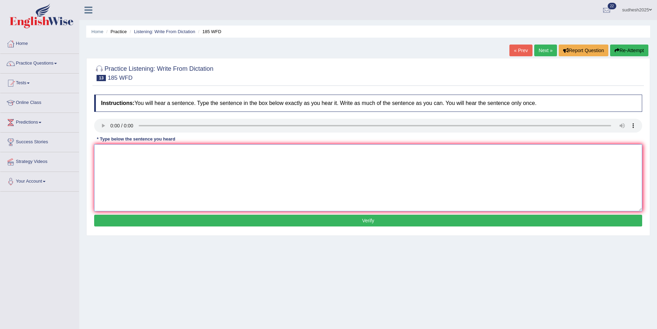
click at [112, 160] on textarea at bounding box center [368, 177] width 548 height 67
type textarea "Many student feel stress accademic results."
click at [314, 219] on button "Verify" at bounding box center [368, 220] width 548 height 12
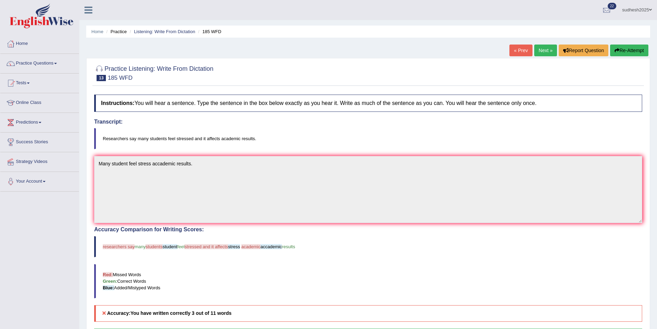
click at [547, 50] on link "Next »" at bounding box center [545, 50] width 23 height 12
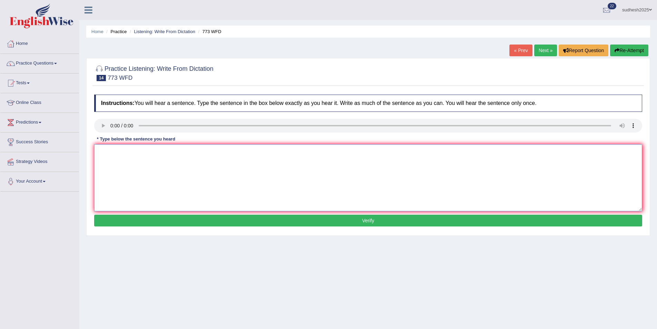
click at [111, 155] on textarea at bounding box center [368, 177] width 548 height 67
click at [101, 152] on textarea "nearly exrtra ordinary to speek nearly the quantum leve;l." at bounding box center [368, 177] width 548 height 67
type textarea "Nearly exrtra ordinary to speek nearly the quantum leve;l."
click at [267, 216] on button "Verify" at bounding box center [368, 220] width 548 height 12
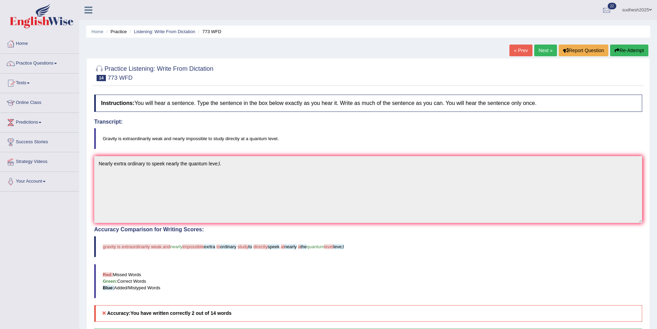
click at [539, 48] on link "Next »" at bounding box center [545, 50] width 23 height 12
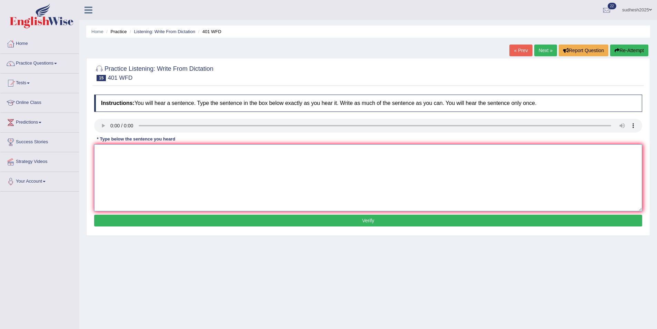
drag, startPoint x: 0, startPoint y: 0, endPoint x: 110, endPoint y: 153, distance: 188.4
click at [110, 153] on textarea at bounding box center [368, 177] width 548 height 67
click at [543, 50] on link "Next »" at bounding box center [545, 50] width 23 height 12
click textarea
click textarea "The relation surprice recent 2o twenty years"
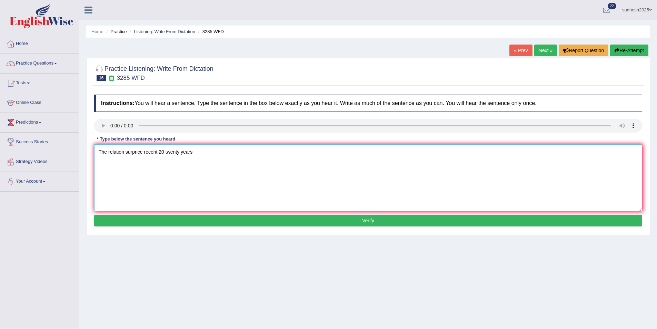
click textarea "The relation surprice recent 20 twenty years"
click textarea "The relation could surprice recent 20 twenty years"
type textarea "The relation could surprice recent 20 twenty years."
click button "Verify"
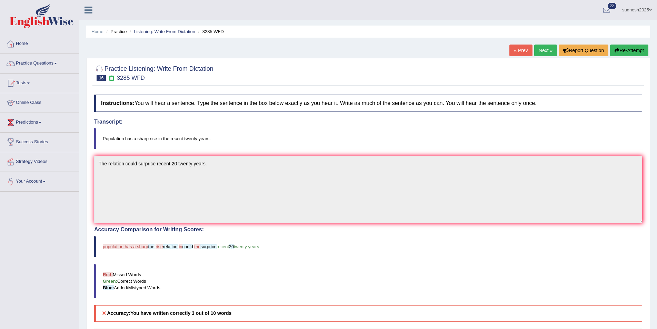
click link "Next »"
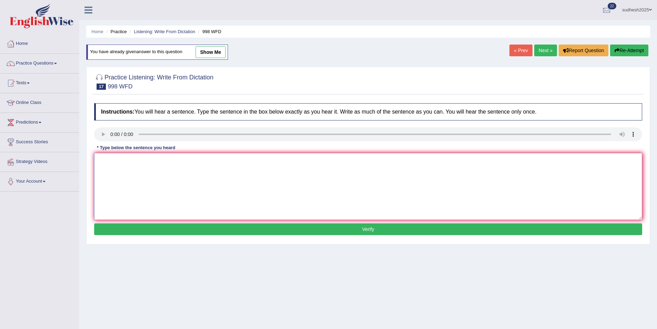
click at [111, 162] on textarea at bounding box center [368, 186] width 548 height 67
type textarea "To hold to celebration for the graduation students."
click at [216, 229] on button "Verify" at bounding box center [368, 229] width 548 height 12
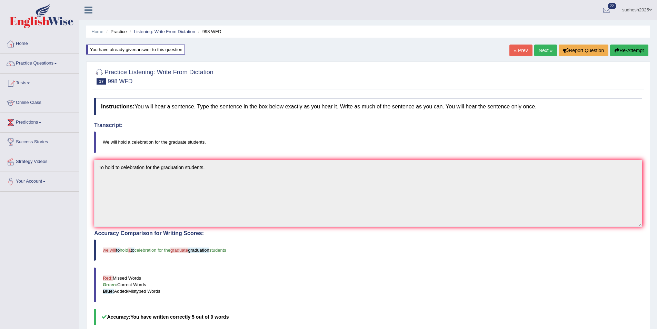
click at [546, 52] on link "Next »" at bounding box center [545, 50] width 23 height 12
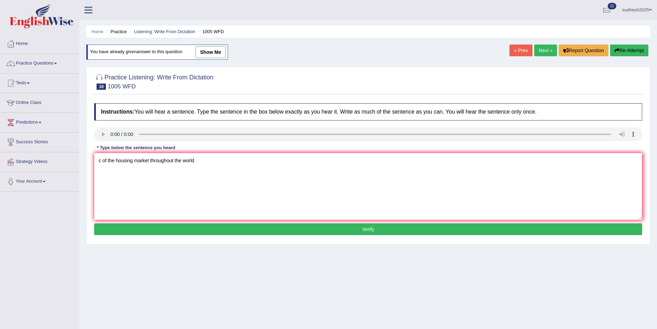
click at [100, 161] on textarea "c of the housing market throughout the world" at bounding box center [368, 186] width 548 height 67
click at [233, 161] on textarea "The collaboration of the housing market throughout the world" at bounding box center [368, 186] width 548 height 67
type textarea "The collaboration of the housing market throughout the world."
click at [279, 228] on button "Verify" at bounding box center [368, 229] width 548 height 12
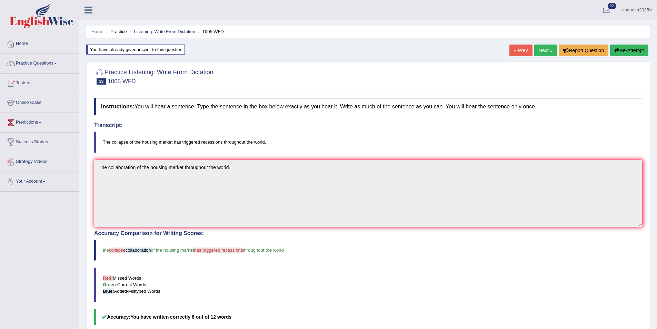
click at [543, 53] on link "Next »" at bounding box center [545, 50] width 23 height 12
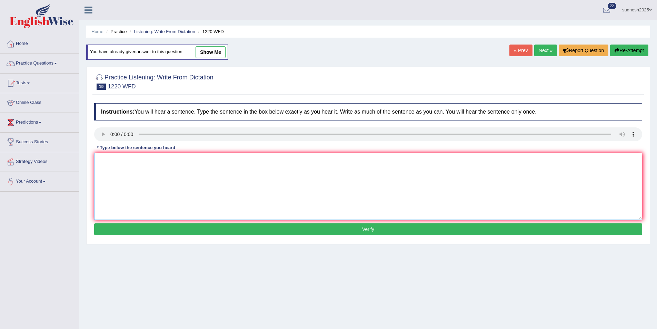
click at [120, 166] on textarea at bounding box center [368, 186] width 548 height 67
click at [183, 162] on textarea "Unable to accommodate more student" at bounding box center [368, 186] width 548 height 67
click at [181, 160] on textarea "Unable to accommodate more student" at bounding box center [368, 186] width 548 height 67
type textarea "Unable to accommodate more students as like previously."
click at [237, 229] on button "Verify" at bounding box center [368, 229] width 548 height 12
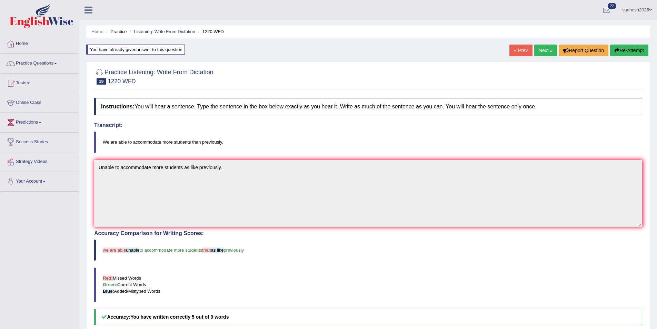
click at [546, 50] on link "Next »" at bounding box center [545, 50] width 23 height 12
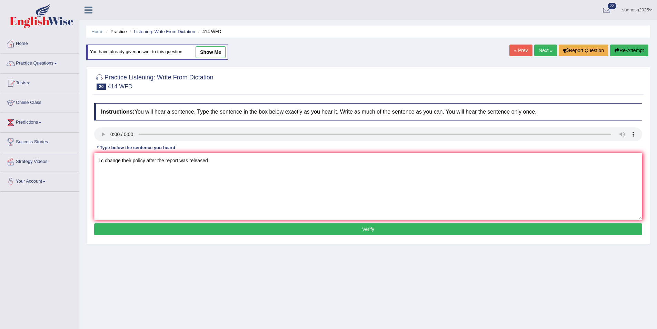
click at [101, 160] on textarea "l c change their policy after the report was released" at bounding box center [368, 186] width 548 height 67
click at [98, 158] on textarea "l c change their policy after the report was released" at bounding box center [368, 186] width 548 height 67
click at [150, 162] on textarea "The leading companyl c change their policy after the report was released" at bounding box center [368, 186] width 548 height 67
click at [250, 160] on textarea "The leading company change their policy after the report was released" at bounding box center [368, 186] width 548 height 67
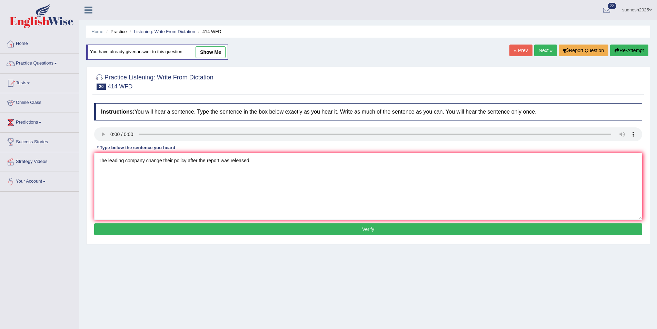
type textarea "The leading company change their policy after the report was released."
click at [295, 230] on button "Verify" at bounding box center [368, 229] width 548 height 12
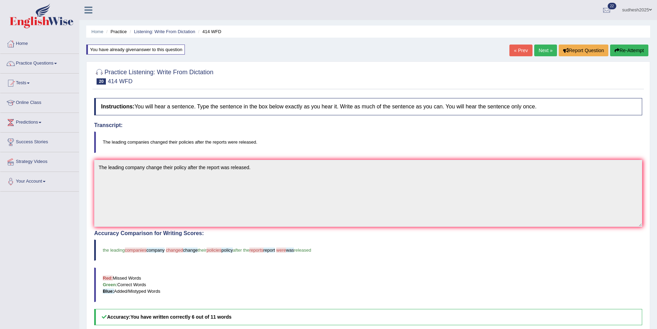
click at [32, 61] on link "Practice Questions" at bounding box center [39, 62] width 79 height 17
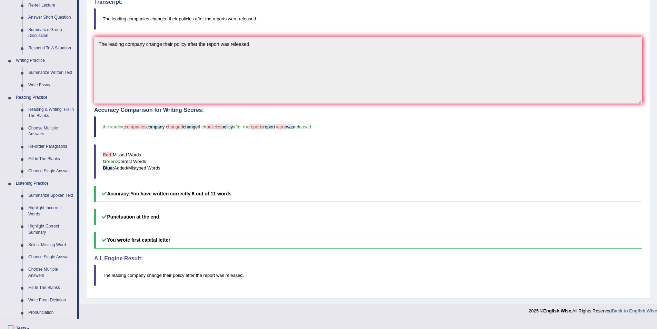
scroll to position [138, 0]
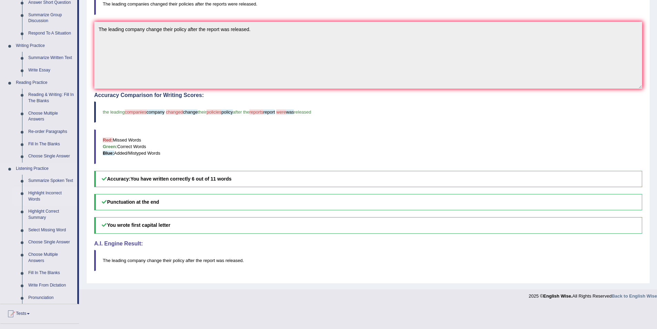
click at [45, 194] on link "Highlight Incorrect Words" at bounding box center [51, 196] width 52 height 18
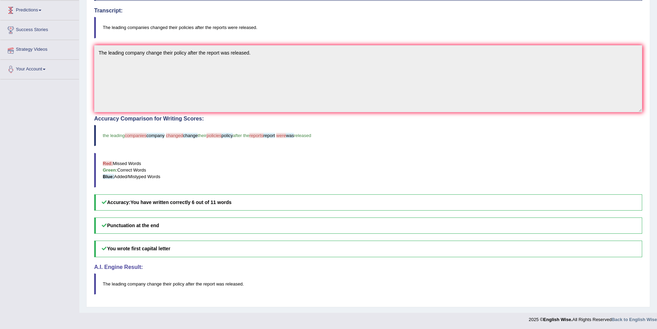
scroll to position [116, 0]
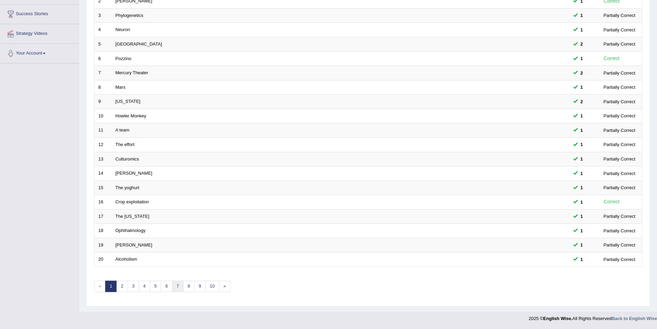
click at [181, 287] on link "7" at bounding box center [177, 285] width 11 height 11
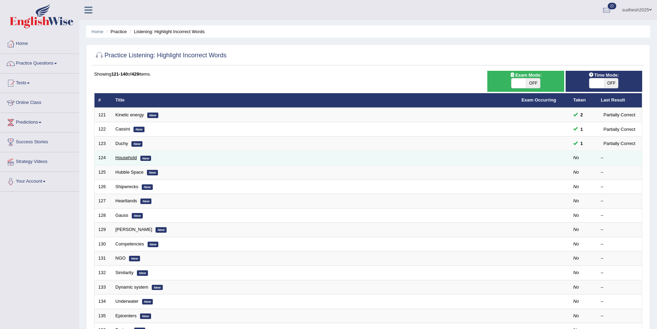
click at [129, 158] on link "Household" at bounding box center [126, 157] width 21 height 5
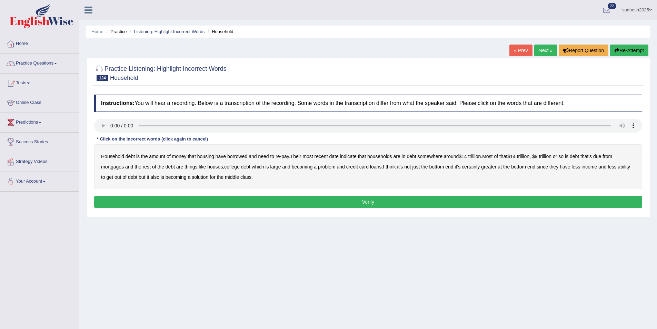
drag, startPoint x: 211, startPoint y: 158, endPoint x: 262, endPoint y: 164, distance: 51.4
click at [258, 164] on div "Household debt is the amount of money that housing have borrowed and need to re…" at bounding box center [368, 166] width 548 height 45
click at [217, 168] on b "houses" at bounding box center [215, 167] width 16 height 6
click at [202, 177] on b "solution" at bounding box center [200, 177] width 17 height 6
click at [216, 198] on button "Verify" at bounding box center [368, 202] width 548 height 12
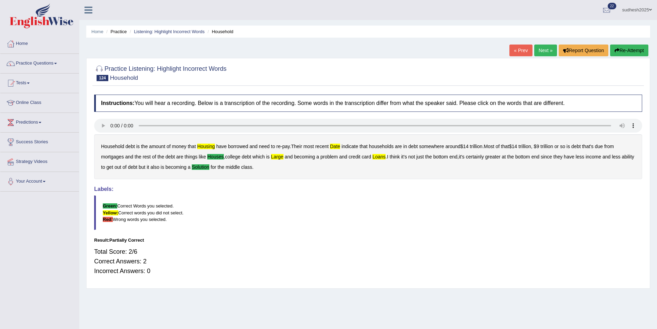
click at [205, 145] on b "housing" at bounding box center [206, 146] width 18 height 6
click at [638, 50] on button "Re-Attempt" at bounding box center [629, 50] width 38 height 12
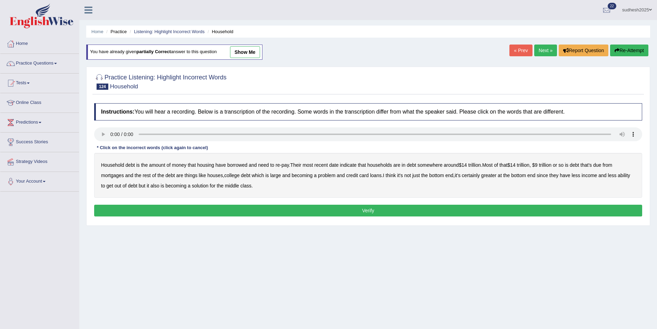
click at [211, 166] on b "housing" at bounding box center [205, 165] width 17 height 6
click at [612, 165] on b "from" at bounding box center [607, 165] width 10 height 6
click at [601, 162] on b "due" at bounding box center [597, 165] width 8 height 6
click at [476, 177] on b "certainly" at bounding box center [471, 175] width 18 height 6
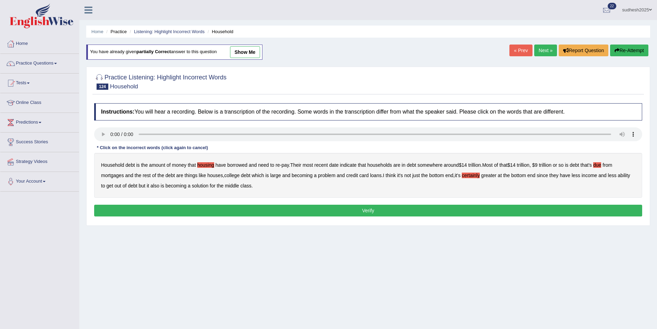
click at [201, 185] on b "solution" at bounding box center [200, 186] width 17 height 6
click at [205, 185] on b "solution" at bounding box center [200, 186] width 17 height 6
click at [173, 203] on div "Instructions: You will hear a recording. Below is a transcription of the record…" at bounding box center [367, 161] width 551 height 122
click at [175, 209] on button "Verify" at bounding box center [368, 210] width 548 height 12
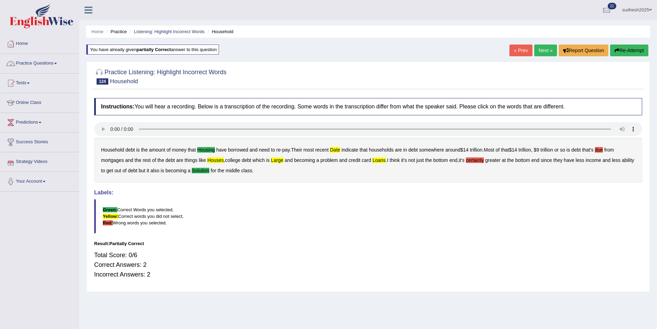
click at [544, 48] on link "Next »" at bounding box center [545, 50] width 23 height 12
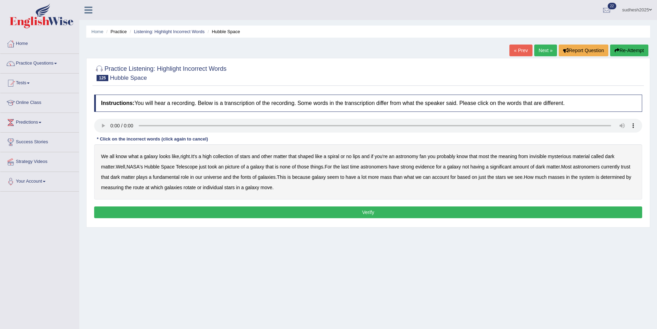
click at [209, 157] on b "high" at bounding box center [206, 156] width 9 height 6
click at [312, 156] on b "shaped" at bounding box center [306, 156] width 16 height 6
click at [313, 156] on b "shaped" at bounding box center [306, 156] width 16 height 6
click at [539, 156] on b "invisible" at bounding box center [537, 156] width 17 height 6
click at [225, 167] on b "picture" at bounding box center [232, 167] width 14 height 6
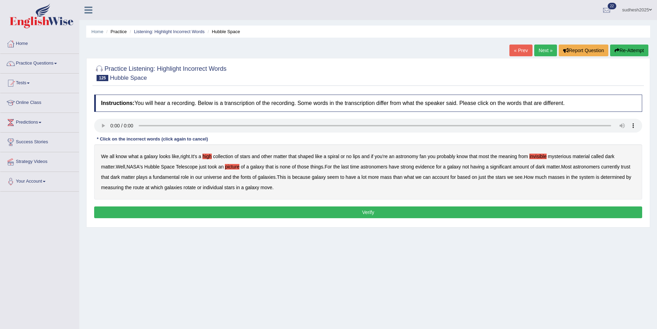
click at [341, 166] on b "last" at bounding box center [345, 167] width 8 height 6
click at [621, 167] on b "trust" at bounding box center [625, 167] width 9 height 6
click at [139, 187] on b "route" at bounding box center [138, 187] width 11 height 6
click at [157, 210] on button "Verify" at bounding box center [368, 212] width 548 height 12
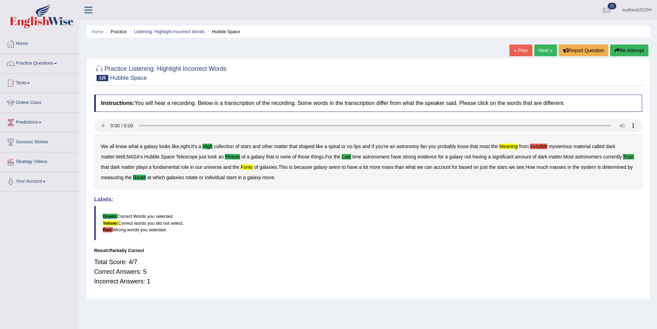
click at [545, 51] on link "Next »" at bounding box center [545, 50] width 23 height 12
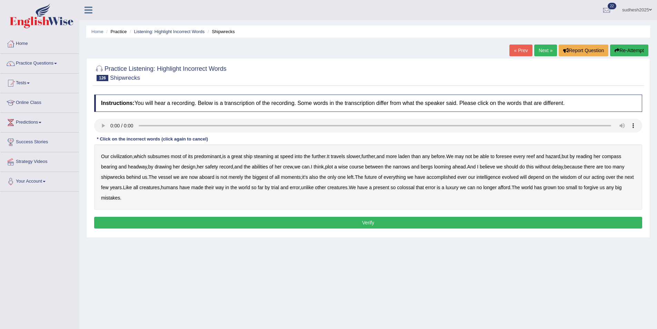
click at [360, 157] on b "slower" at bounding box center [353, 156] width 14 height 6
click div "Our civilization , which subsumes most of its predominant , is a great ship ste…"
click b "reef"
click b "drawing"
click b "should"
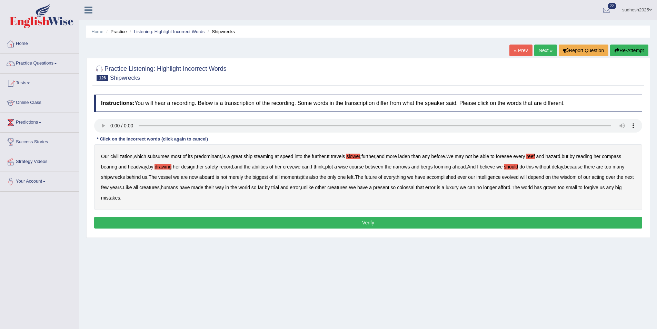
click b "merely"
click b "ever"
click button "Verify"
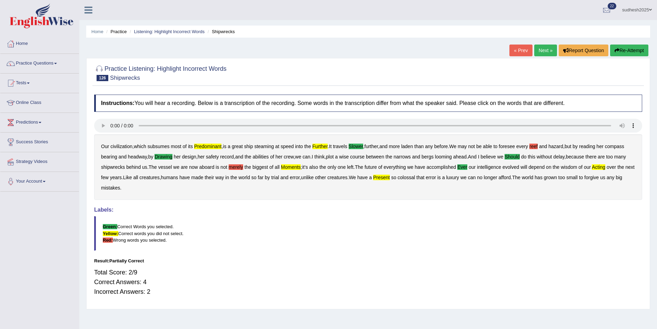
click button "Re-Attempt"
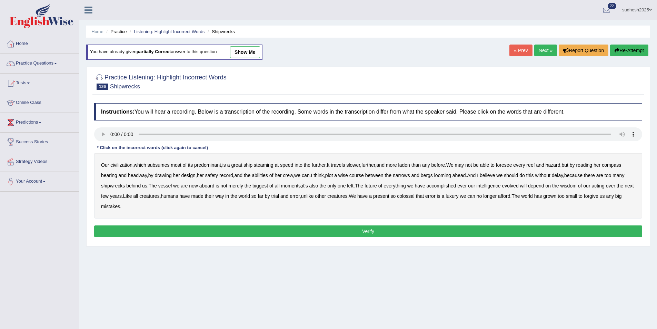
click at [215, 165] on b "predominant" at bounding box center [207, 165] width 27 height 6
click at [360, 167] on b "slower" at bounding box center [353, 165] width 14 height 6
click at [165, 176] on b "drawing" at bounding box center [162, 175] width 17 height 6
click at [293, 187] on b "moments" at bounding box center [291, 186] width 20 height 6
click at [464, 188] on b "ever" at bounding box center [461, 186] width 9 height 6
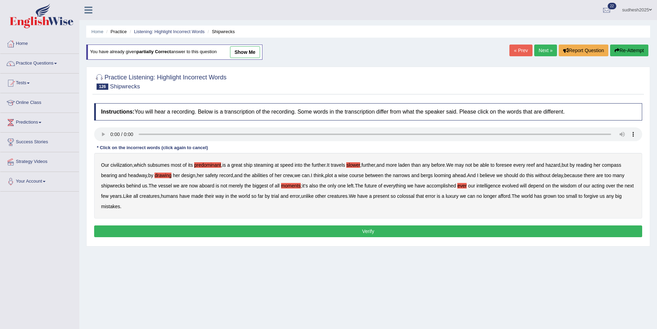
click at [601, 187] on b "acting" at bounding box center [597, 186] width 13 height 6
click at [339, 231] on button "Verify" at bounding box center [368, 231] width 548 height 12
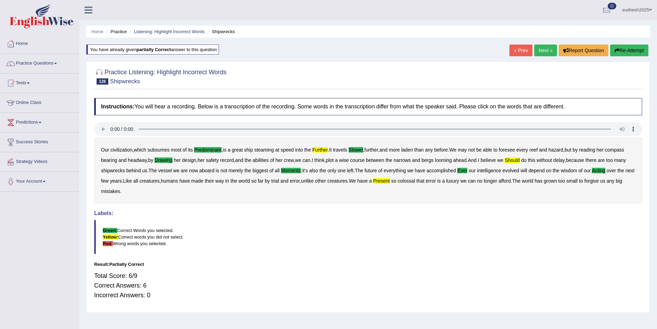
click at [515, 159] on b "should" at bounding box center [511, 160] width 15 height 6
click at [543, 47] on link "Next »" at bounding box center [545, 50] width 23 height 12
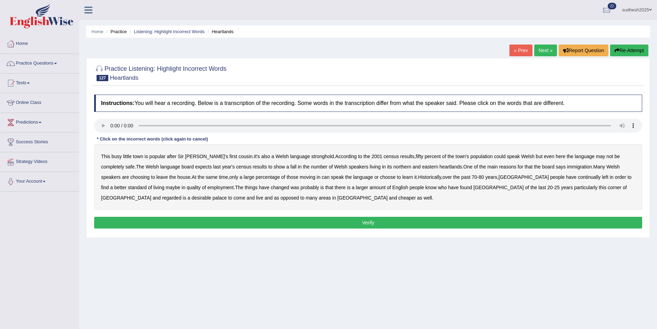
click at [164, 157] on b "popular" at bounding box center [157, 156] width 16 height 6
click at [416, 157] on b "fifty" at bounding box center [420, 156] width 8 height 6
click at [422, 167] on b "eastern" at bounding box center [430, 167] width 16 height 6
click at [567, 166] on b "immigration" at bounding box center [579, 167] width 25 height 6
click at [243, 178] on b "large" at bounding box center [248, 177] width 11 height 6
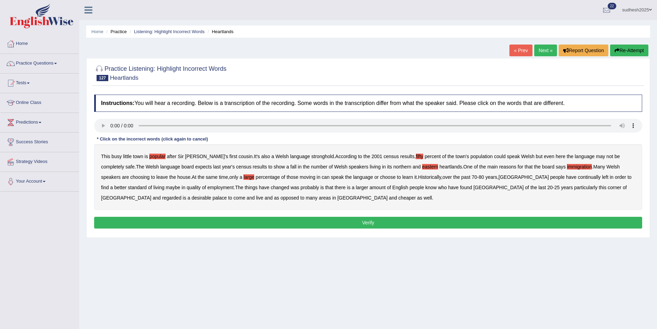
click at [164, 184] on b "living" at bounding box center [158, 187] width 11 height 6
click at [246, 217] on button "Verify" at bounding box center [368, 223] width 548 height 12
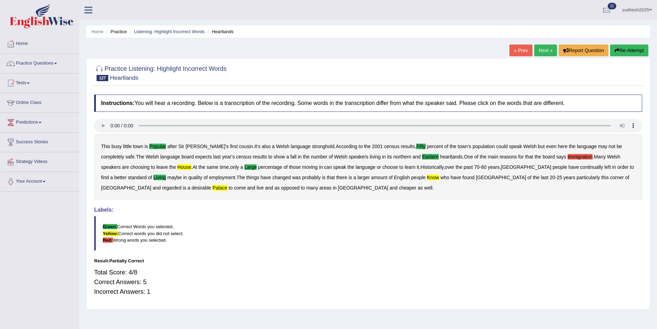
click at [550, 48] on link "Next »" at bounding box center [545, 50] width 23 height 12
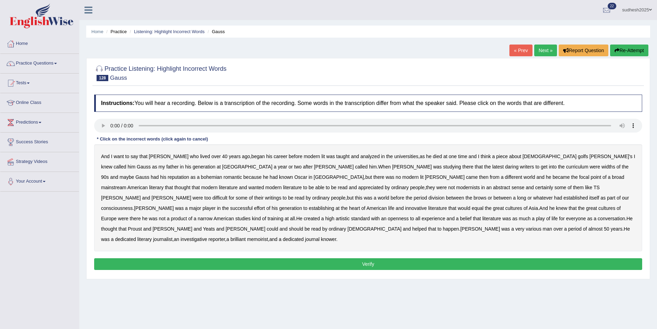
click at [222, 154] on b "40" at bounding box center [225, 156] width 6 height 6
click at [433, 156] on b "died" at bounding box center [437, 156] width 9 height 6
click at [163, 184] on b "literary" at bounding box center [156, 187] width 14 height 6
click at [133, 205] on b "consciousness" at bounding box center [117, 208] width 32 height 6
click at [529, 210] on b "Asia" at bounding box center [533, 208] width 9 height 6
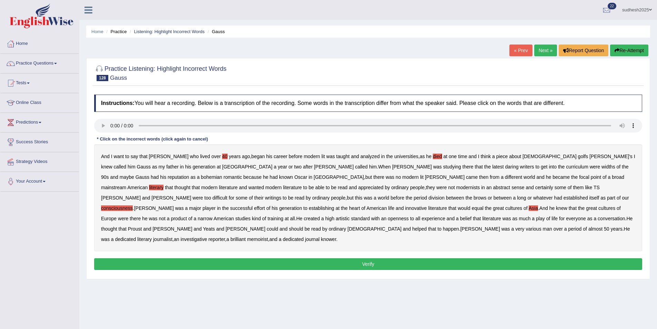
click at [320, 215] on b "created" at bounding box center [312, 218] width 16 height 6
click at [536, 219] on b "play" at bounding box center [540, 218] width 9 height 6
click at [412, 258] on button "Verify" at bounding box center [368, 264] width 548 height 12
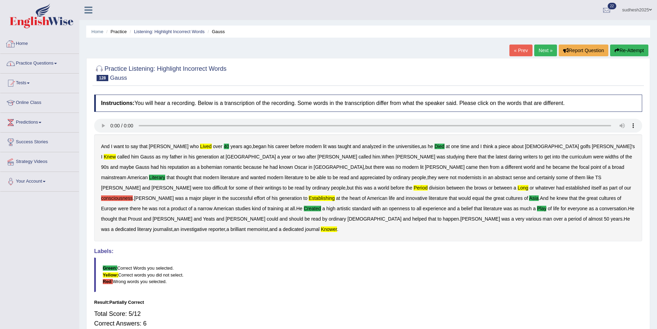
click at [27, 40] on link "Home" at bounding box center [39, 42] width 79 height 17
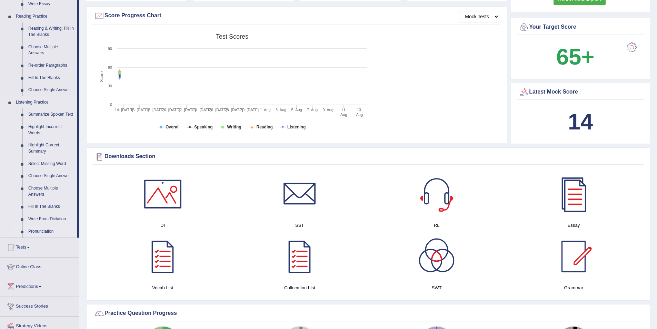
scroll to position [207, 0]
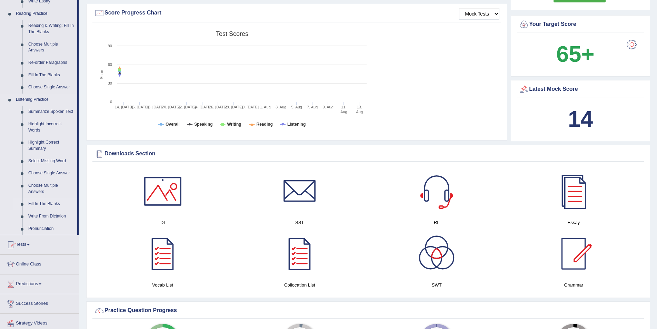
click at [44, 202] on link "Fill In The Blanks" at bounding box center [51, 204] width 52 height 12
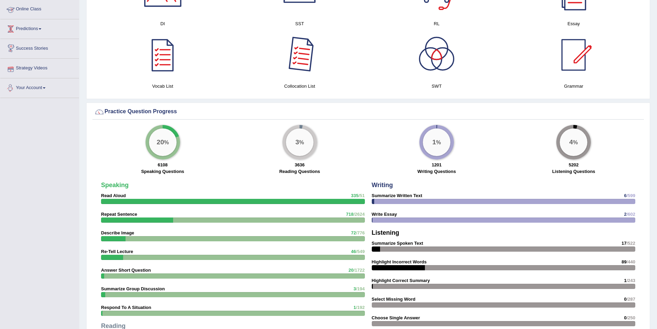
scroll to position [364, 0]
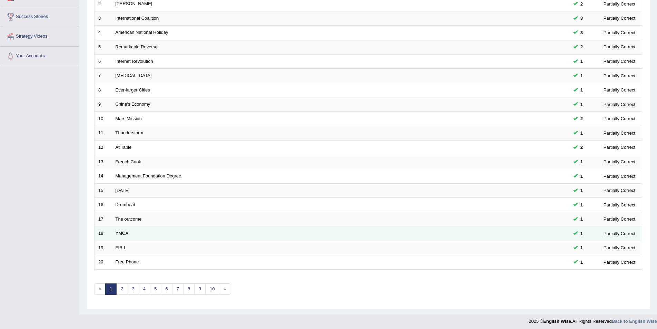
scroll to position [128, 0]
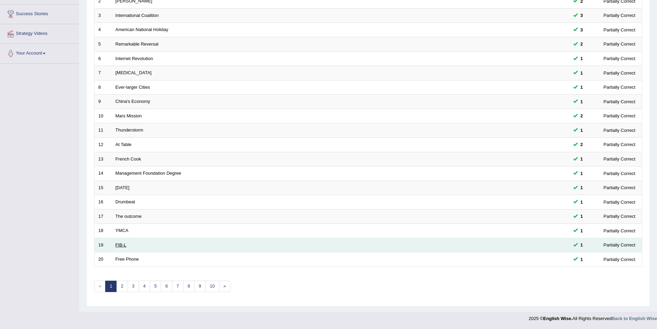
click at [120, 244] on link "FIB-L" at bounding box center [121, 244] width 11 height 5
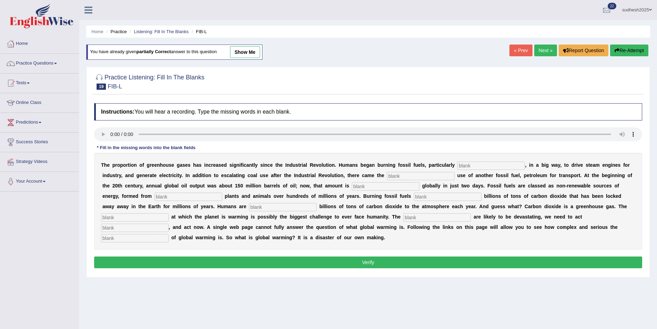
click at [457, 166] on input "text" at bounding box center [491, 165] width 68 height 8
type input "coal"
click at [387, 174] on input "text" at bounding box center [421, 176] width 68 height 8
type input "widespred"
click at [352, 187] on input "text" at bounding box center [386, 186] width 68 height 8
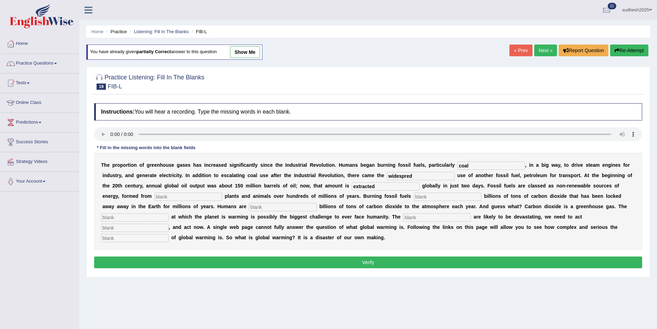
type input "extracted"
click at [222, 192] on input "text" at bounding box center [188, 196] width 68 height 8
type input "decades"
click at [414, 197] on input "text" at bounding box center [448, 196] width 68 height 8
type input "releses"
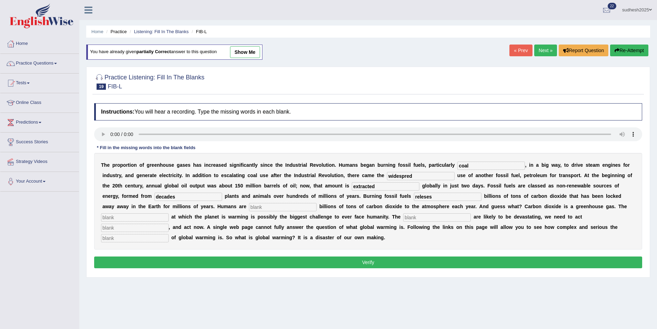
click at [249, 206] on input "text" at bounding box center [283, 207] width 68 height 8
type input "adding"
click at [169, 213] on input "text" at bounding box center [135, 217] width 68 height 8
type input "rate"
click at [403, 218] on input "text" at bounding box center [437, 217] width 68 height 8
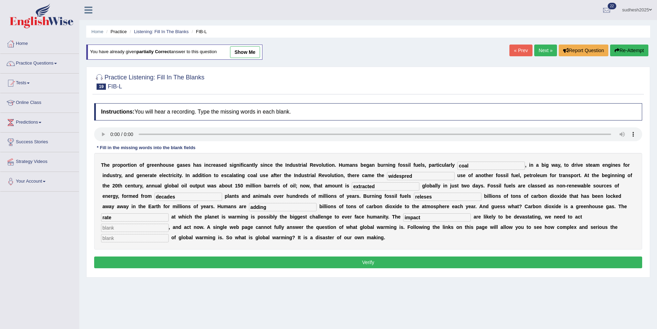
type input "impact"
click at [169, 223] on input "text" at bounding box center [135, 227] width 68 height 8
click at [169, 234] on input "text" at bounding box center [135, 238] width 68 height 8
type input "issues"
click at [169, 223] on input "text" at bounding box center [135, 227] width 68 height 8
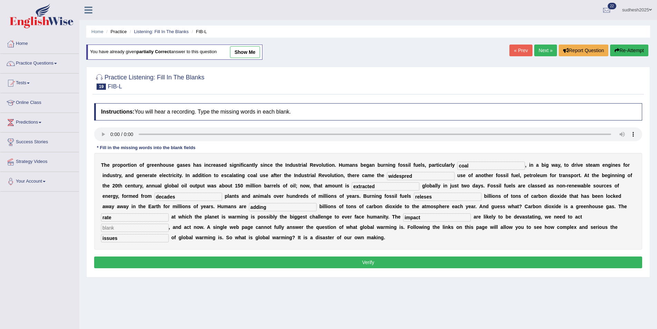
click at [169, 223] on input "text" at bounding box center [135, 227] width 68 height 8
type input "as"
click at [373, 256] on button "Verify" at bounding box center [368, 262] width 548 height 12
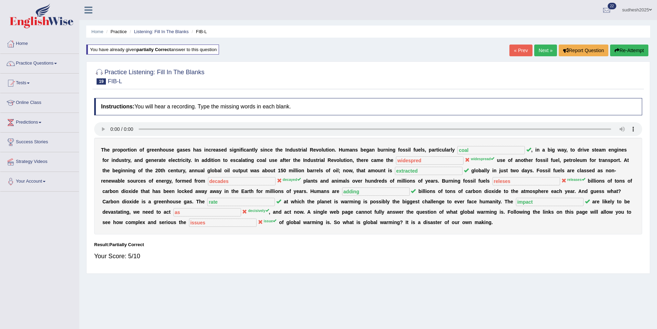
click at [277, 180] on icon at bounding box center [279, 180] width 5 height 5
click at [476, 197] on div "T h e p r o p o r t i o n o f g r e e n h o u s e g a s e s h a s i n c r e a s…" at bounding box center [368, 186] width 548 height 97
click at [550, 52] on link "Next »" at bounding box center [545, 50] width 23 height 12
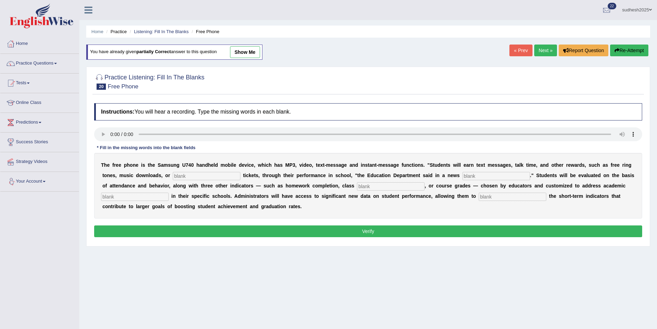
click at [173, 179] on input "text" at bounding box center [207, 176] width 68 height 8
click at [173, 174] on input "text" at bounding box center [207, 176] width 68 height 8
type input "events"
click at [462, 175] on input "text" at bounding box center [496, 176] width 68 height 8
click at [462, 178] on input "releaased" at bounding box center [496, 176] width 68 height 8
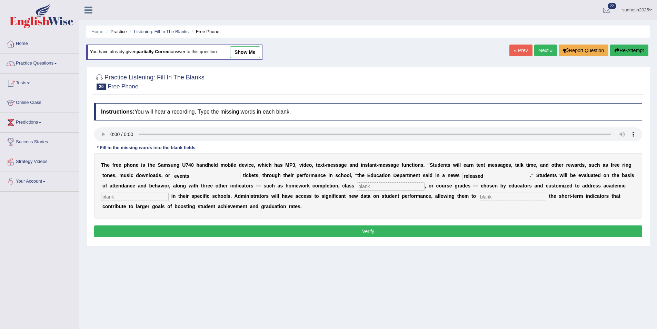
type input "released"
click at [357, 182] on input "text" at bounding box center [391, 186] width 68 height 8
type input "participation"
click at [169, 192] on input "text" at bounding box center [135, 196] width 68 height 8
type input "s"
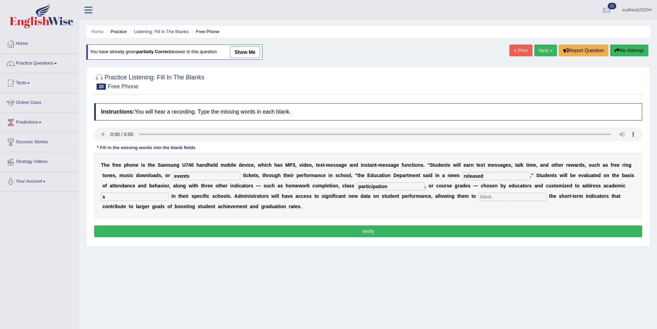
click at [169, 192] on input "s" at bounding box center [135, 196] width 68 height 8
type input "ptiotity"
click at [479, 197] on input "text" at bounding box center [513, 196] width 68 height 8
type input "track"
click at [169, 192] on input "ptiotity" at bounding box center [135, 196] width 68 height 8
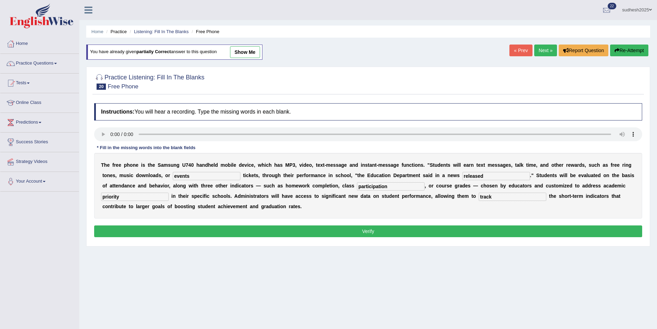
type input "priority"
click at [502, 229] on button "Verify" at bounding box center [368, 231] width 548 height 12
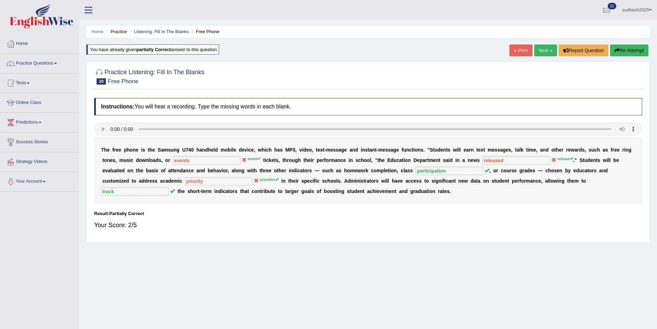
click at [621, 49] on button "Re-Attempt" at bounding box center [629, 50] width 38 height 12
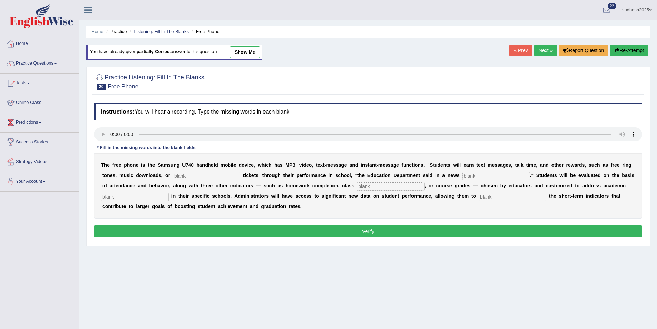
click at [173, 174] on input "text" at bounding box center [207, 176] width 68 height 8
type input "event"
click at [462, 176] on input "text" at bounding box center [496, 176] width 68 height 8
type input "release"
click at [357, 184] on input "text" at bounding box center [391, 186] width 68 height 8
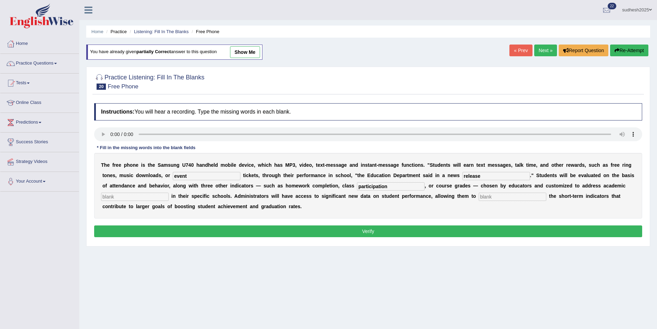
type input "participation"
click at [169, 192] on input "text" at bounding box center [135, 196] width 68 height 8
type input "priority"
click at [479, 198] on input "text" at bounding box center [513, 196] width 68 height 8
click at [479, 197] on input "text" at bounding box center [513, 196] width 68 height 8
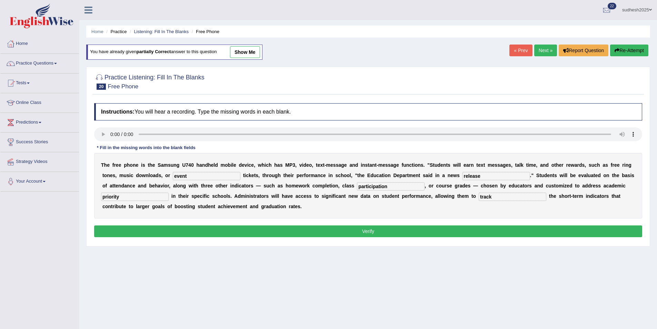
type input "track"
click at [362, 230] on button "Verify" at bounding box center [368, 231] width 548 height 12
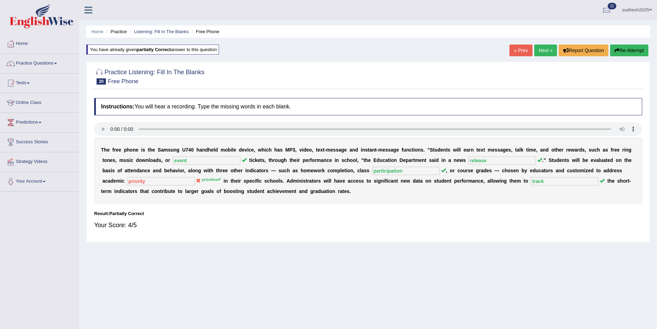
click at [545, 49] on link "Next »" at bounding box center [545, 50] width 23 height 12
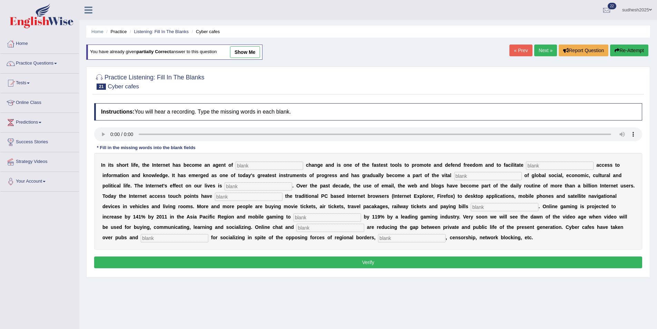
click at [235, 164] on input "text" at bounding box center [269, 165] width 68 height 8
type input "revolutionary"
click at [526, 166] on input "text" at bounding box center [560, 165] width 68 height 8
type input "democratic"
click at [454, 176] on input "text" at bounding box center [488, 176] width 68 height 8
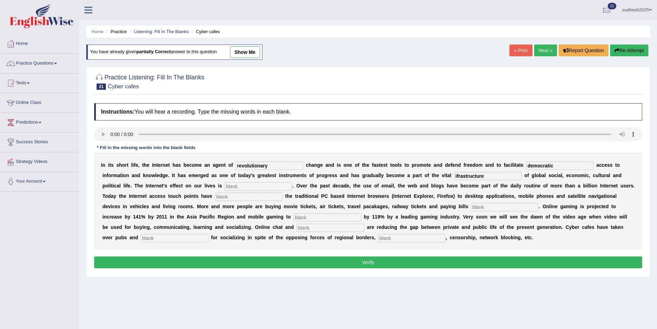
type input "ifrastructure"
click at [224, 188] on input "text" at bounding box center [258, 186] width 68 height 8
type input "preversive"
click at [215, 195] on input "text" at bounding box center [249, 196] width 68 height 8
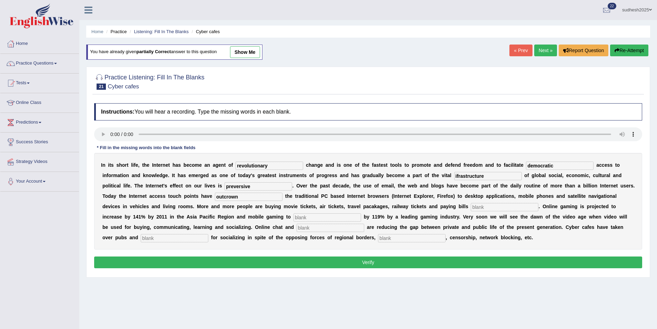
click at [471, 207] on input "text" at bounding box center [505, 207] width 68 height 8
click at [215, 195] on input "outcrown" at bounding box center [249, 196] width 68 height 8
type input "outcome"
click at [471, 208] on input "text" at bounding box center [505, 207] width 68 height 8
type input "online"
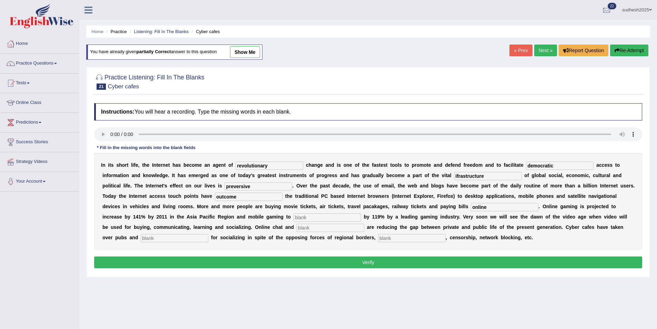
click at [293, 215] on input "text" at bounding box center [327, 217] width 68 height 8
type input "increasing"
click at [297, 229] on input "text" at bounding box center [331, 227] width 68 height 8
type input "blogs"
click at [208, 234] on input "text" at bounding box center [175, 238] width 68 height 8
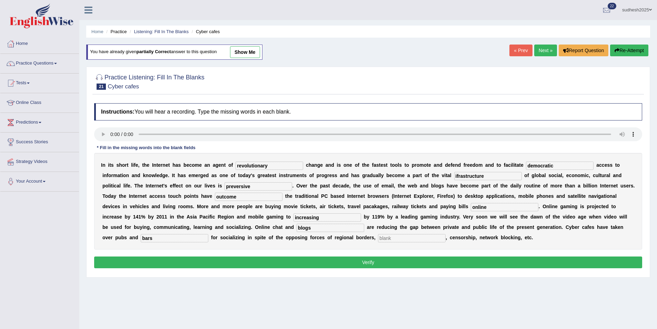
type input "bars"
click at [378, 241] on input "text" at bounding box center [412, 238] width 68 height 8
type input "copyright"
click at [370, 258] on button "Verify" at bounding box center [368, 262] width 548 height 12
